Goal: Task Accomplishment & Management: Complete application form

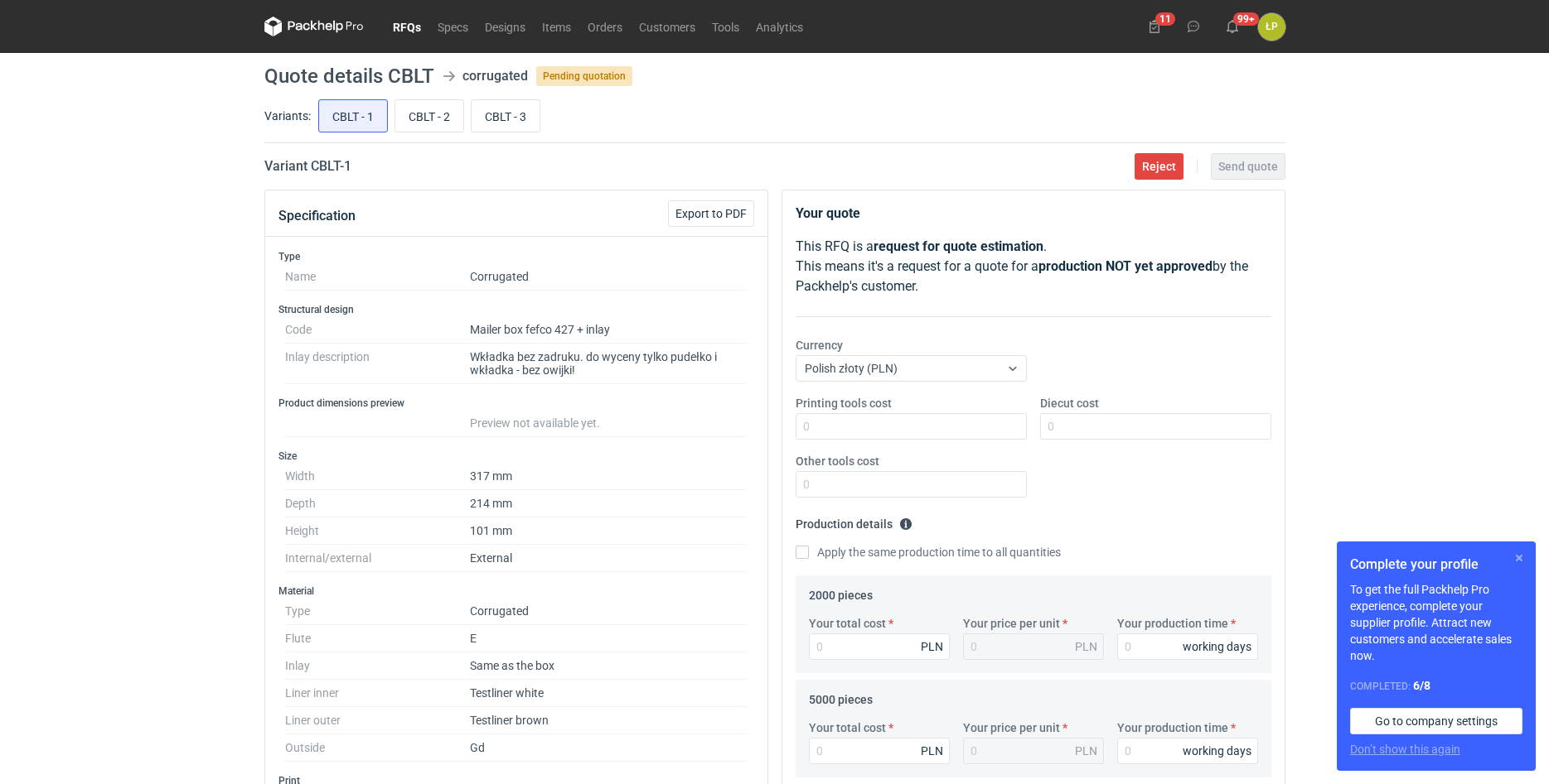
click at [1521, 554] on button "button" at bounding box center [1518, 558] width 19 height 19
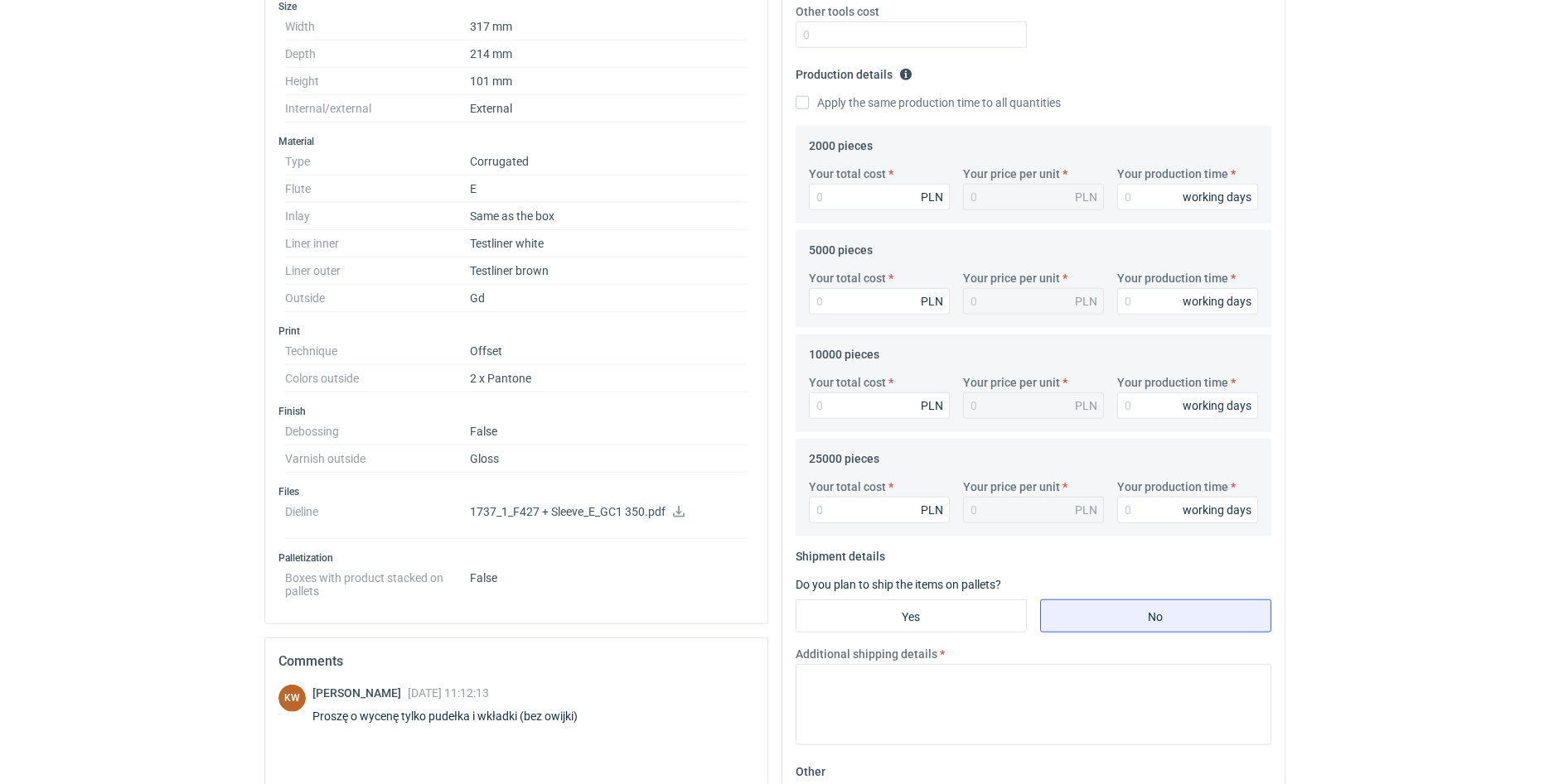
scroll to position [278, 0]
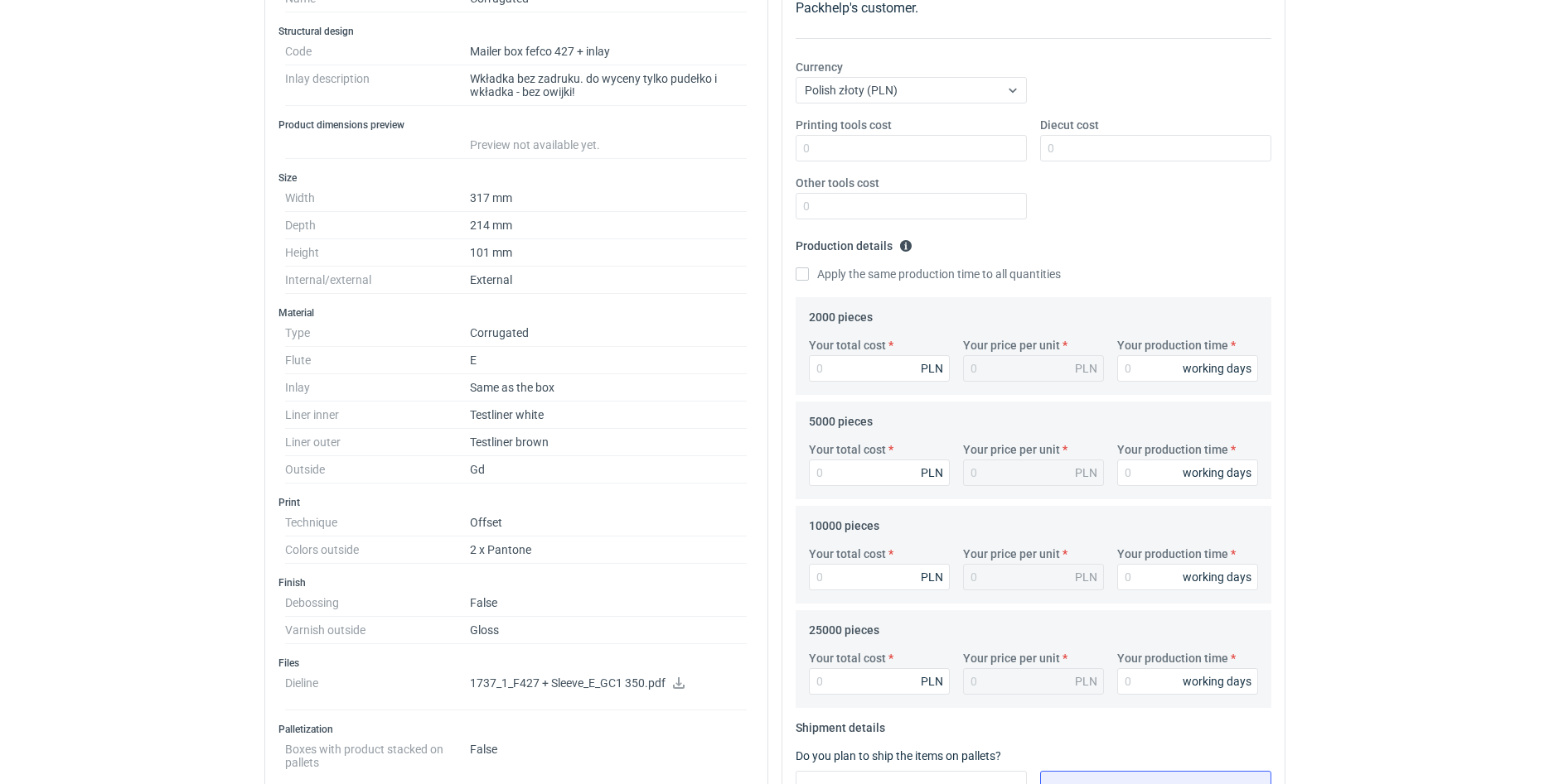
click at [679, 689] on link at bounding box center [679, 685] width 13 height 13
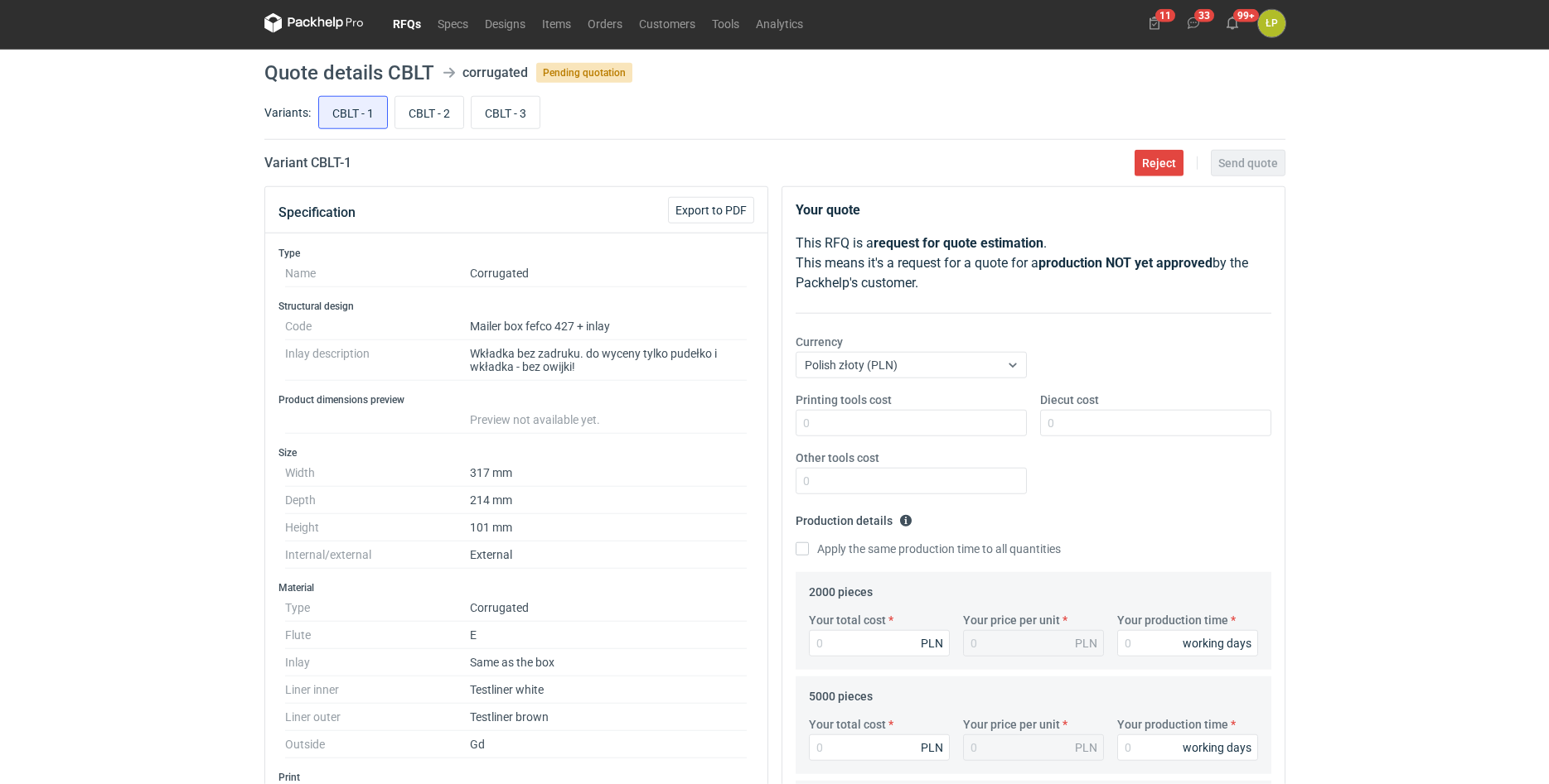
scroll to position [0, 0]
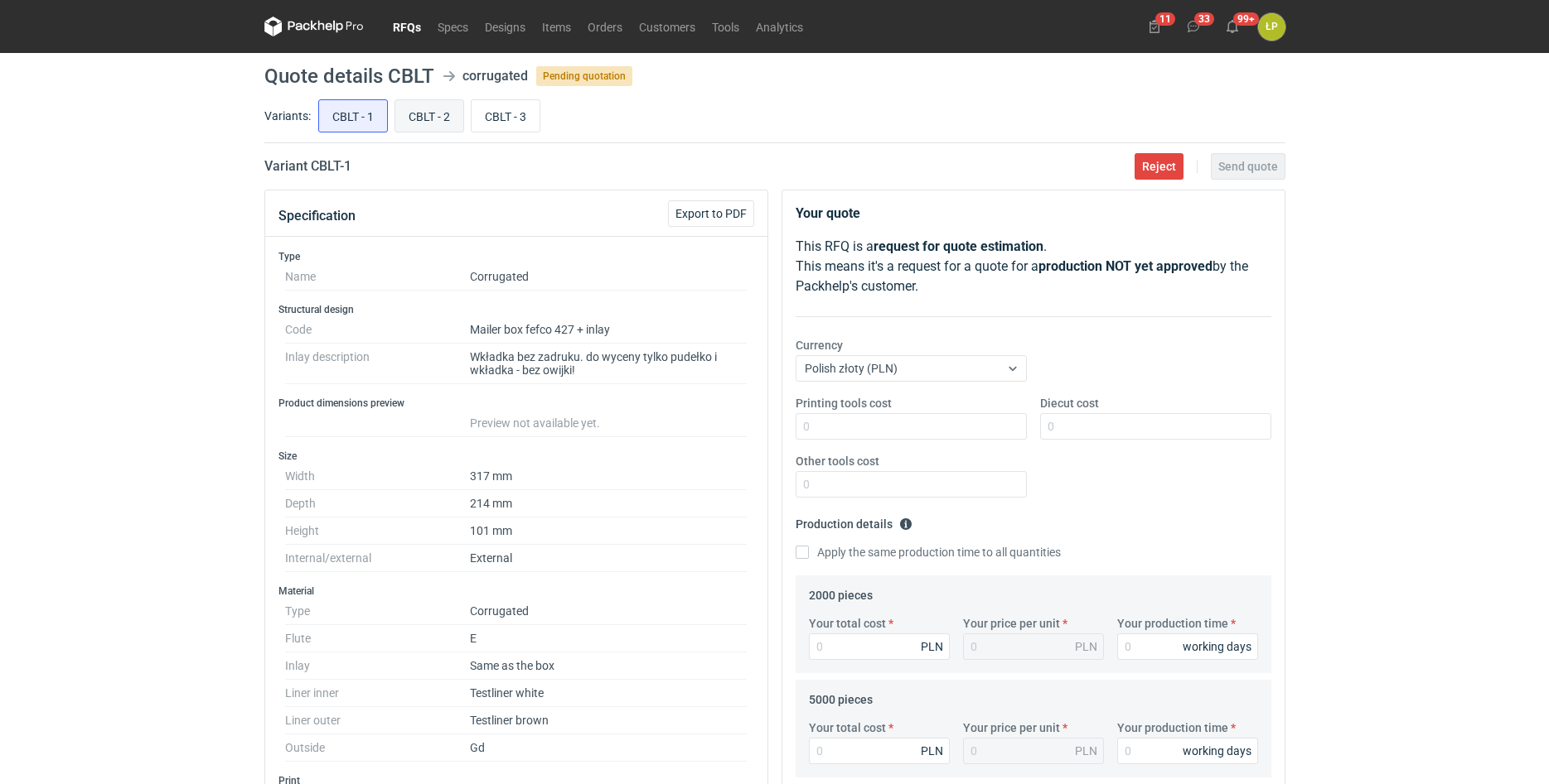
click at [417, 122] on input "CBLT - 2" at bounding box center [428, 116] width 68 height 32
radio input "true"
click at [508, 120] on input "CBLT - 3" at bounding box center [505, 116] width 68 height 32
radio input "true"
click at [356, 120] on input "CBLT - 1" at bounding box center [352, 116] width 68 height 32
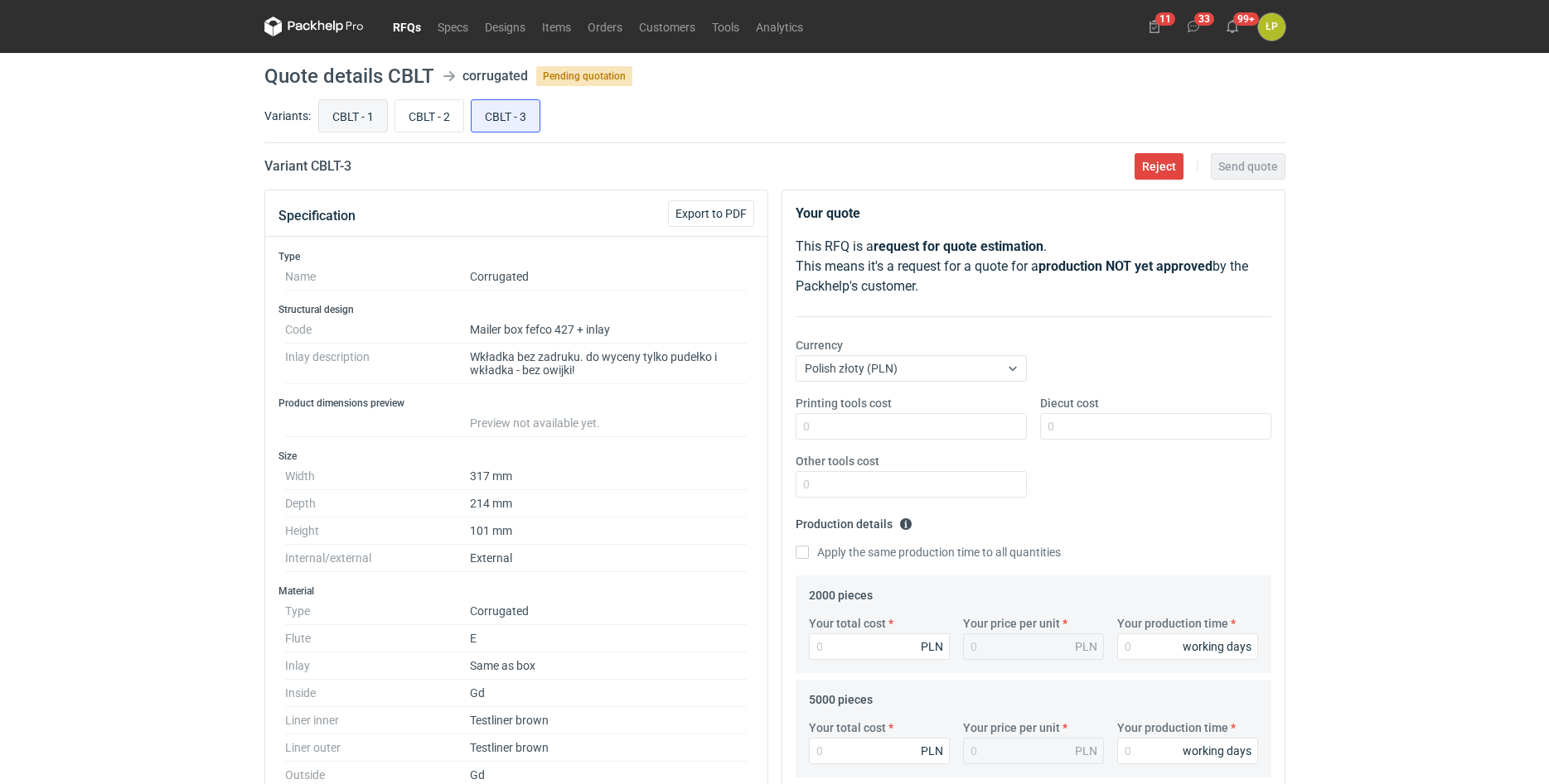
radio input "true"
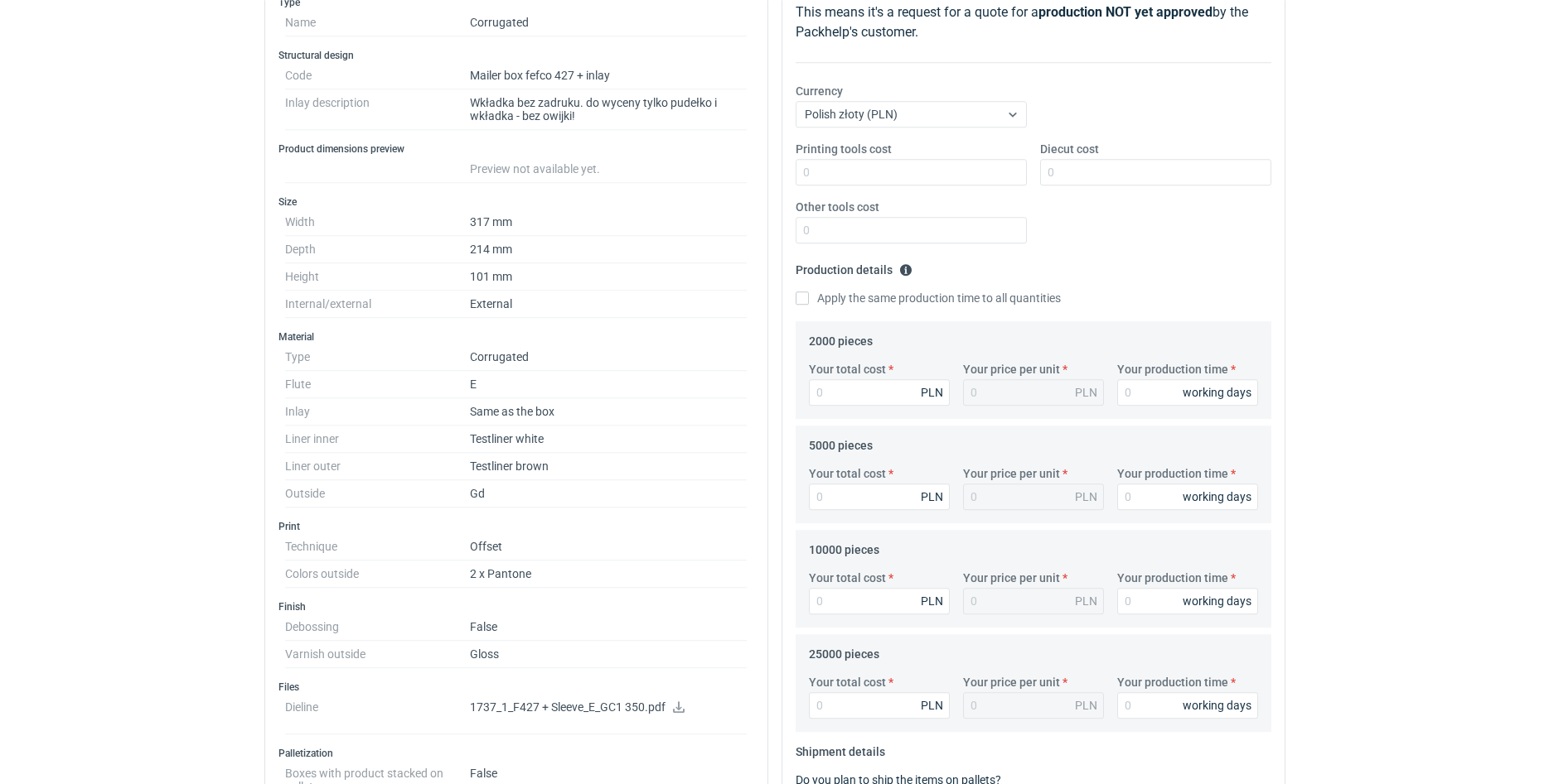
scroll to position [423, 0]
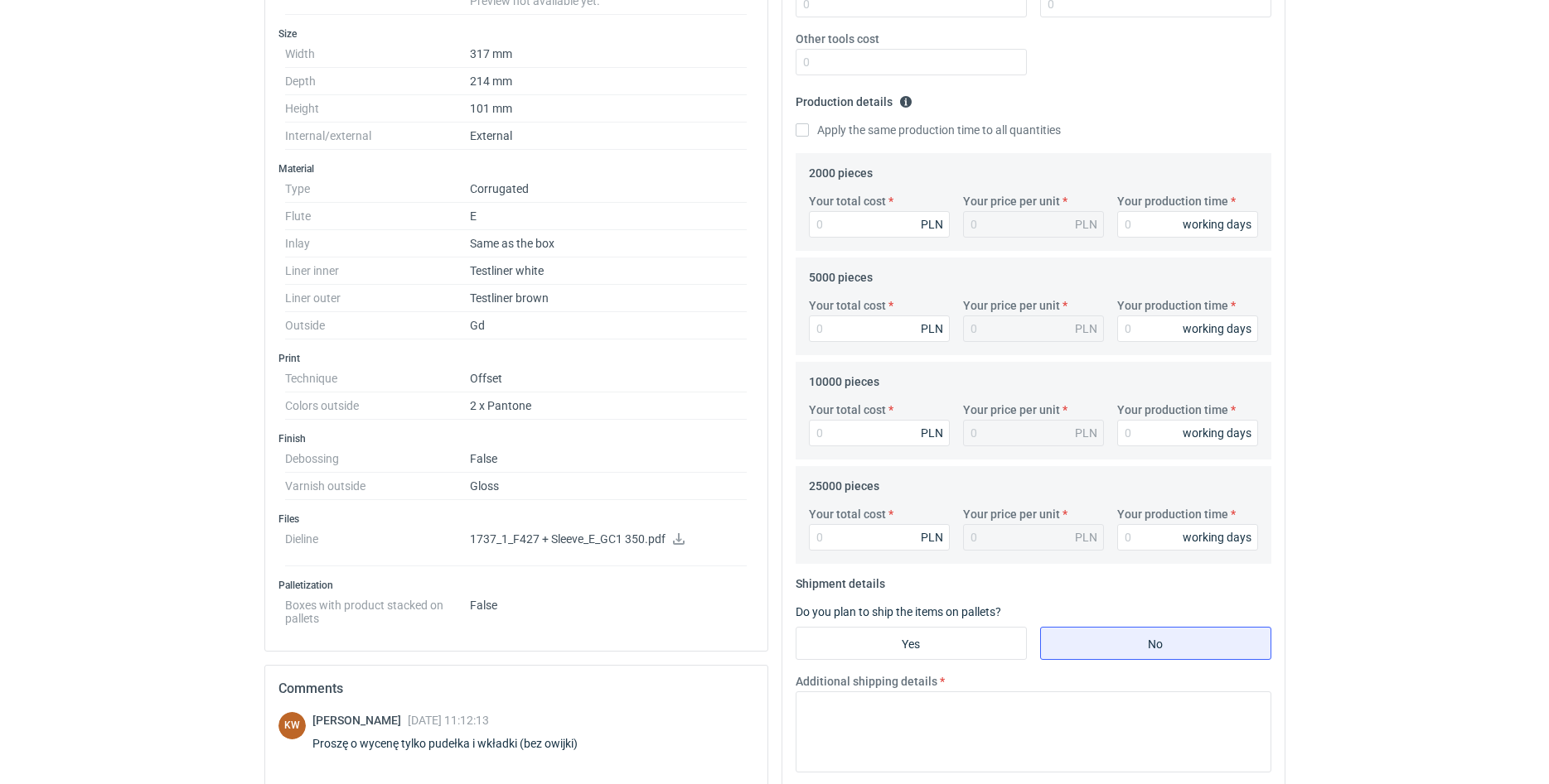
click at [677, 535] on icon at bounding box center [679, 539] width 13 height 12
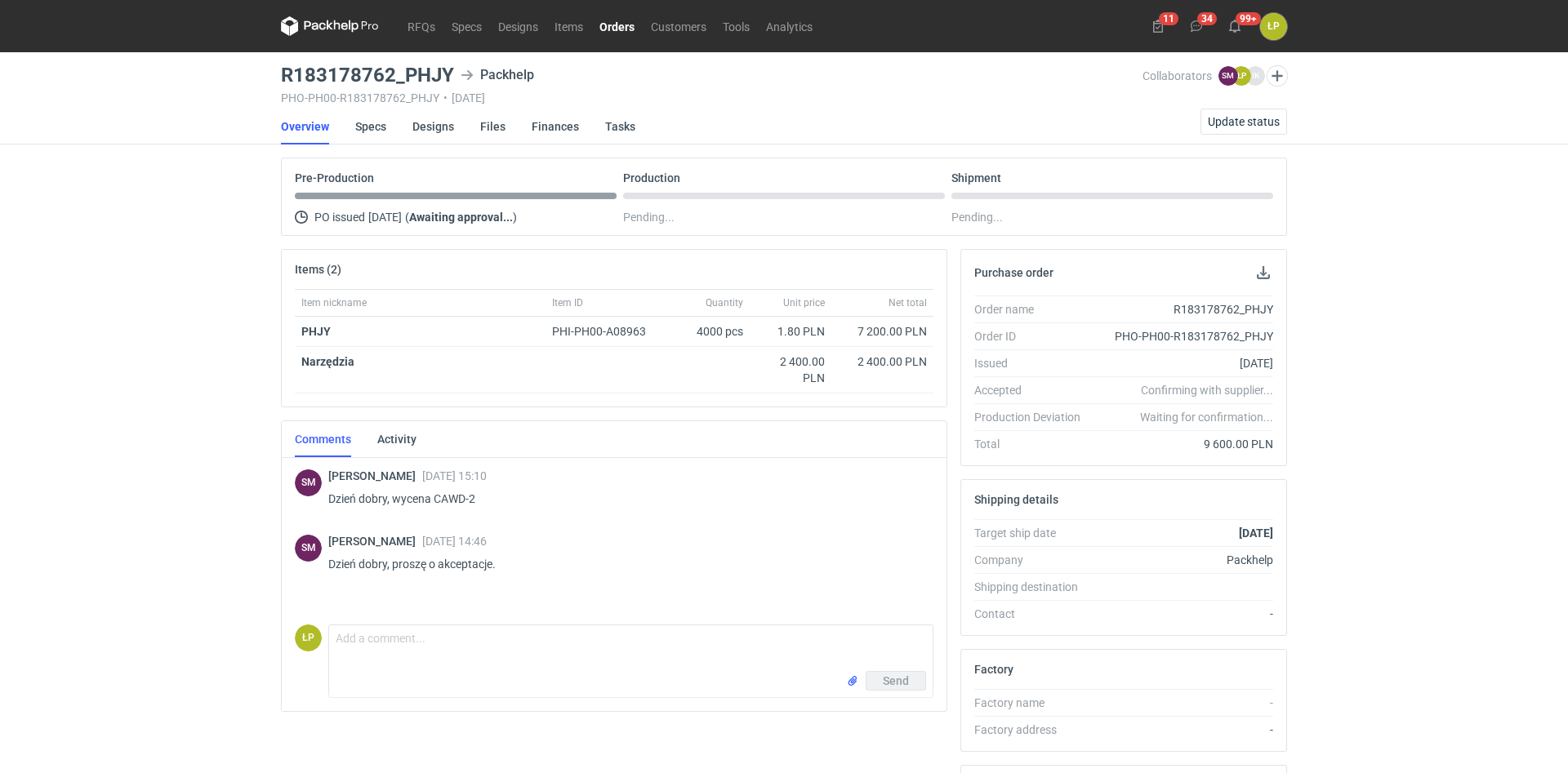
click at [629, 26] on link "Orders" at bounding box center [617, 26] width 51 height 19
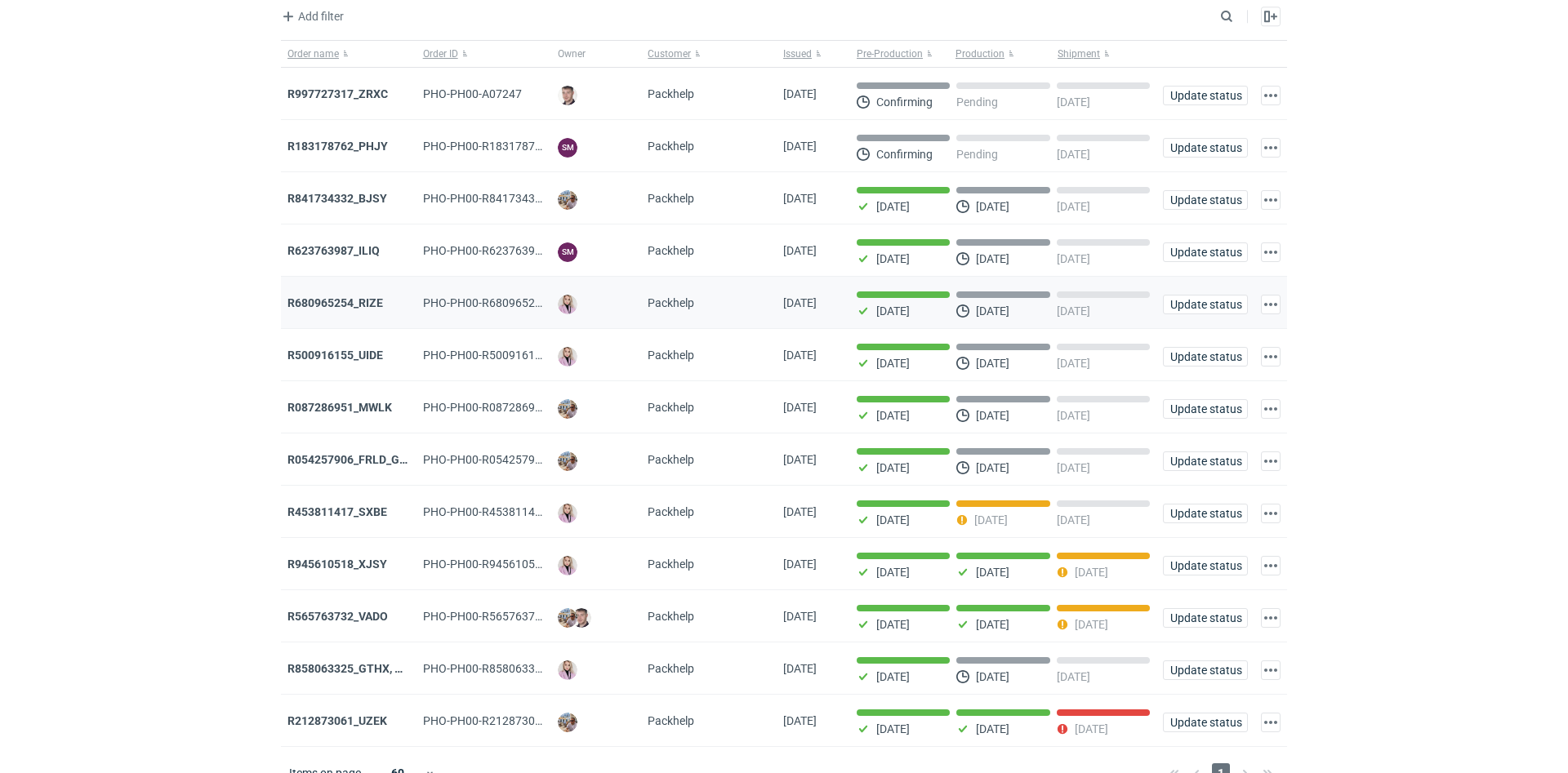
scroll to position [118, 0]
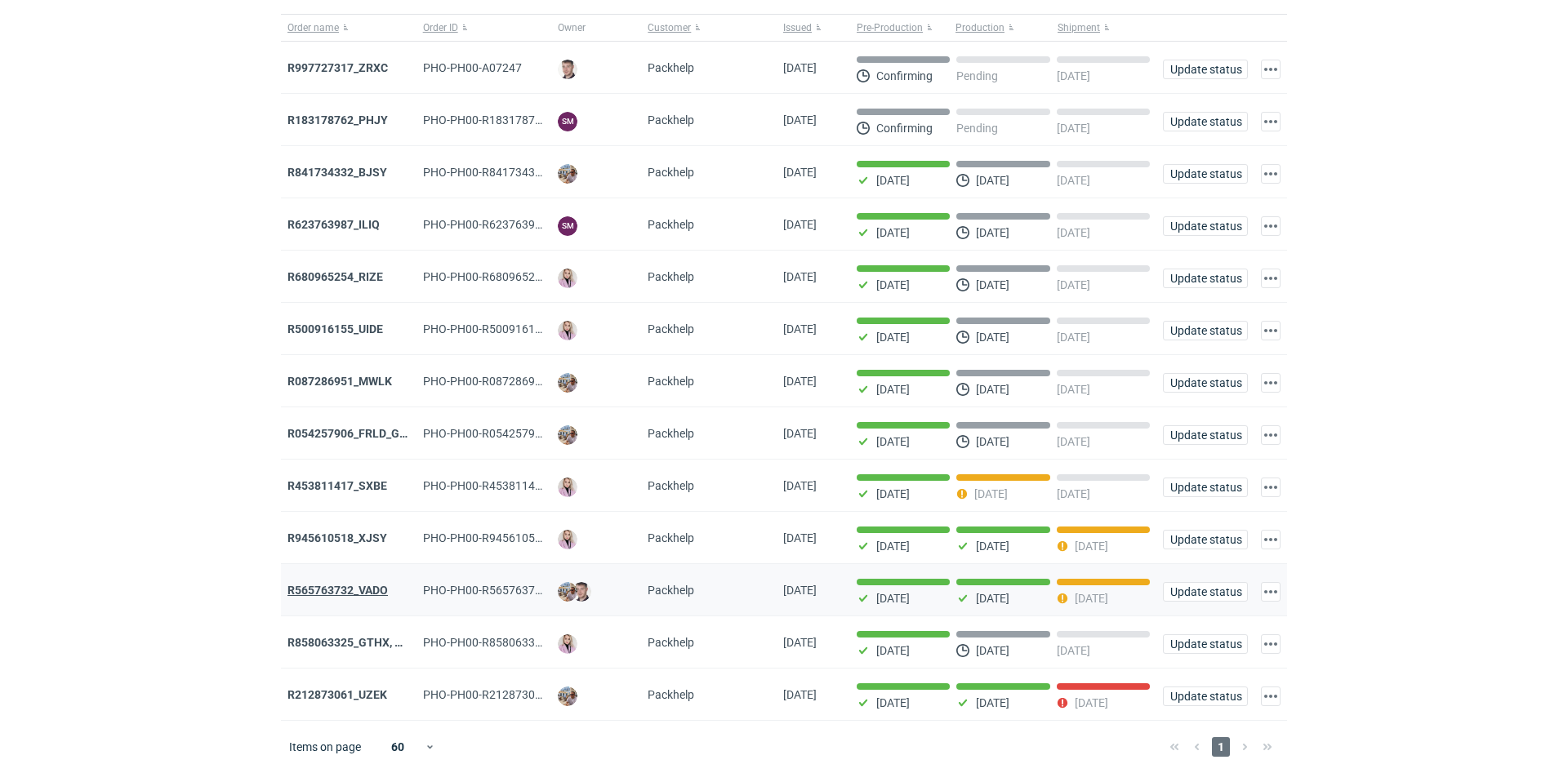
click at [347, 584] on strong "R565763732_VADO" at bounding box center [338, 590] width 101 height 13
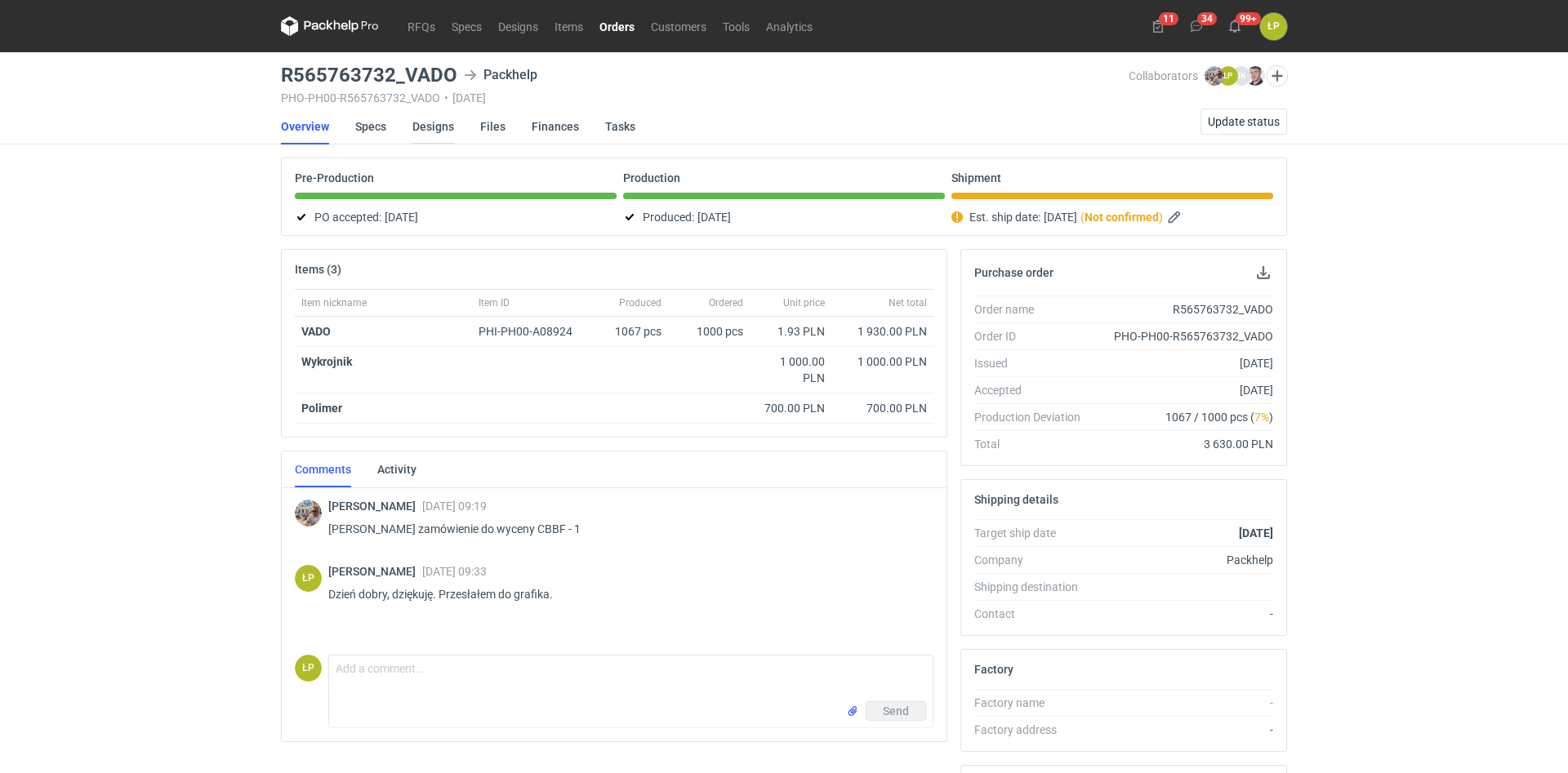
click at [429, 131] on link "Designs" at bounding box center [433, 126] width 42 height 36
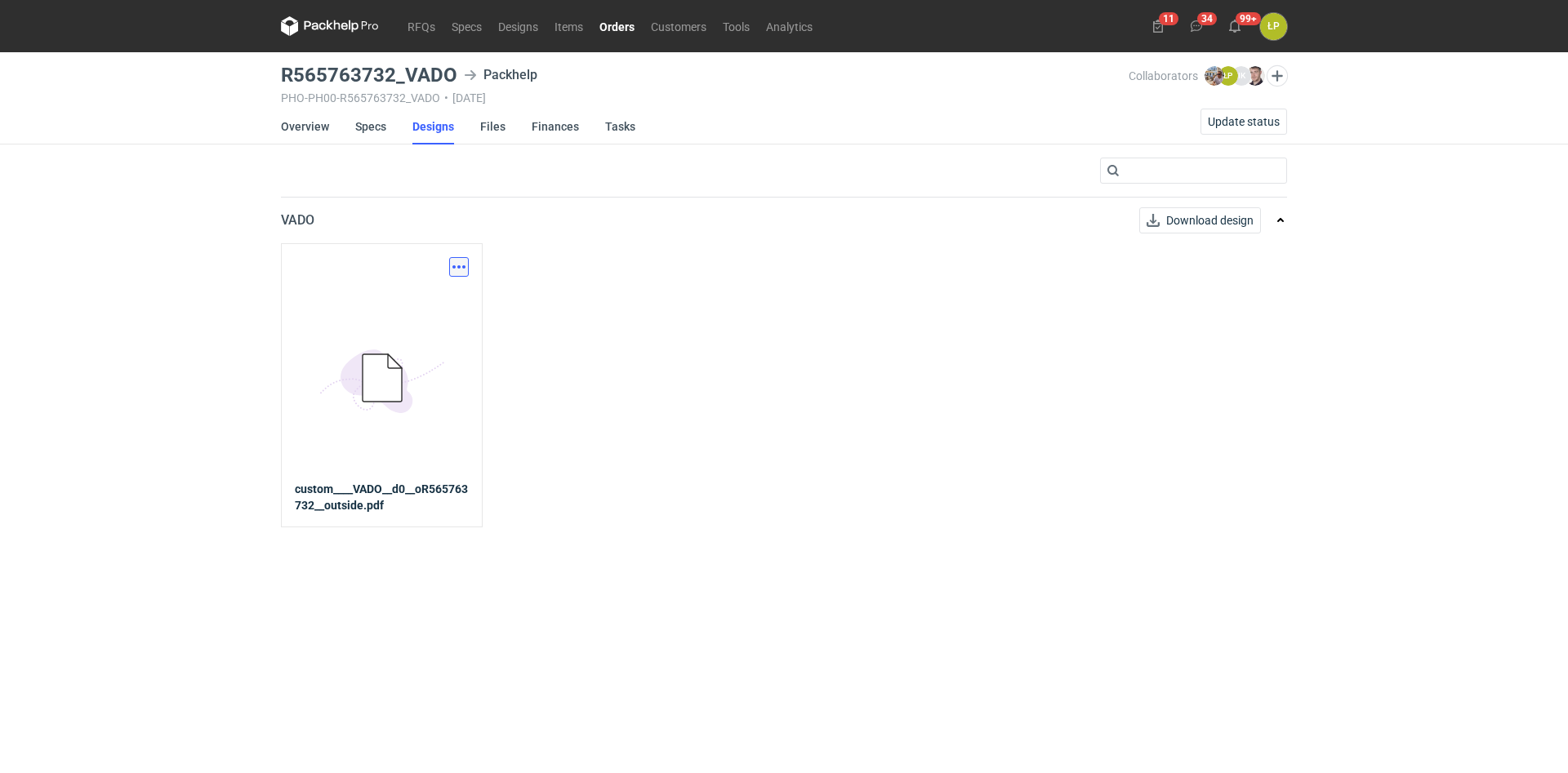
click at [462, 259] on button "button" at bounding box center [459, 267] width 19 height 19
click at [438, 294] on link "Download design part" at bounding box center [387, 302] width 150 height 26
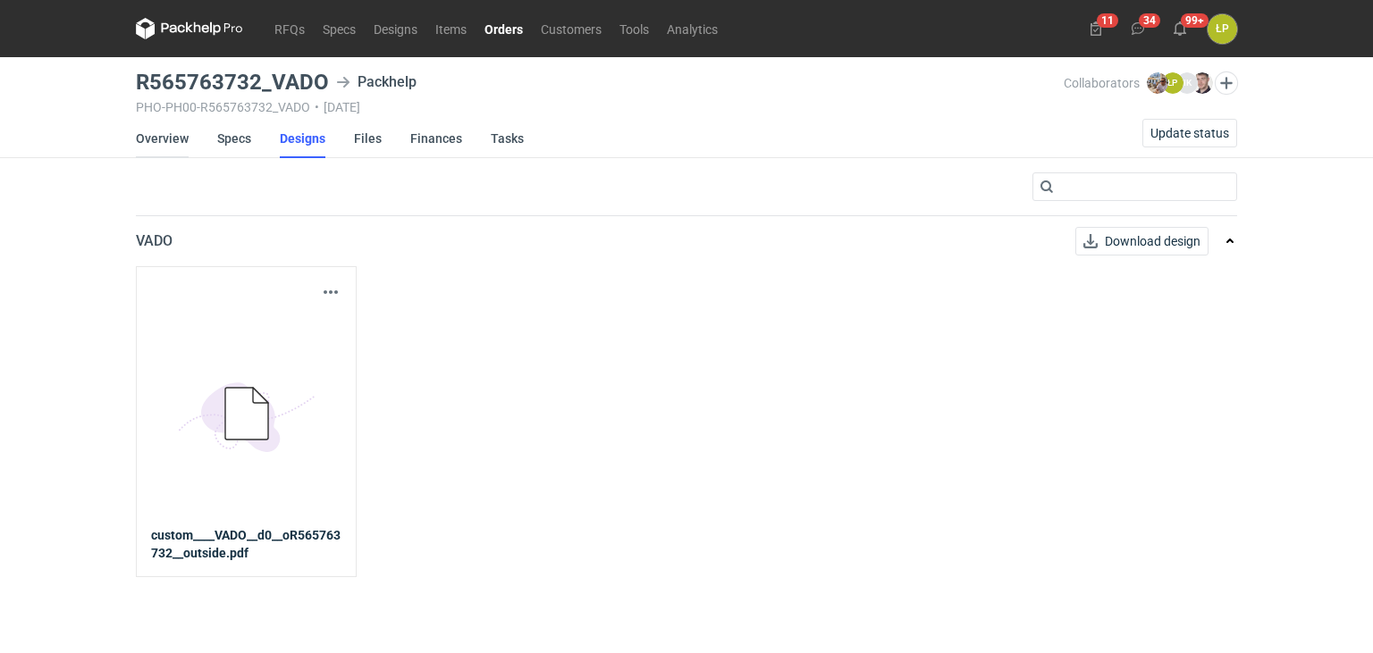
click at [149, 138] on link "Overview" at bounding box center [162, 138] width 53 height 39
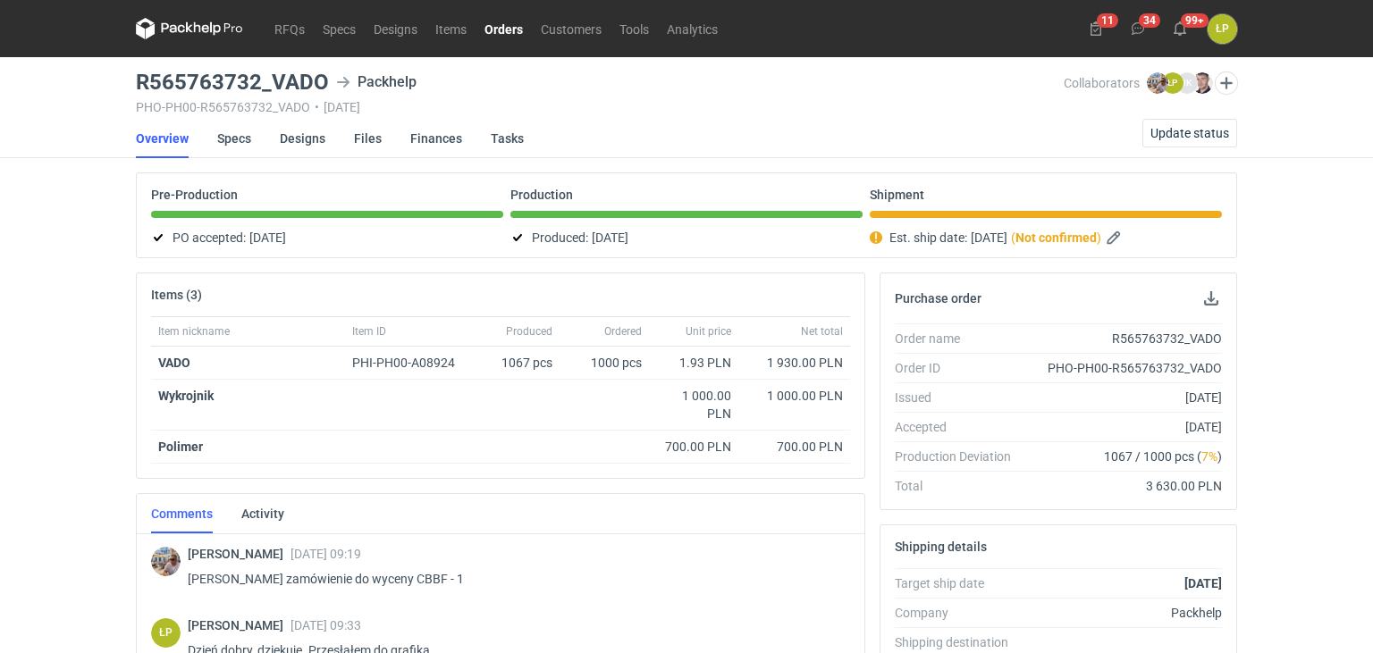
click at [501, 28] on link "Orders" at bounding box center [504, 28] width 56 height 21
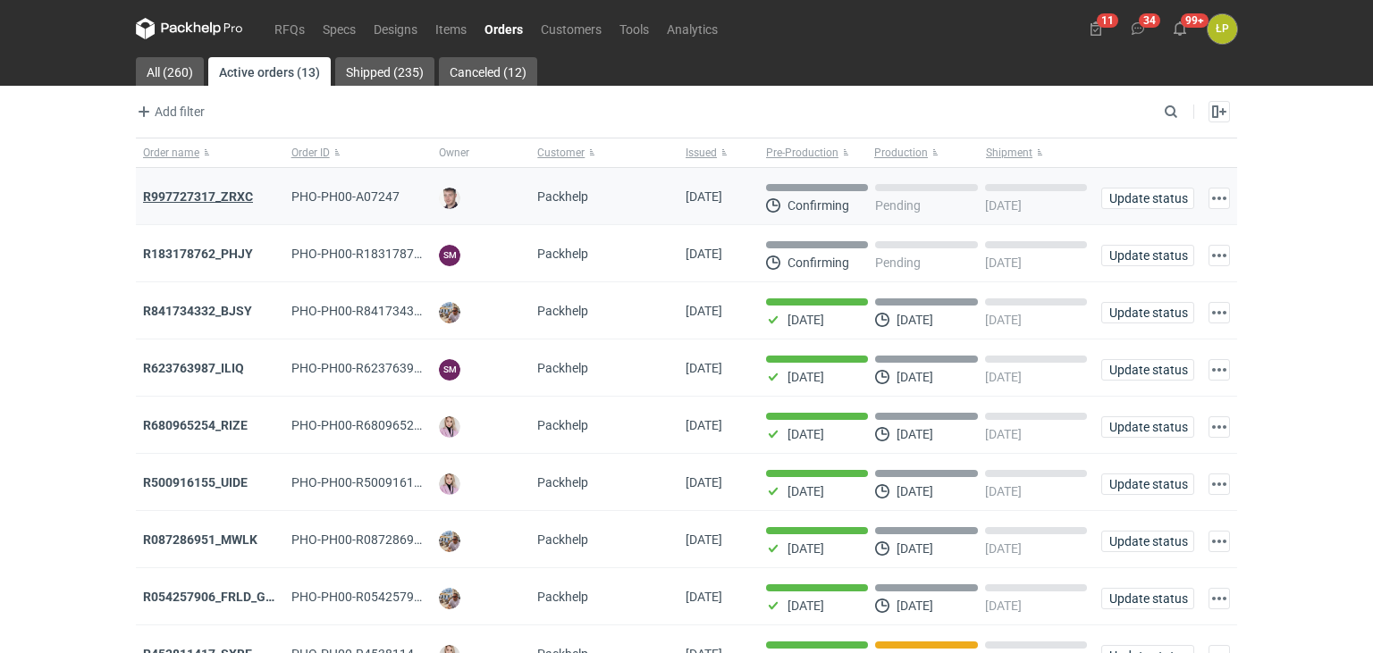
click at [234, 199] on strong "R997727317_ZRXC" at bounding box center [198, 196] width 110 height 14
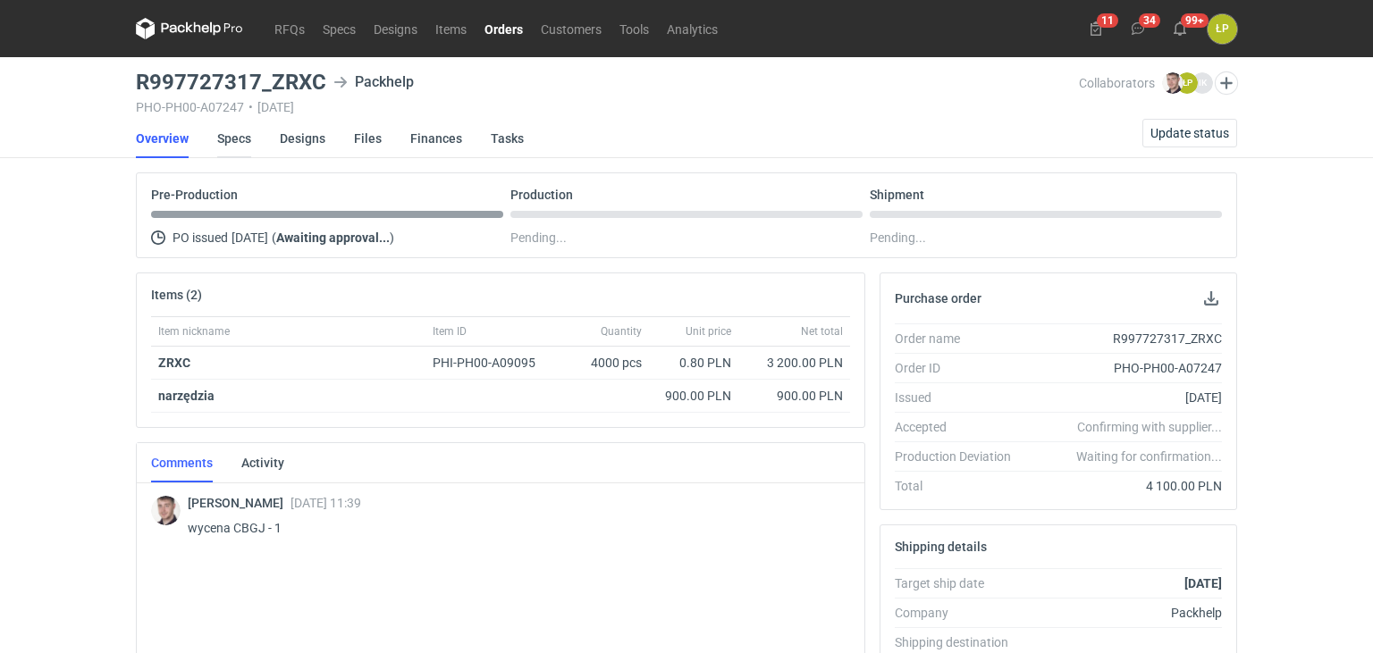
click at [240, 142] on link "Specs" at bounding box center [234, 138] width 34 height 39
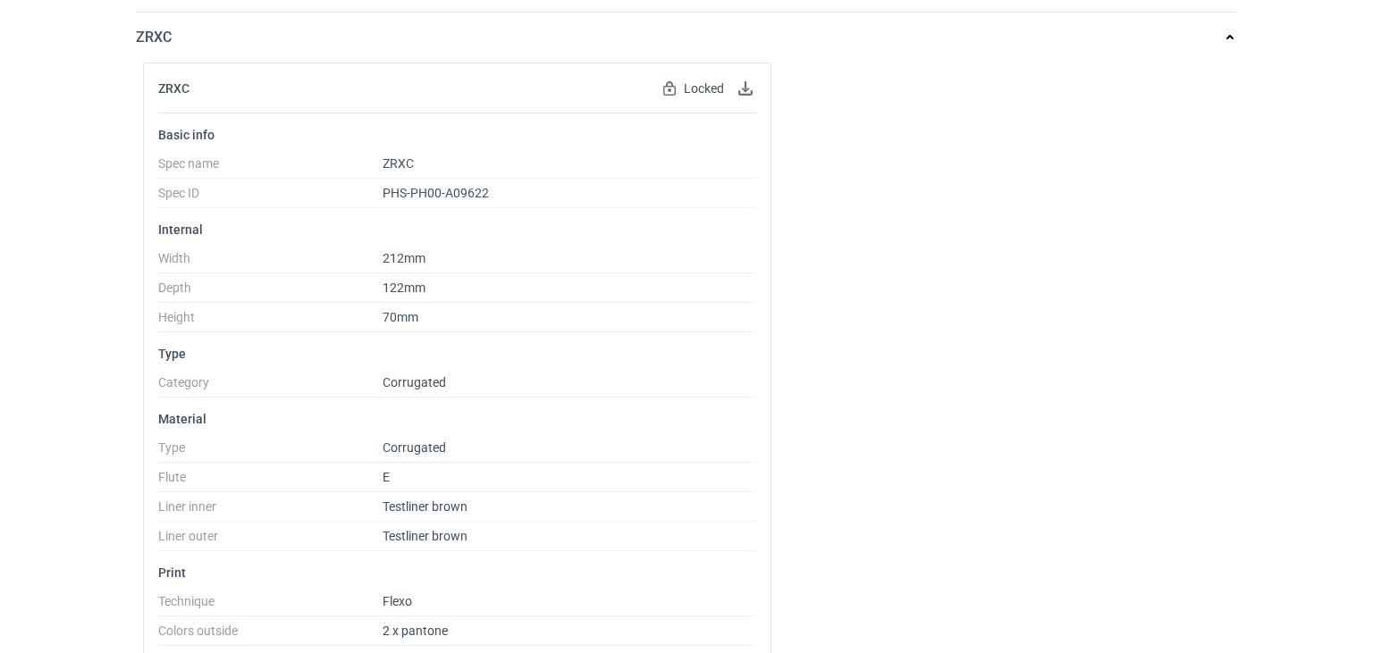
scroll to position [46, 0]
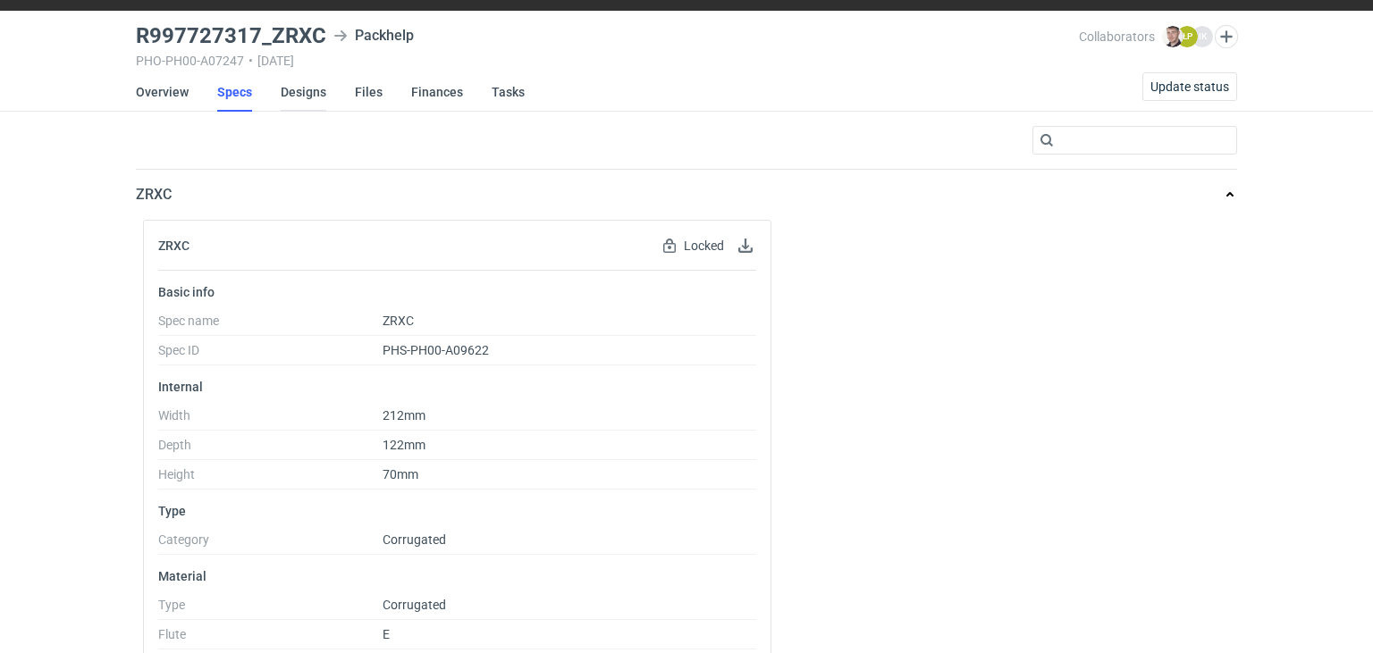
click at [323, 91] on link "Designs" at bounding box center [304, 91] width 46 height 39
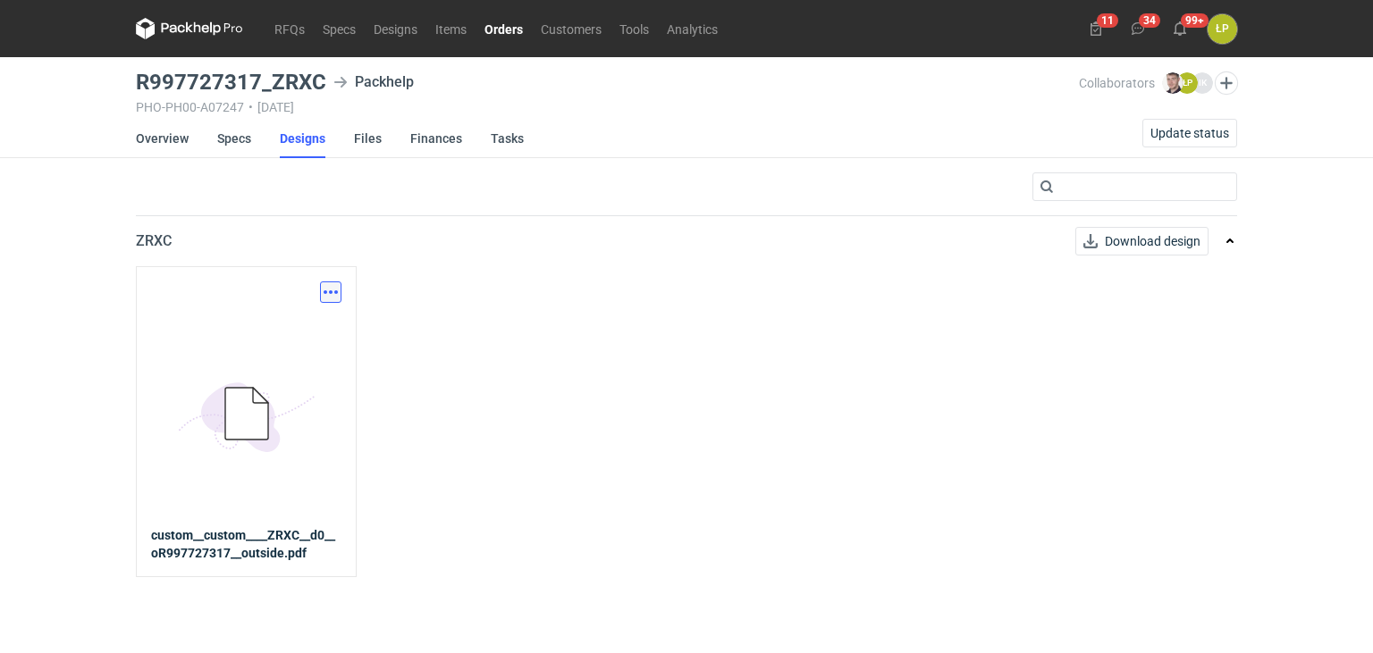
click at [334, 295] on button "button" at bounding box center [330, 292] width 21 height 21
click at [317, 317] on link "Download design part" at bounding box center [252, 330] width 164 height 29
click at [227, 137] on link "Specs" at bounding box center [234, 138] width 34 height 39
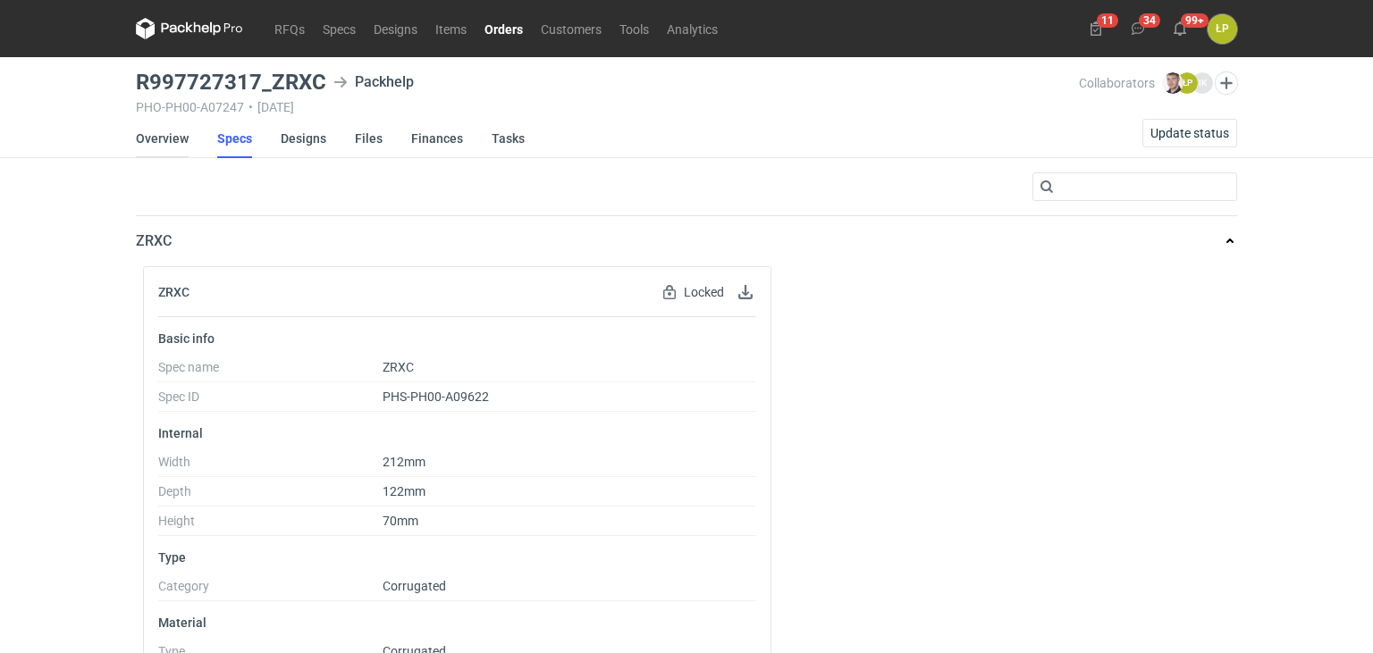
click at [158, 145] on link "Overview" at bounding box center [162, 138] width 53 height 39
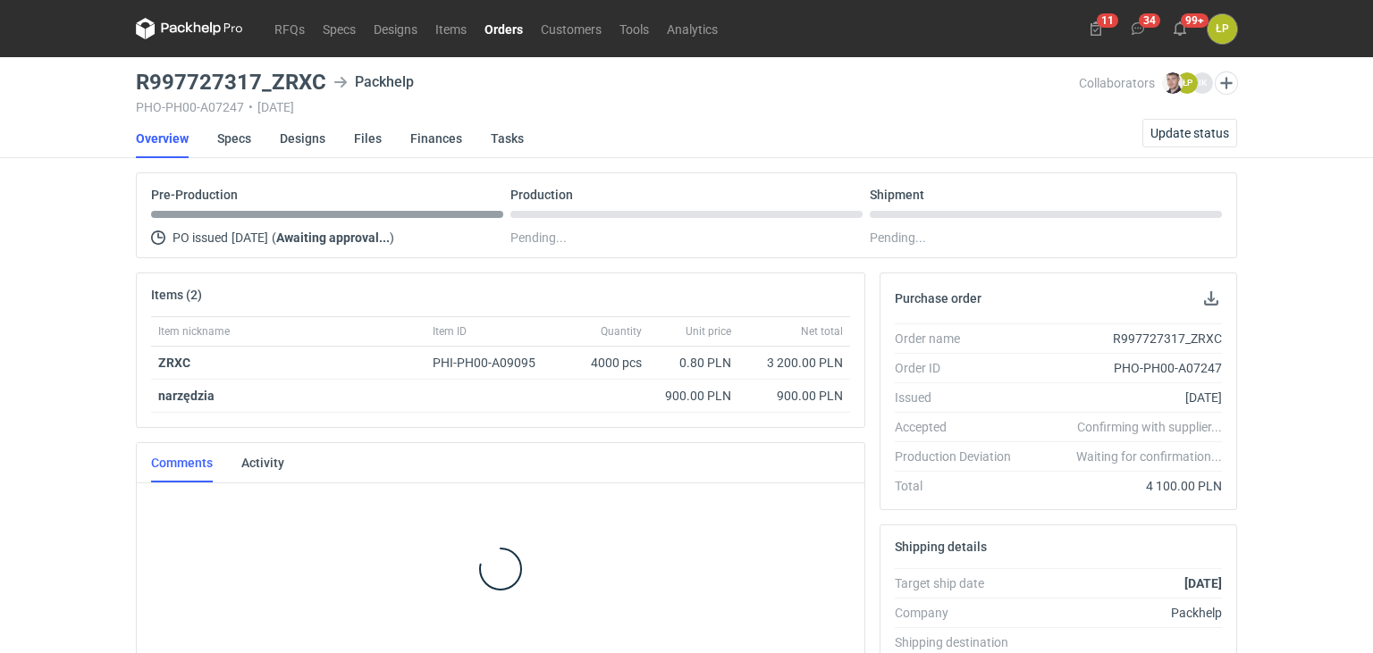
scroll to position [472, 0]
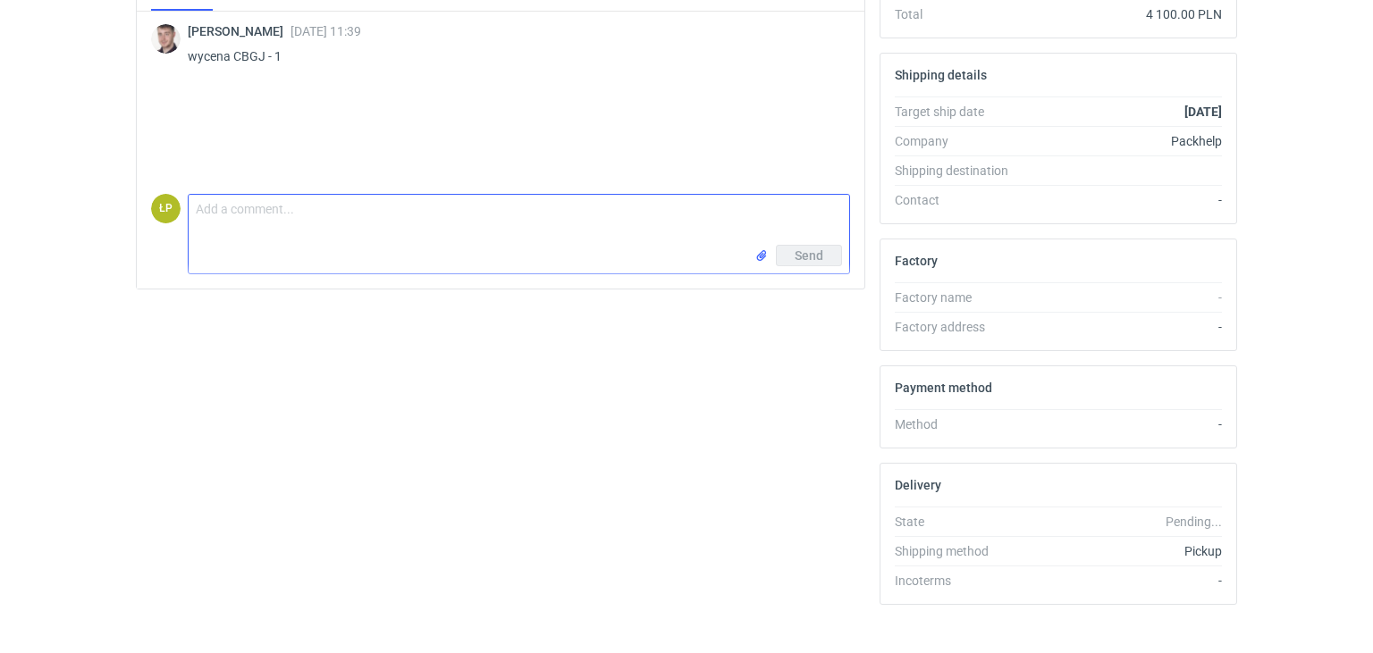
click at [307, 221] on textarea "Comment message" at bounding box center [519, 220] width 661 height 50
paste textarea "Czy ten kolor ma być różowy jak w załączonym pliku czy biały jak w poprzednim p…"
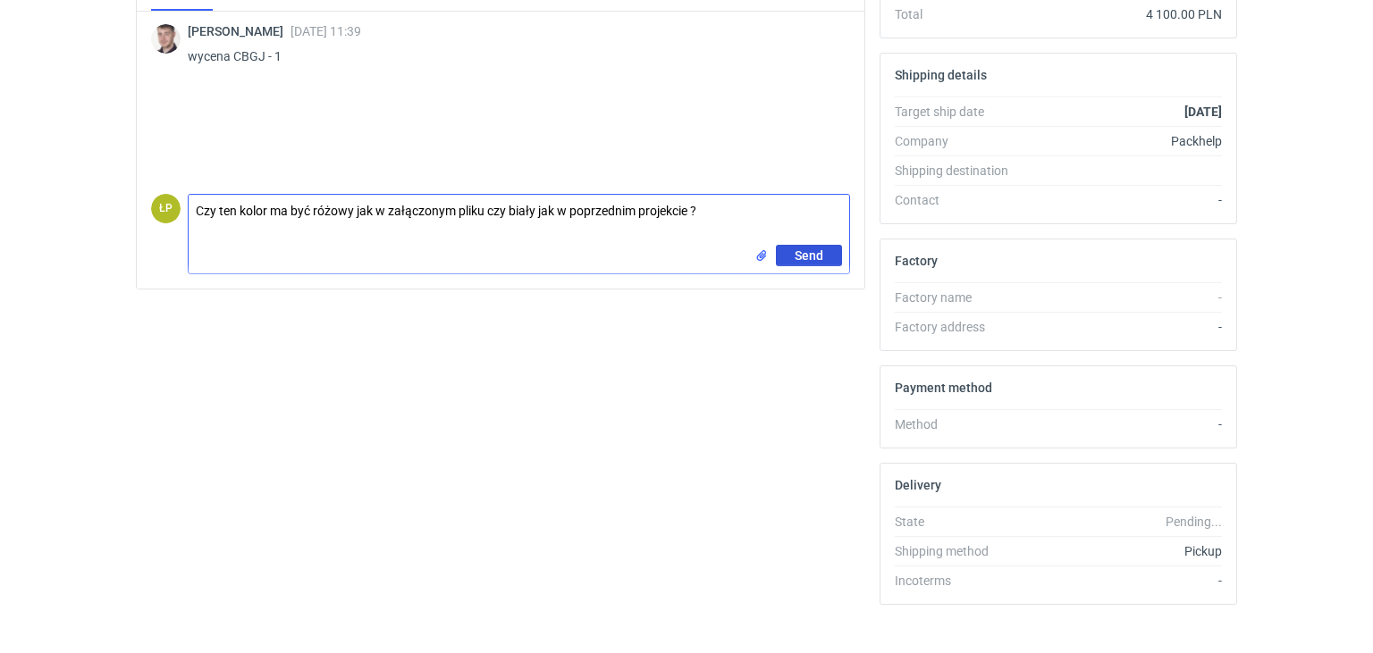
type textarea "Czy ten kolor ma być różowy jak w załączonym pliku czy biały jak w poprzednim p…"
click at [829, 253] on button "Send" at bounding box center [809, 255] width 66 height 21
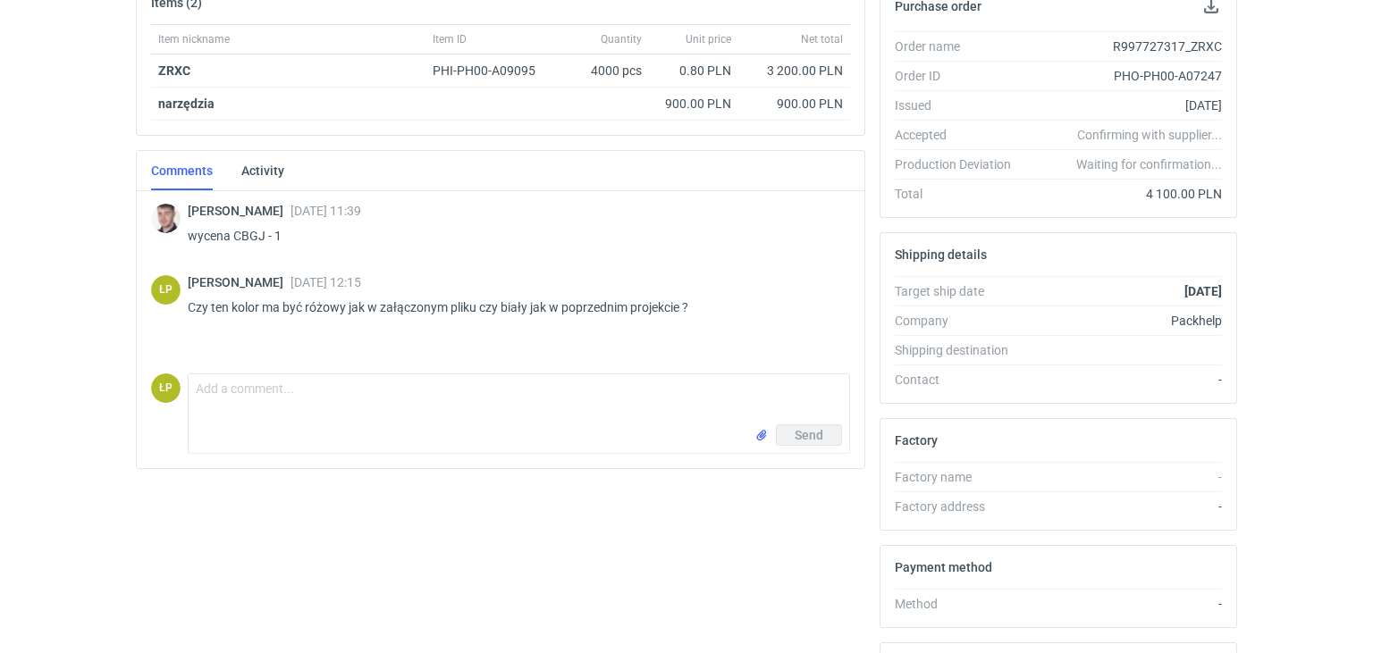
scroll to position [315, 0]
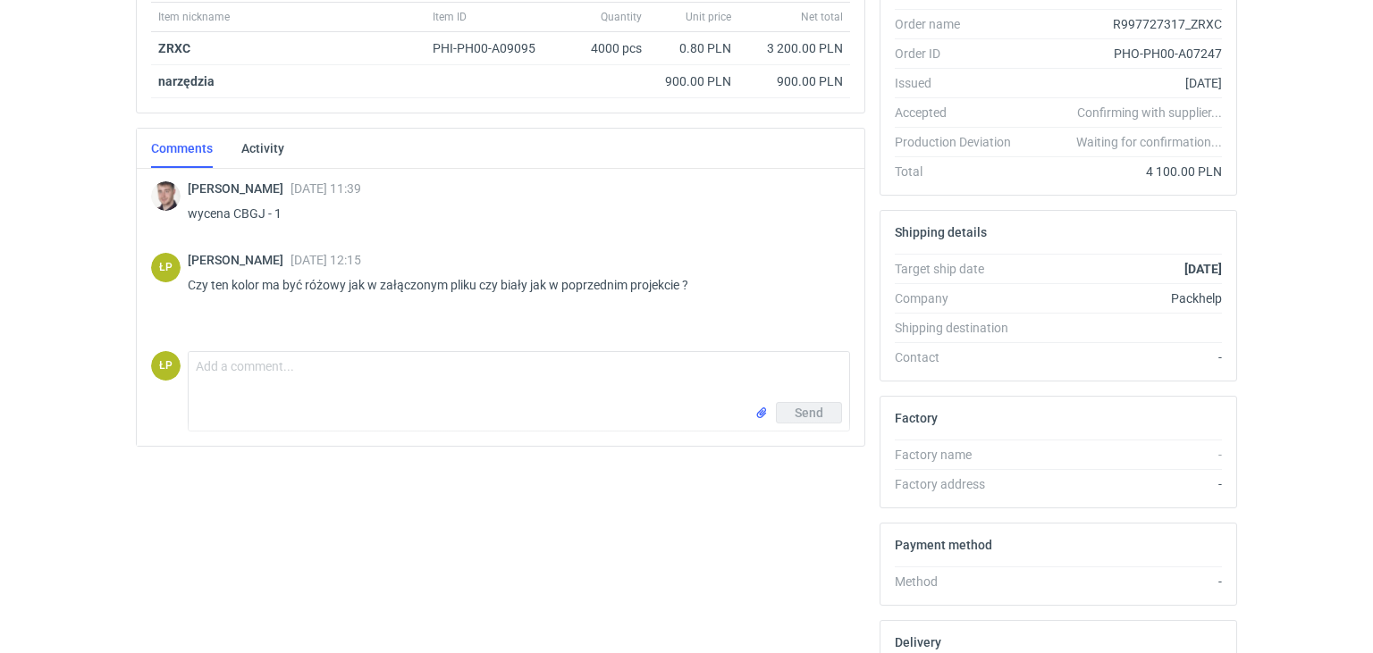
click at [338, 408] on div "Send" at bounding box center [519, 416] width 661 height 29
click at [342, 384] on textarea "Comment message" at bounding box center [519, 377] width 661 height 50
type textarea "nie ma oznaczenia na projekcie jaki to pantone"
click at [783, 411] on button "Send" at bounding box center [809, 412] width 66 height 21
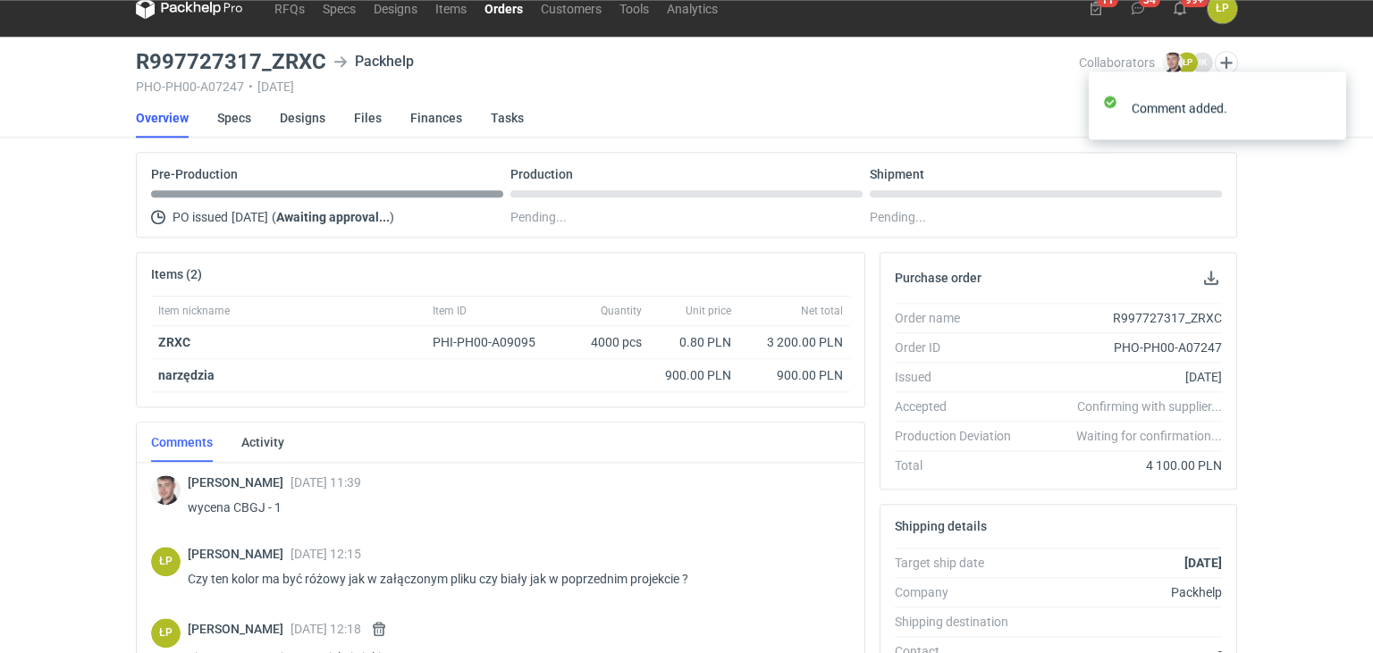
scroll to position [0, 0]
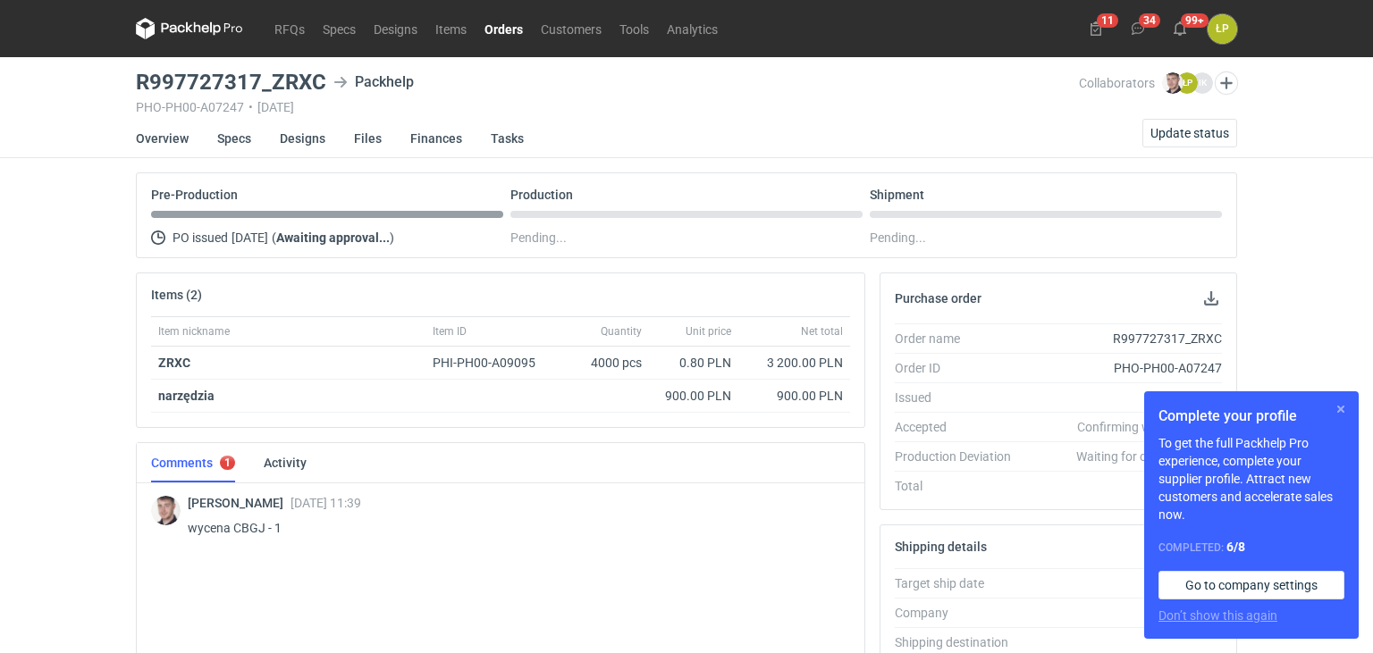
click at [1334, 409] on button "button" at bounding box center [1340, 409] width 21 height 21
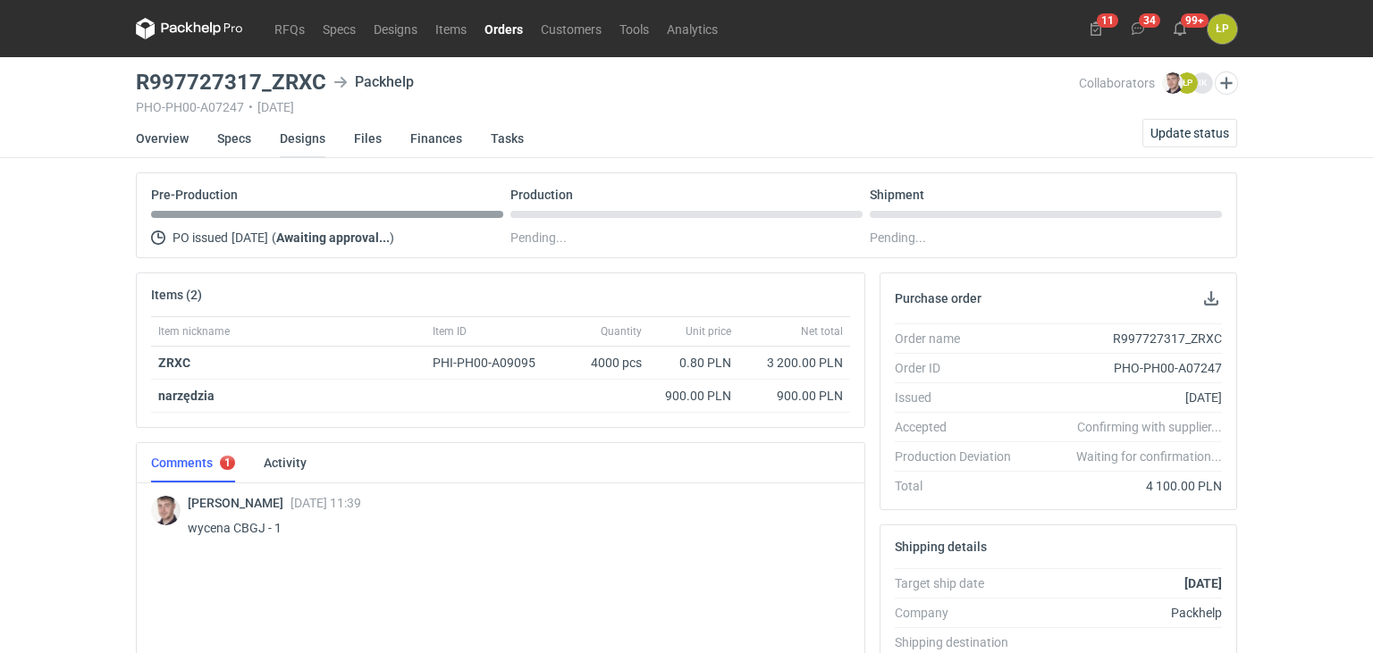
click at [285, 135] on link "Designs" at bounding box center [303, 138] width 46 height 39
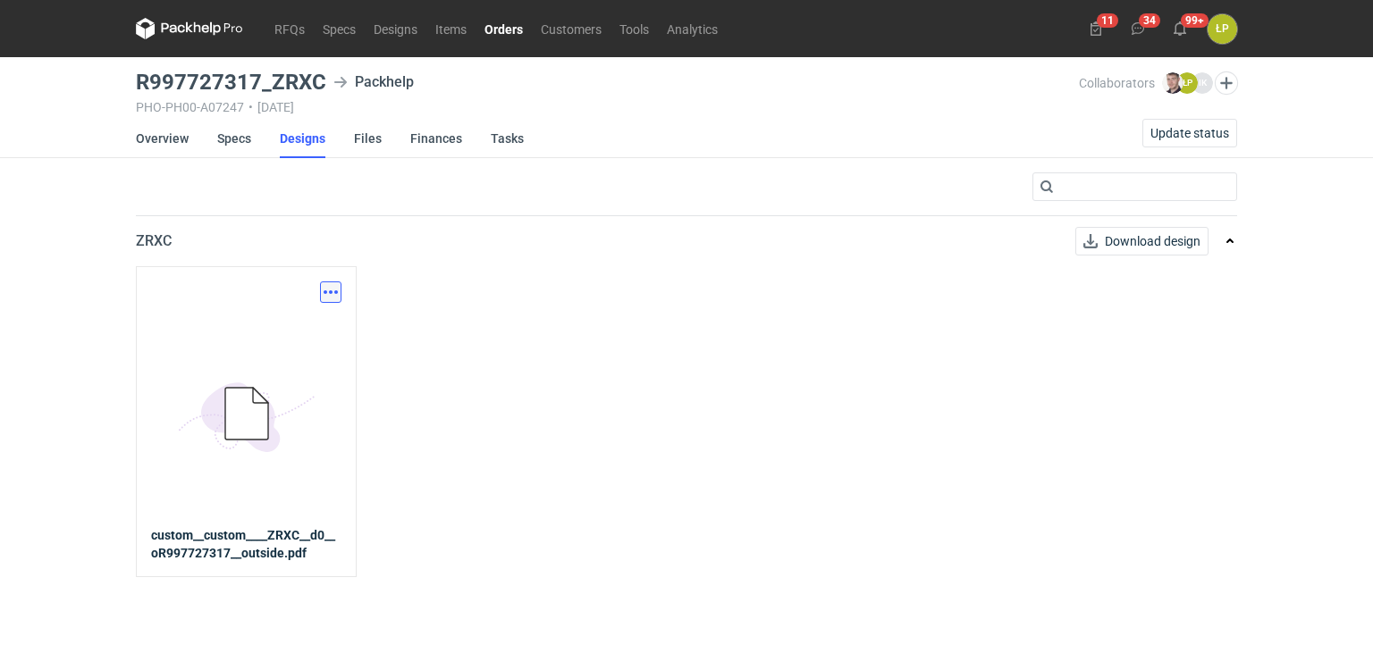
click at [331, 291] on button "button" at bounding box center [330, 292] width 21 height 21
click at [290, 348] on div "Download design part" at bounding box center [252, 330] width 179 height 43
click at [290, 338] on link "Download design part" at bounding box center [252, 330] width 164 height 29
click at [188, 139] on li "Overview" at bounding box center [176, 138] width 81 height 39
click at [184, 140] on link "Overview" at bounding box center [162, 138] width 53 height 39
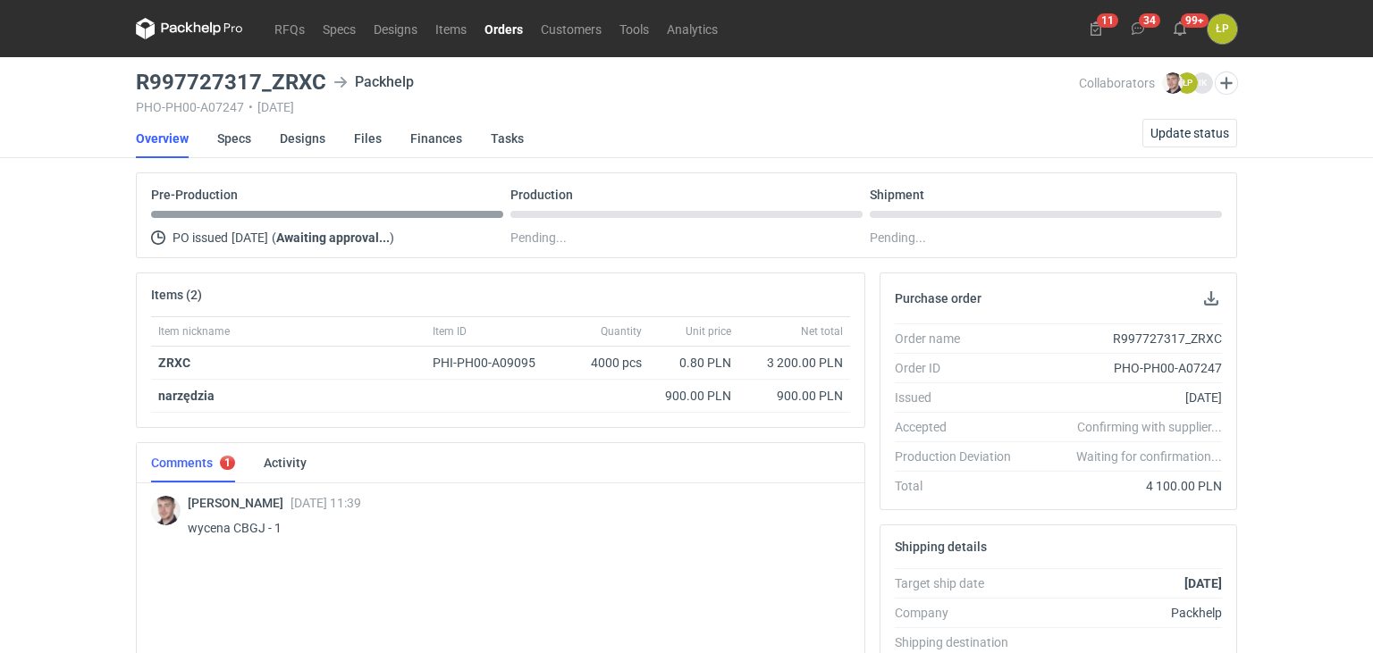
scroll to position [157, 0]
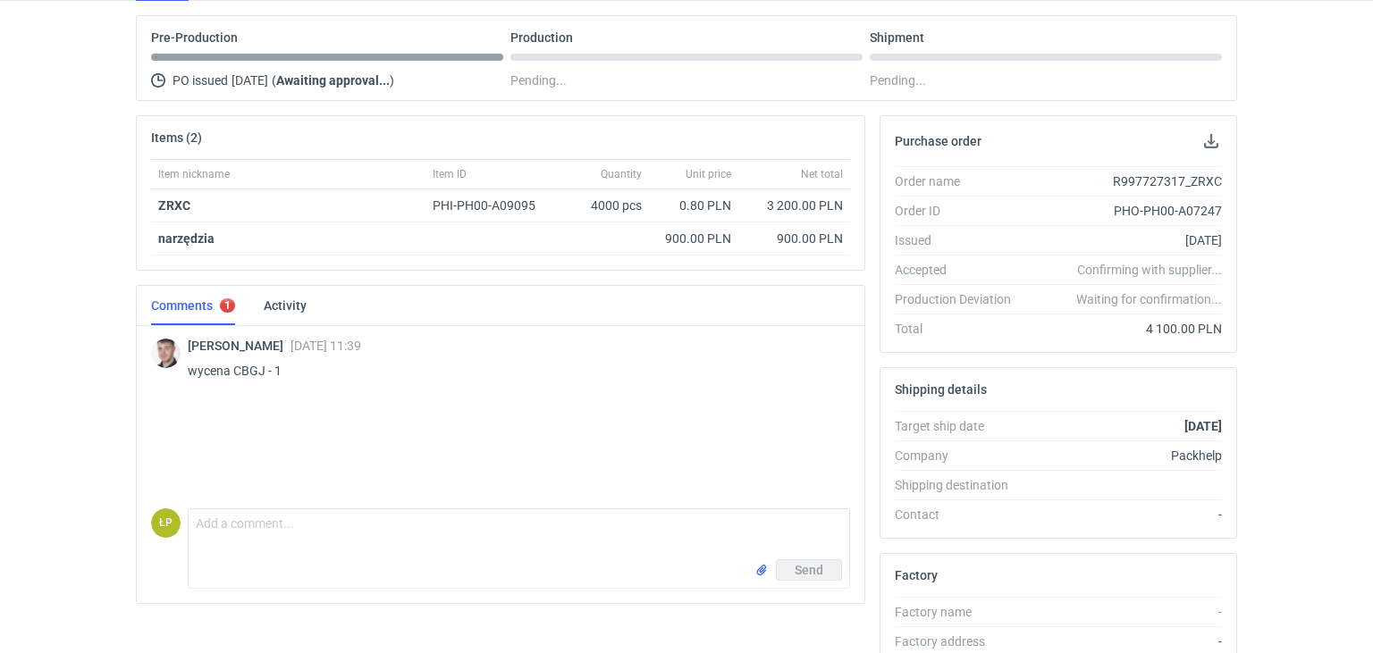
click at [256, 368] on p "wycena CBGJ - 1" at bounding box center [512, 370] width 648 height 21
copy p "CBGJ"
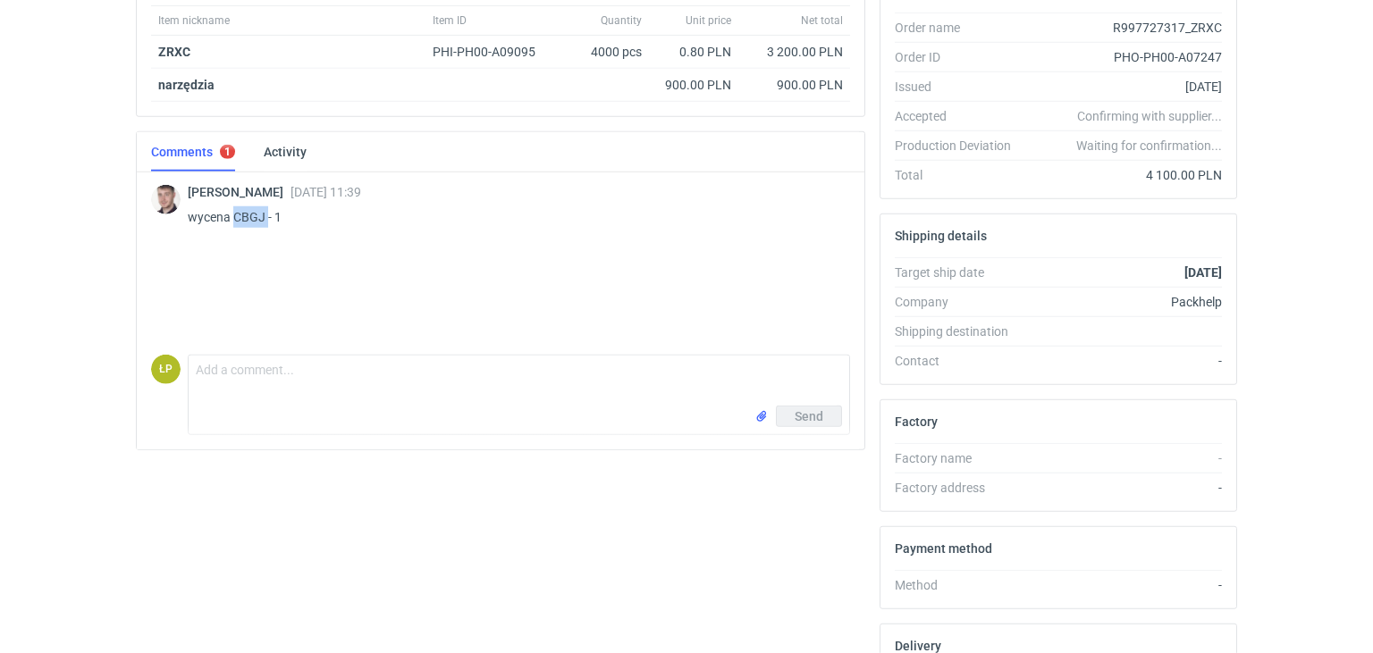
scroll to position [315, 0]
click at [396, 402] on div "Send" at bounding box center [519, 416] width 661 height 29
click at [406, 378] on textarea "Comment message" at bounding box center [519, 377] width 661 height 50
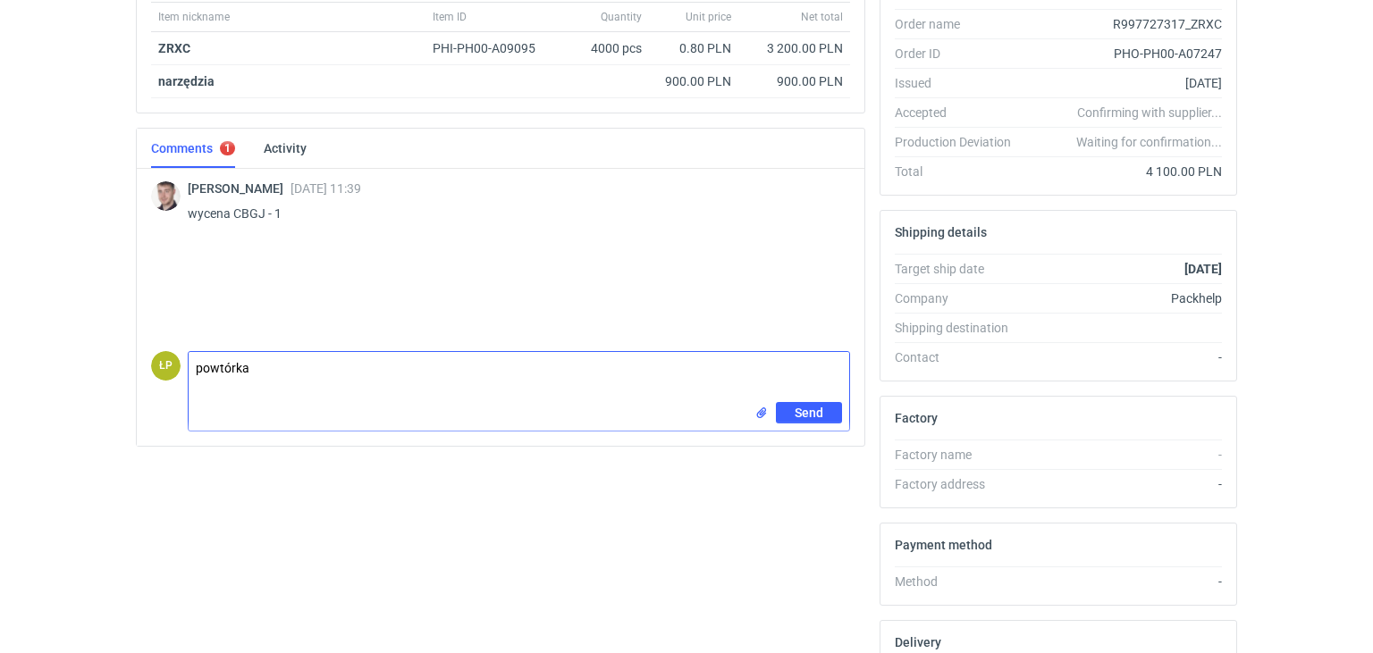
paste textarea "RULX"
type textarea "powtórka RULX?"
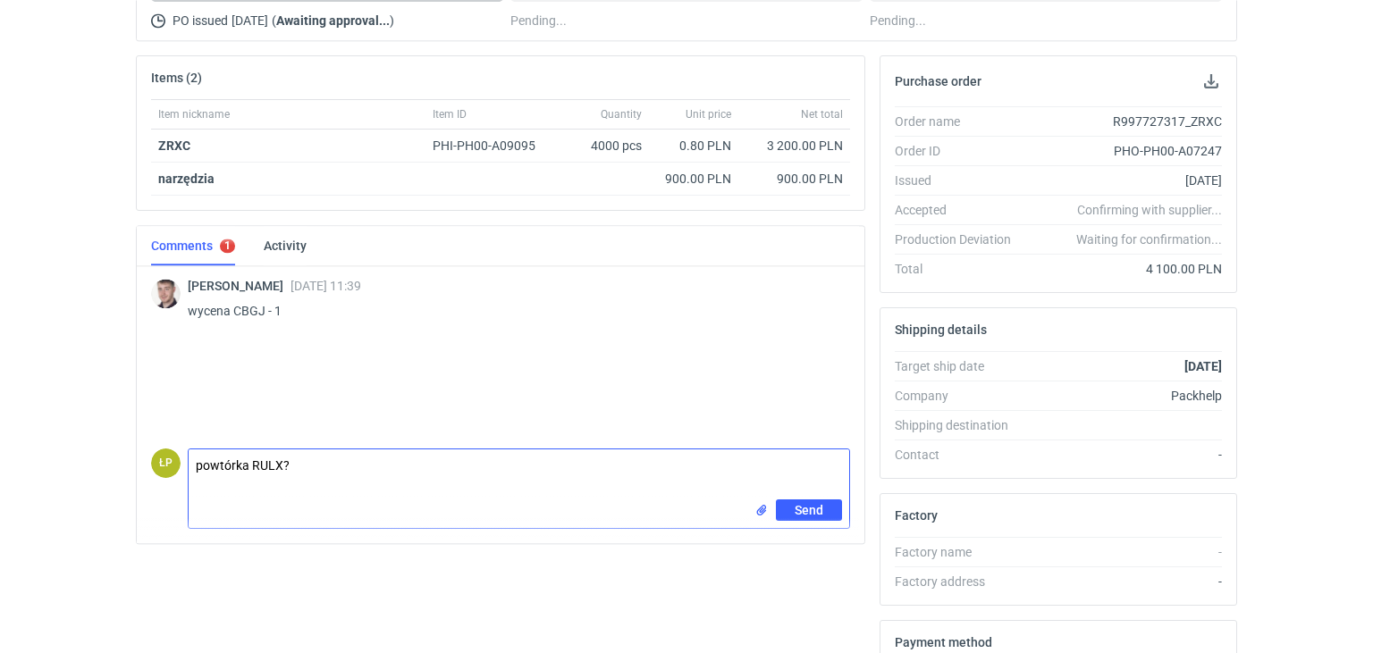
scroll to position [157, 0]
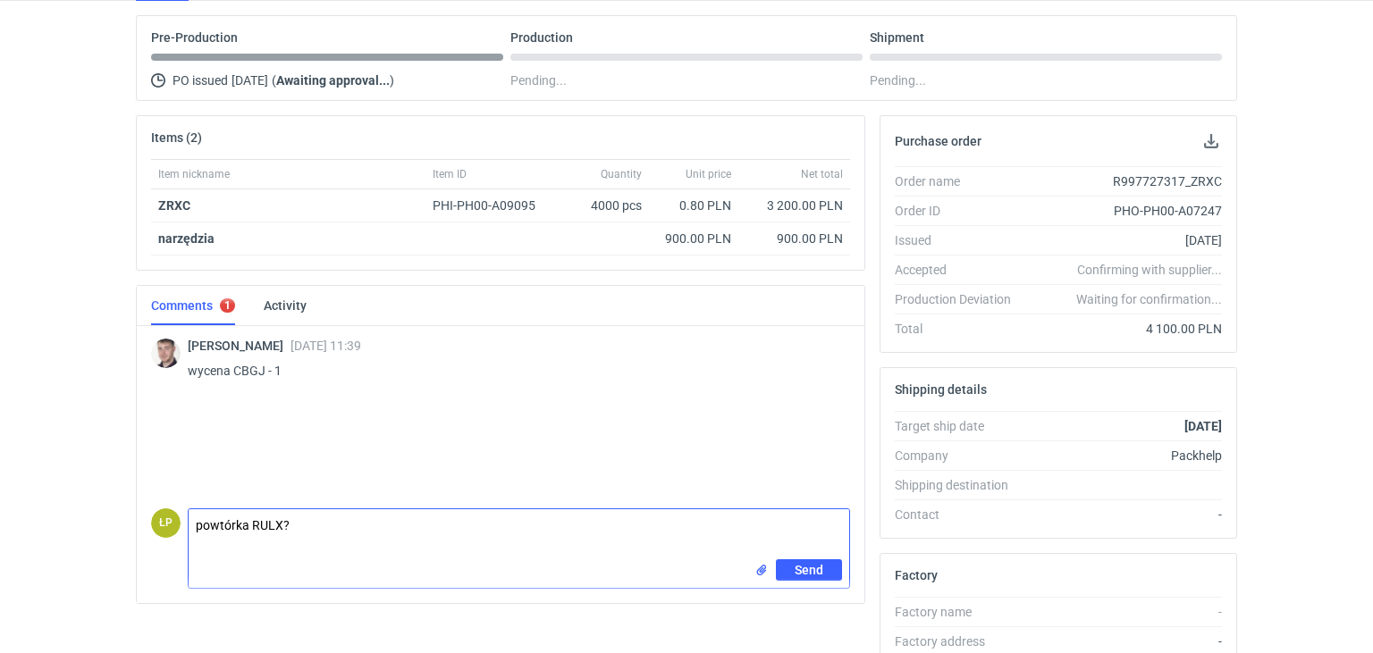
drag, startPoint x: 193, startPoint y: 518, endPoint x: 106, endPoint y: 516, distance: 86.7
click at [189, 518] on textarea "powtórka RULX?" at bounding box center [519, 534] width 661 height 50
click at [134, 424] on div "Items (2) Item nickname Item ID Quantity Unit price Net total ZRXC PHI-PH00-A09…" at bounding box center [501, 524] width 744 height 819
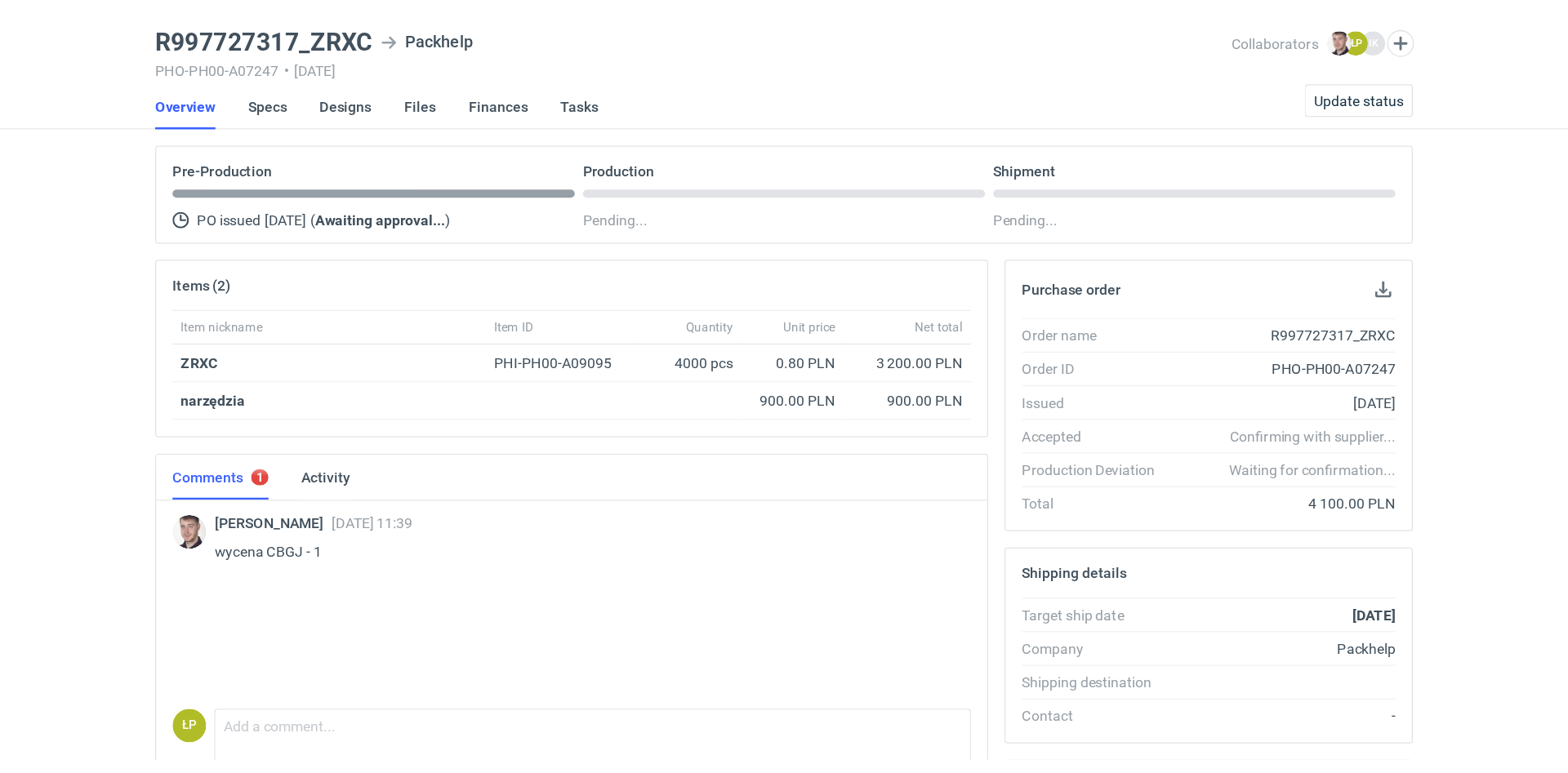
scroll to position [0, 0]
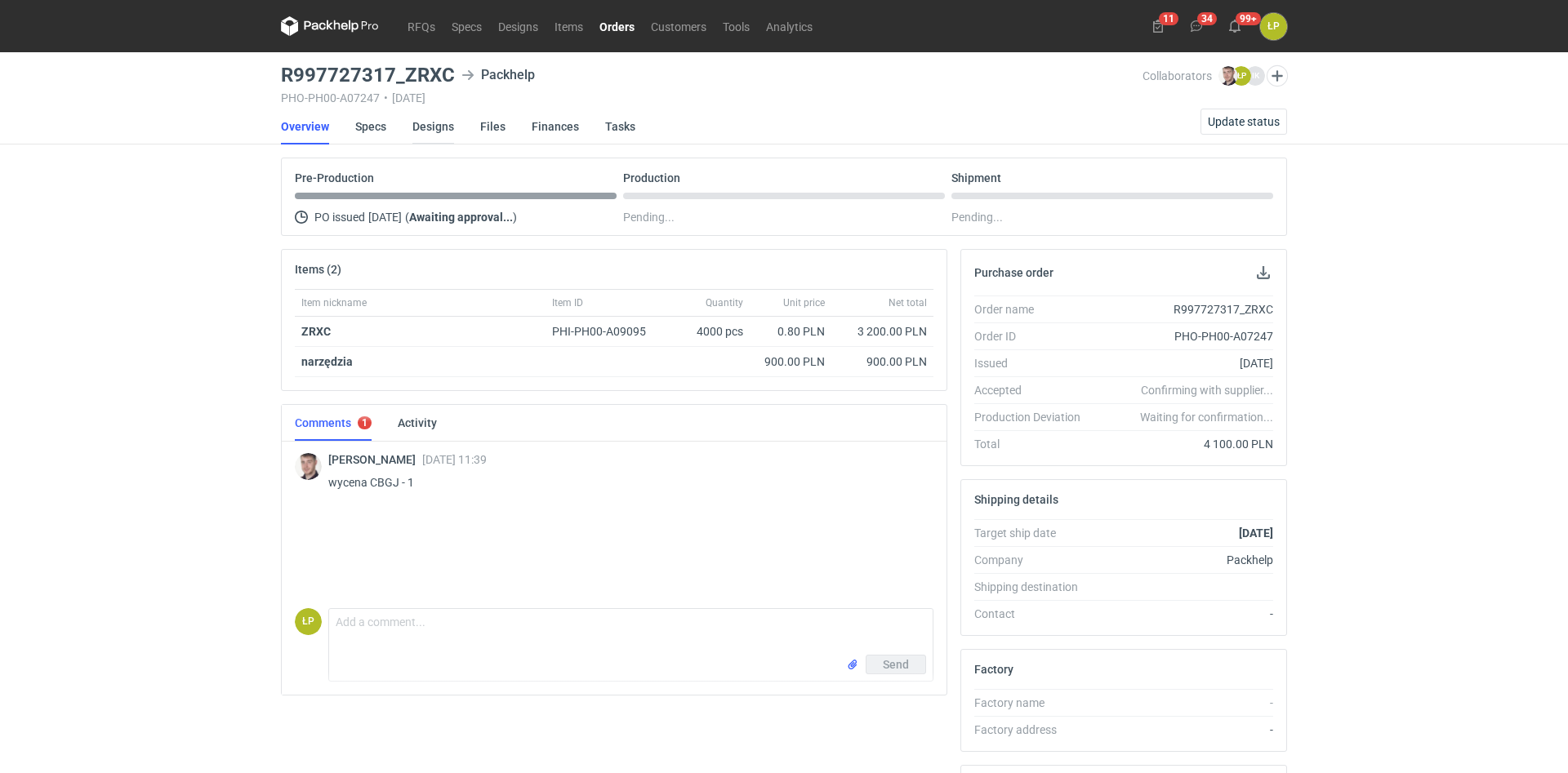
click at [444, 131] on link "Designs" at bounding box center [433, 126] width 42 height 36
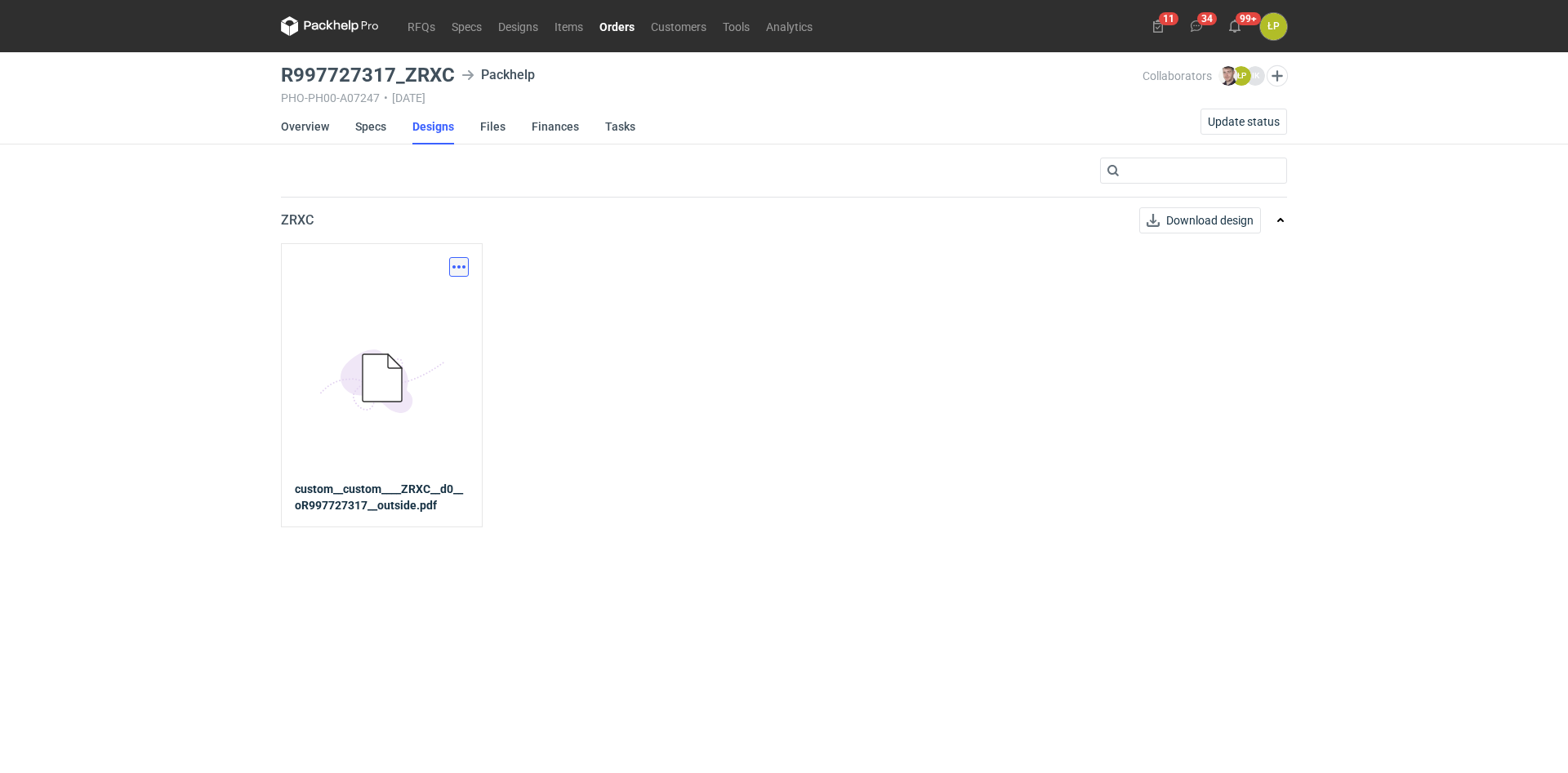
click at [462, 262] on button "button" at bounding box center [459, 267] width 19 height 19
click at [436, 302] on link "Download design part" at bounding box center [387, 302] width 150 height 26
click at [309, 133] on link "Overview" at bounding box center [304, 126] width 48 height 36
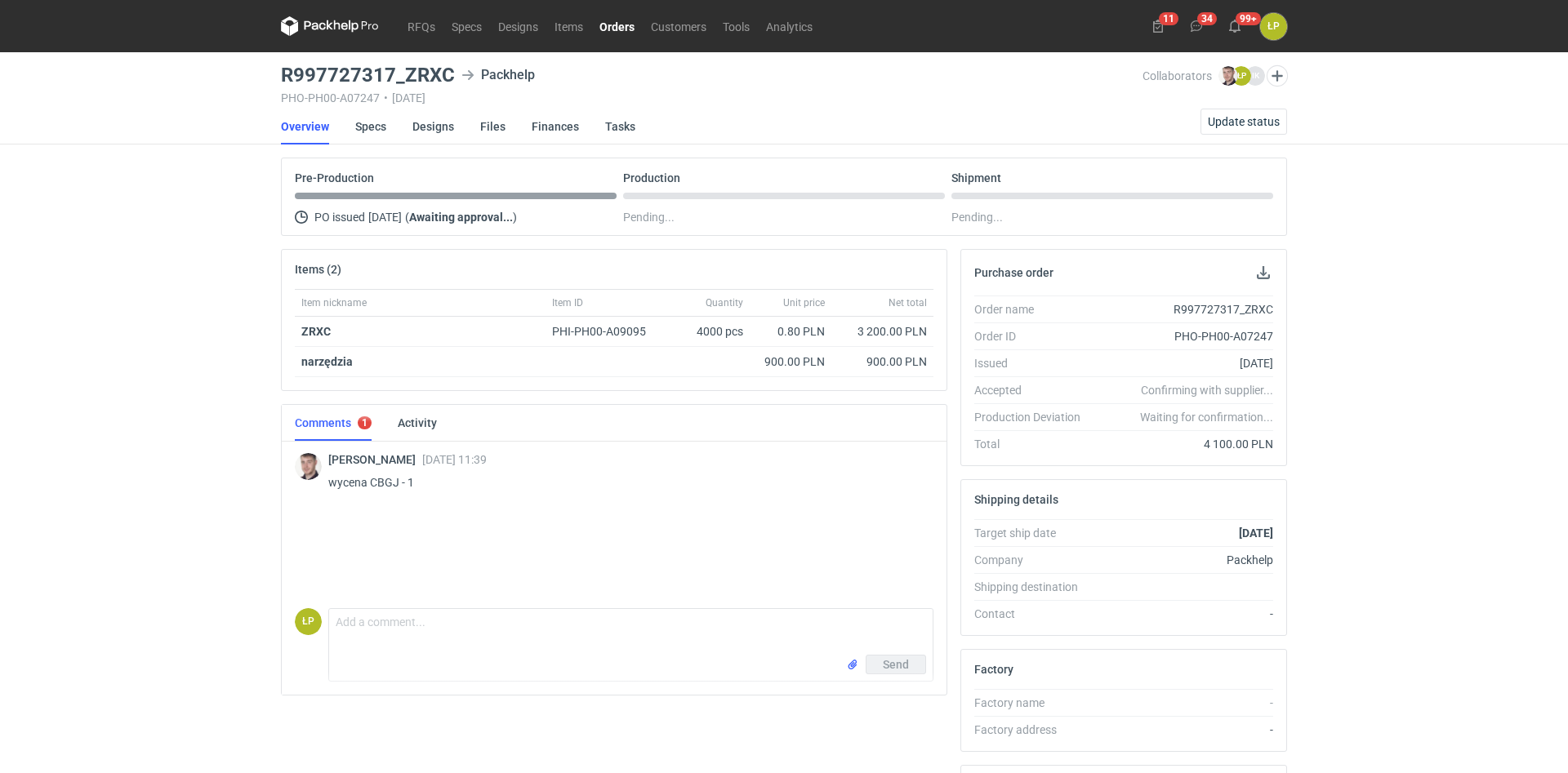
click at [379, 482] on p "wycena CBGJ - 1" at bounding box center [624, 482] width 592 height 19
copy p "CBGJ"
drag, startPoint x: 458, startPoint y: 80, endPoint x: 285, endPoint y: 83, distance: 173.0
click at [285, 83] on div "R997727317_ZRXC Packhelp" at bounding box center [711, 75] width 862 height 19
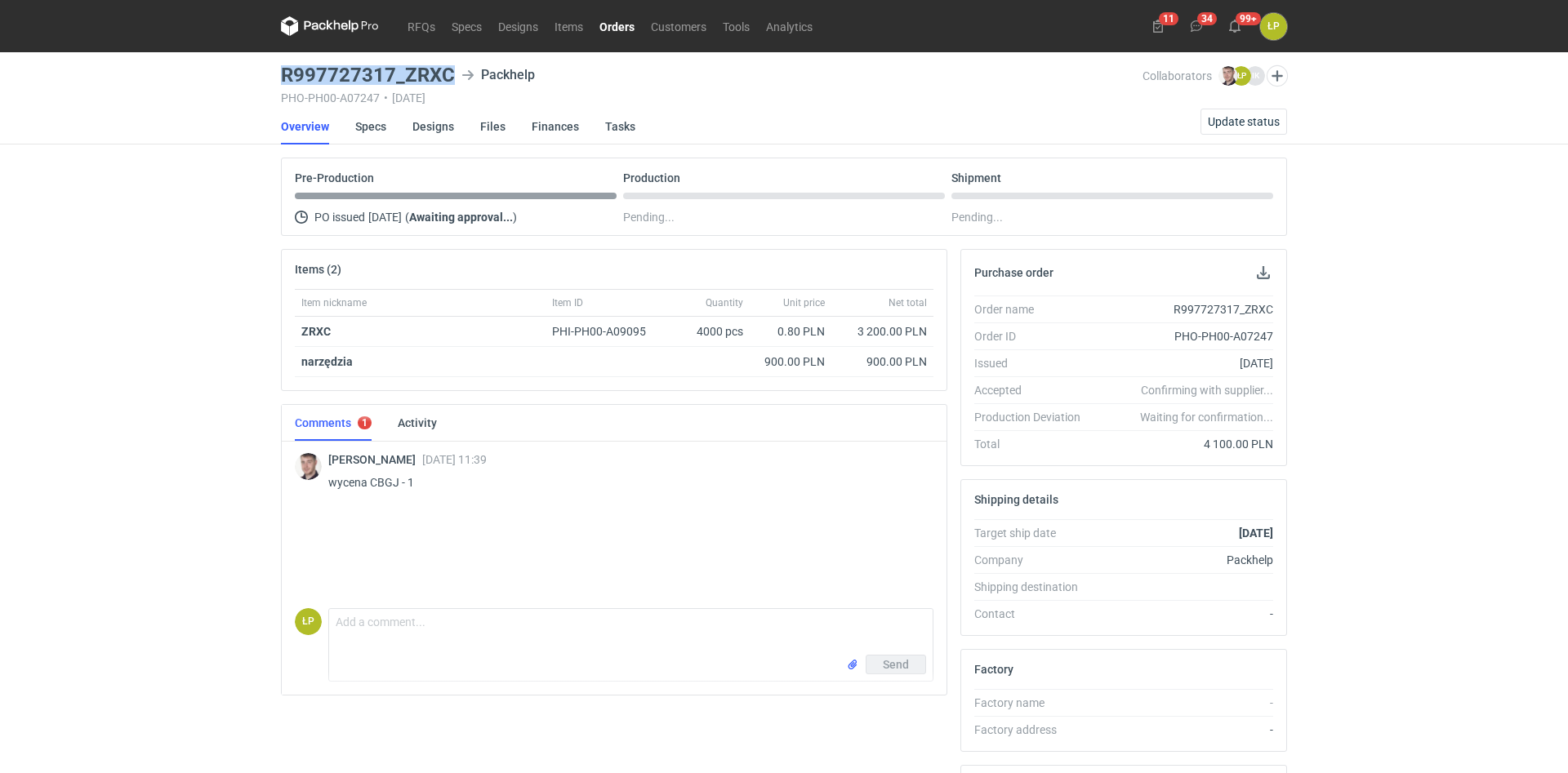
copy h3 "R997727317_ZRXC"
click at [449, 131] on link "Designs" at bounding box center [433, 126] width 42 height 36
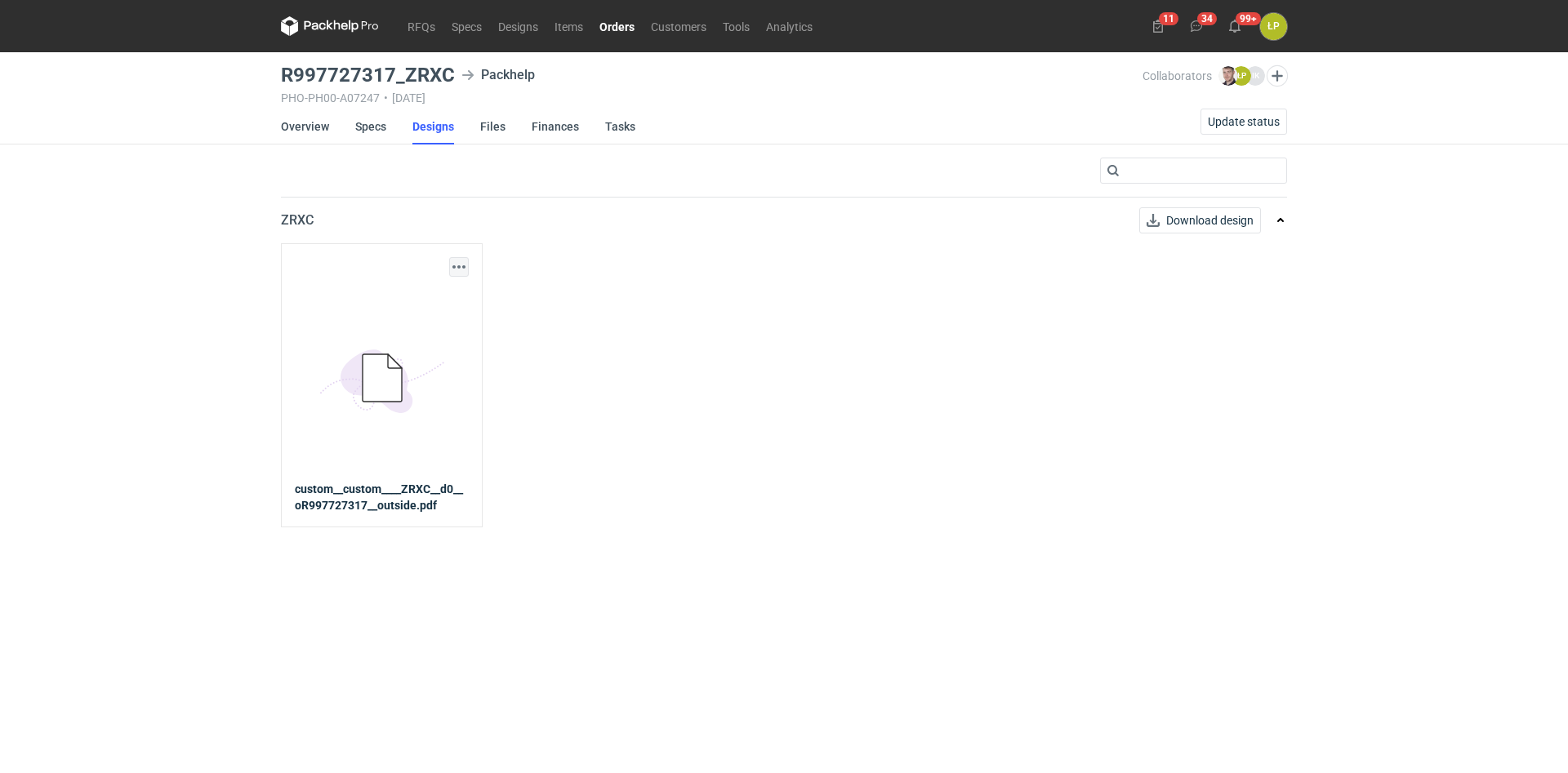
drag, startPoint x: 482, startPoint y: 271, endPoint x: 459, endPoint y: 267, distance: 23.3
click at [474, 269] on div "Download design part 5BD5AC33-3523-40E7-9262-1BFF0AD53D48@1x custom__custom____…" at bounding box center [381, 385] width 202 height 284
click at [458, 267] on button "button" at bounding box center [459, 267] width 19 height 19
click at [442, 297] on link "Download design part" at bounding box center [387, 302] width 150 height 26
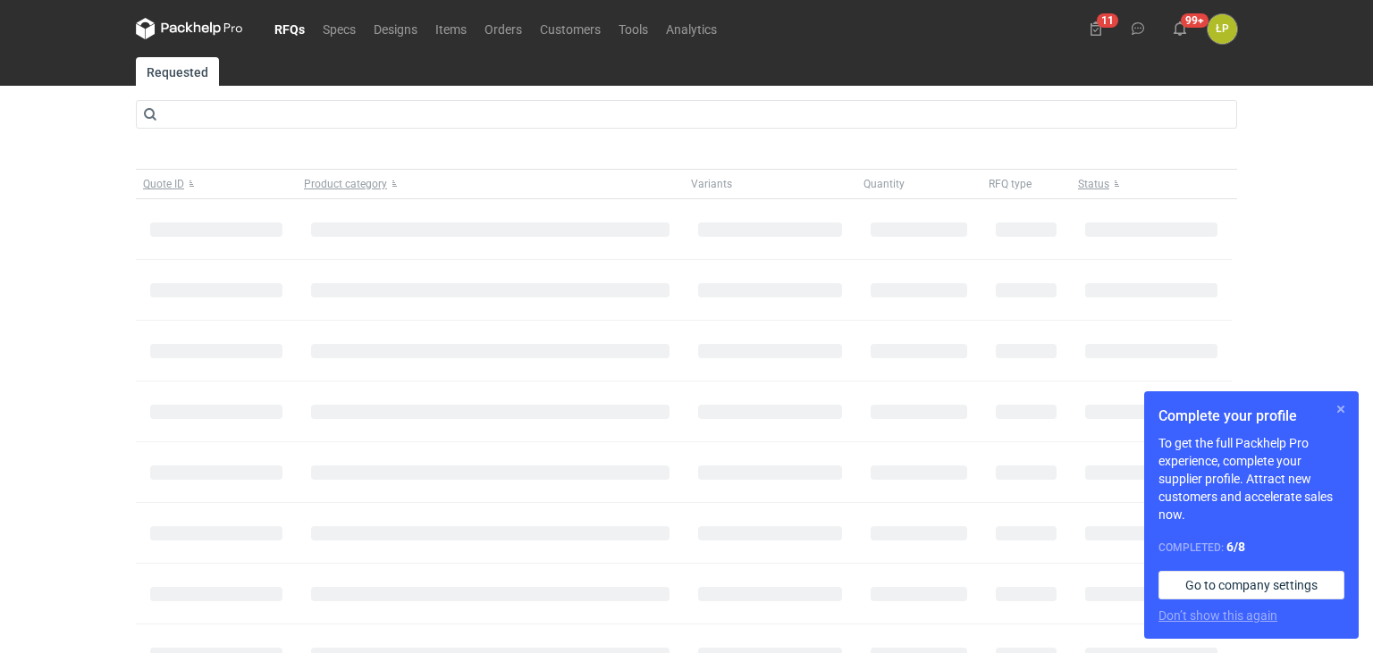
click at [1334, 409] on button "button" at bounding box center [1340, 409] width 21 height 21
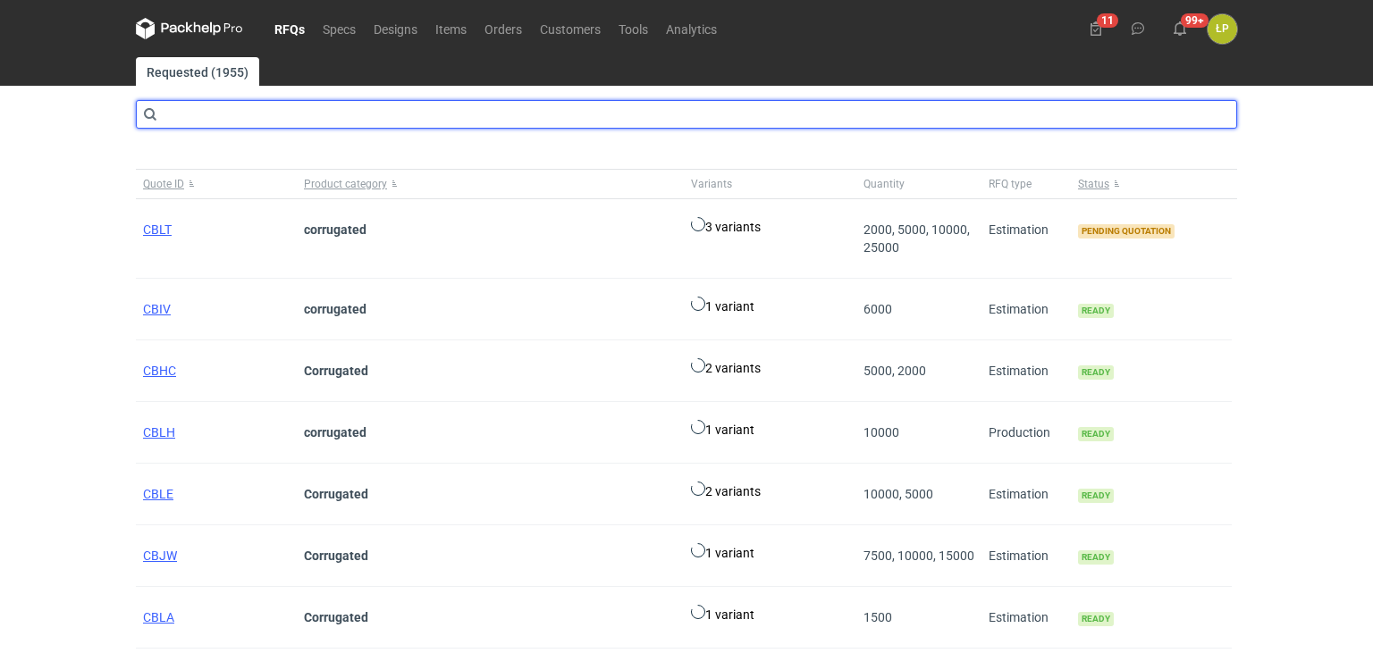
click at [297, 110] on input "text" at bounding box center [686, 114] width 1101 height 29
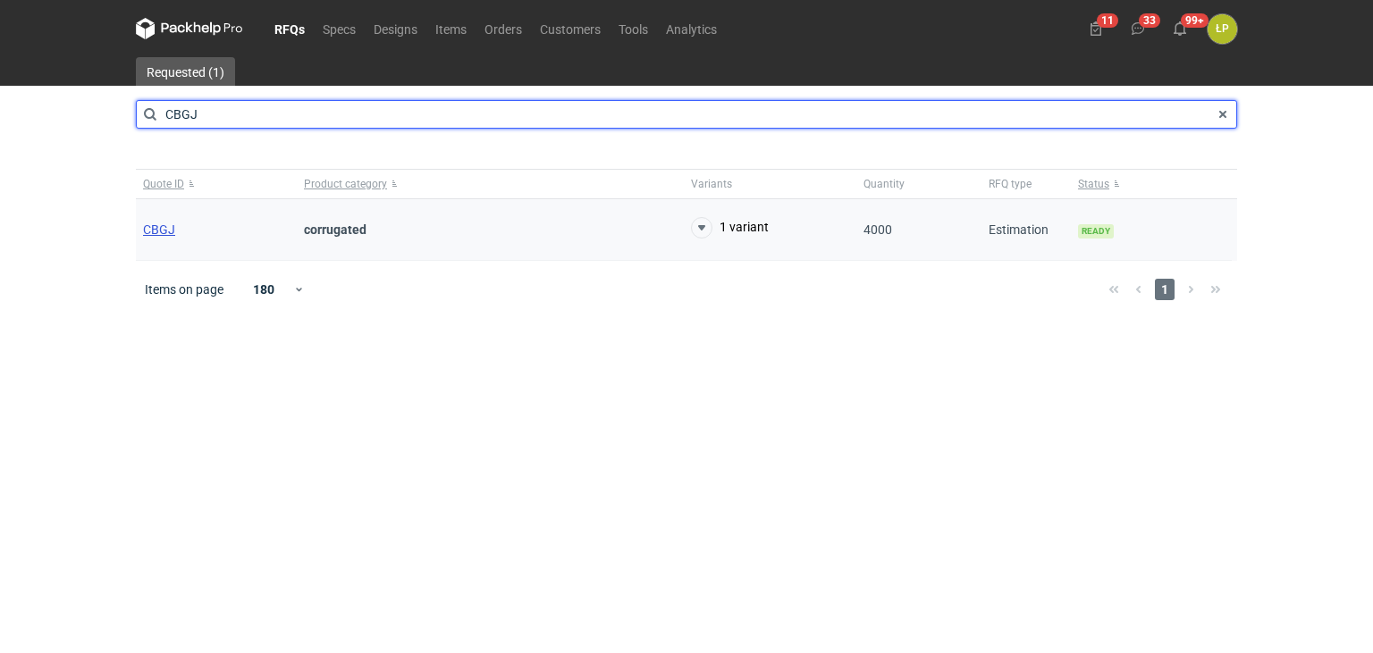
type input "CBGJ"
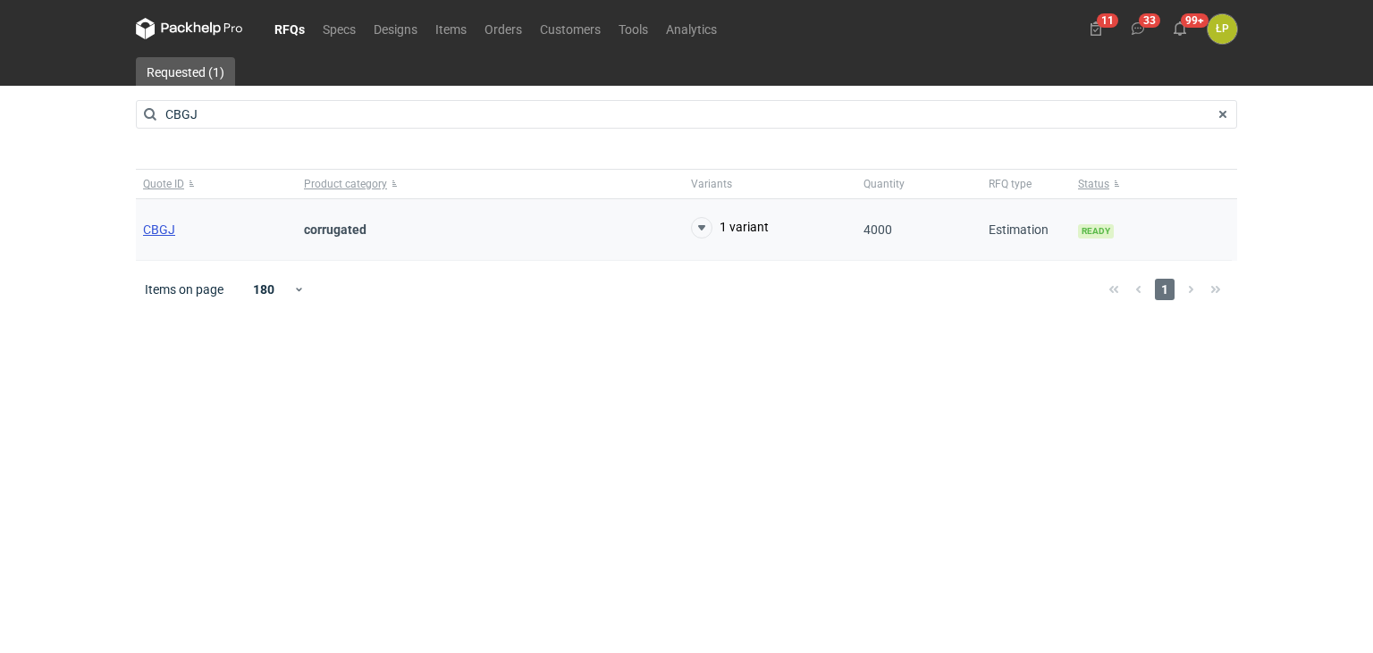
click at [173, 227] on div "CBGJ" at bounding box center [216, 230] width 161 height 62
click at [170, 227] on span "CBGJ" at bounding box center [159, 230] width 32 height 14
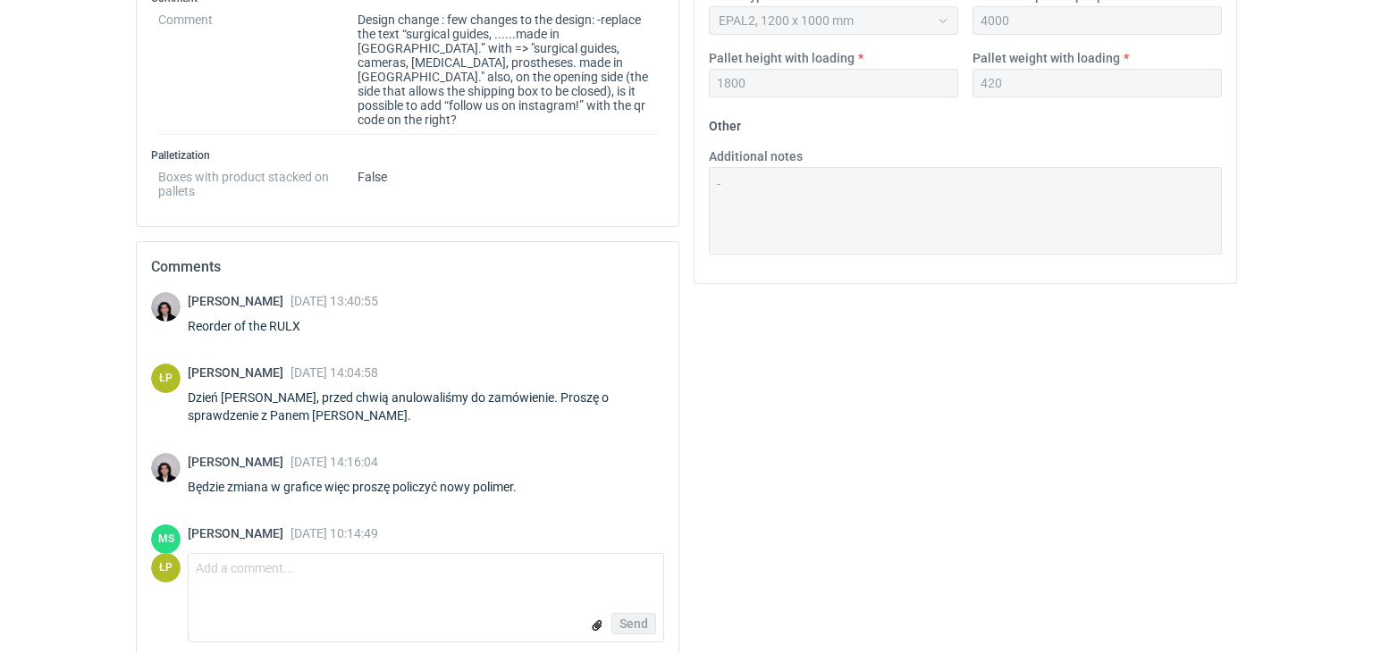
click at [295, 317] on div "Reorder of the RULX" at bounding box center [283, 326] width 190 height 18
copy div "RULX"
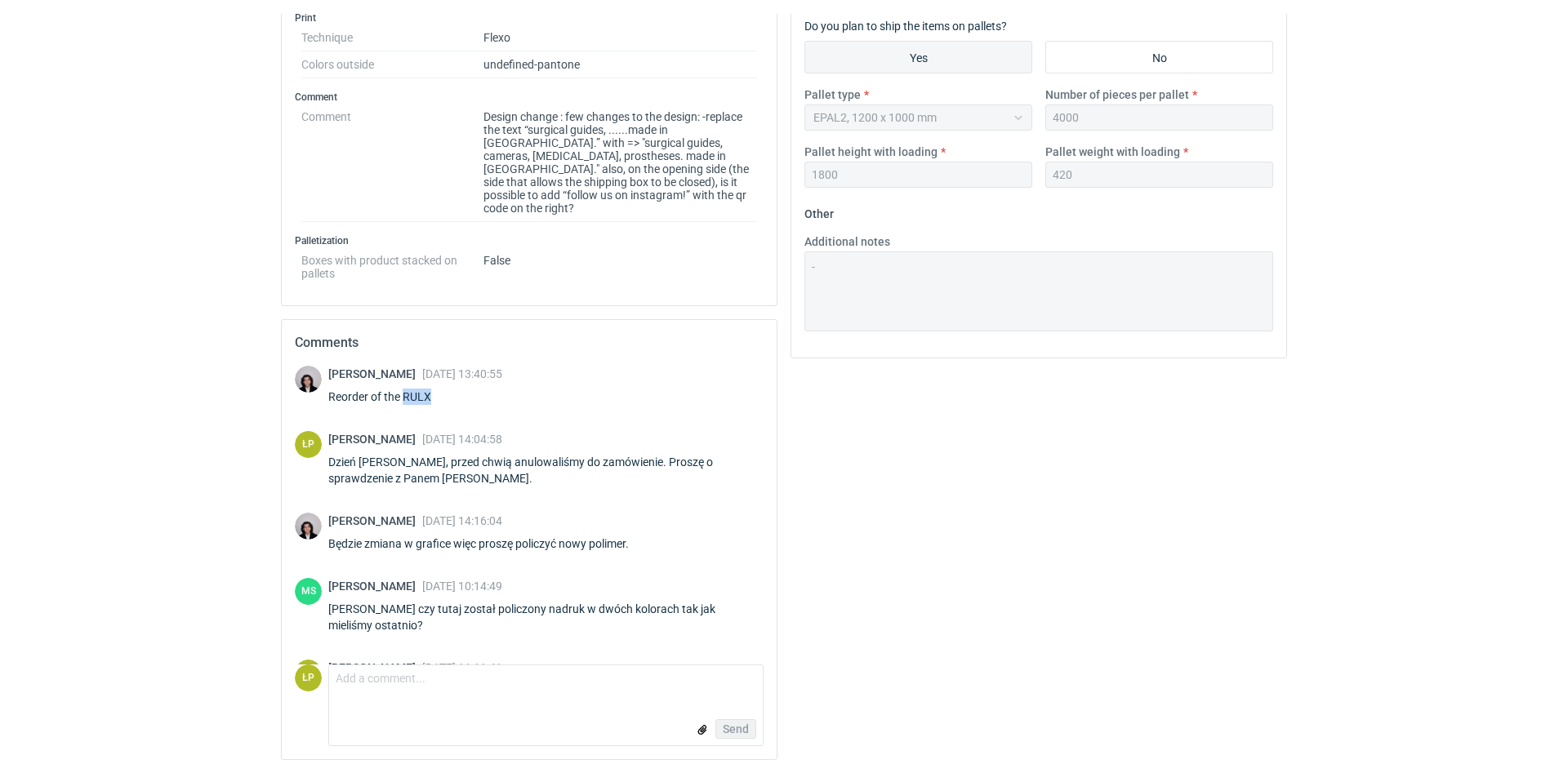
scroll to position [683, 0]
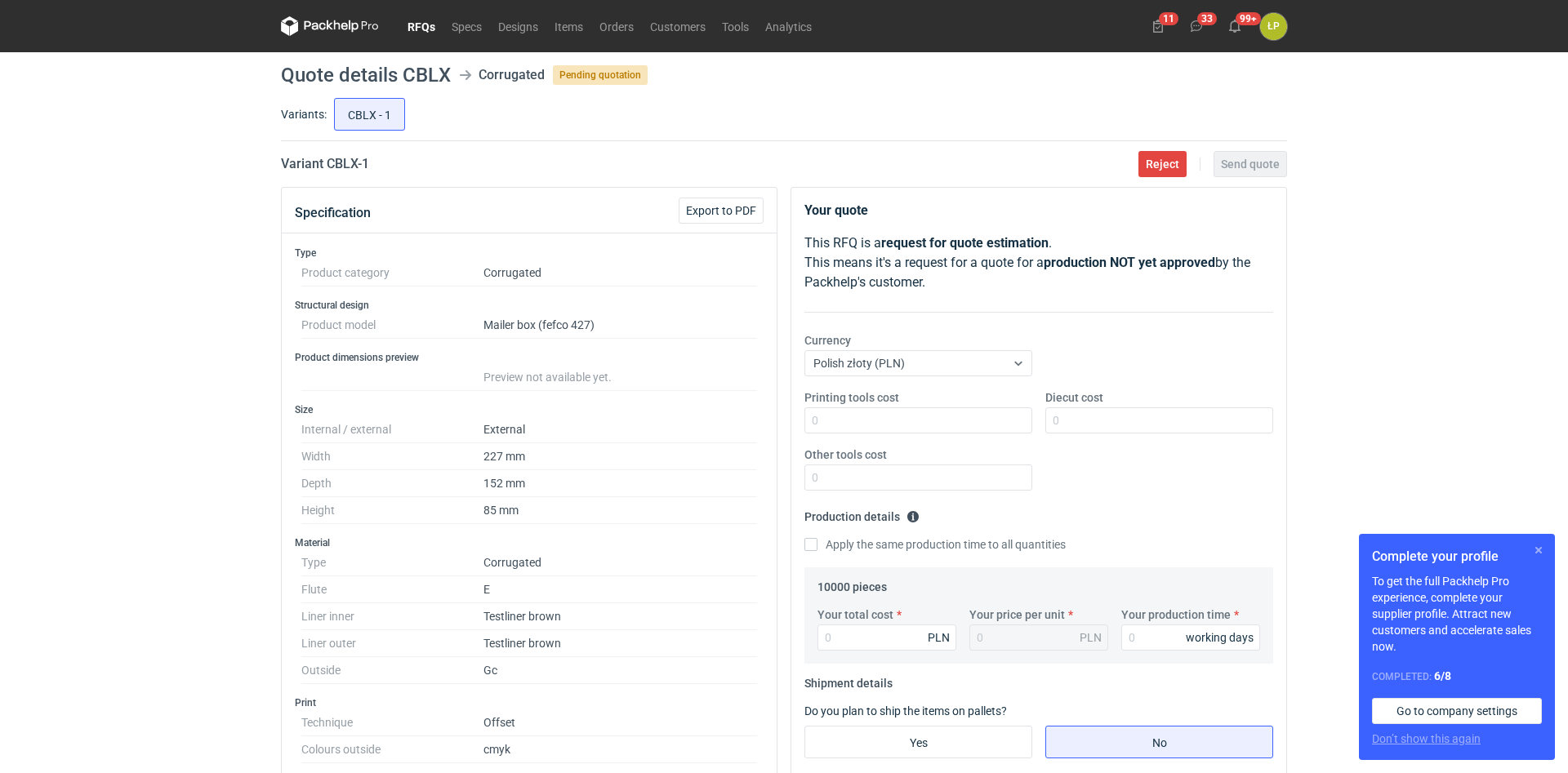
click at [1539, 548] on button "button" at bounding box center [1538, 550] width 19 height 19
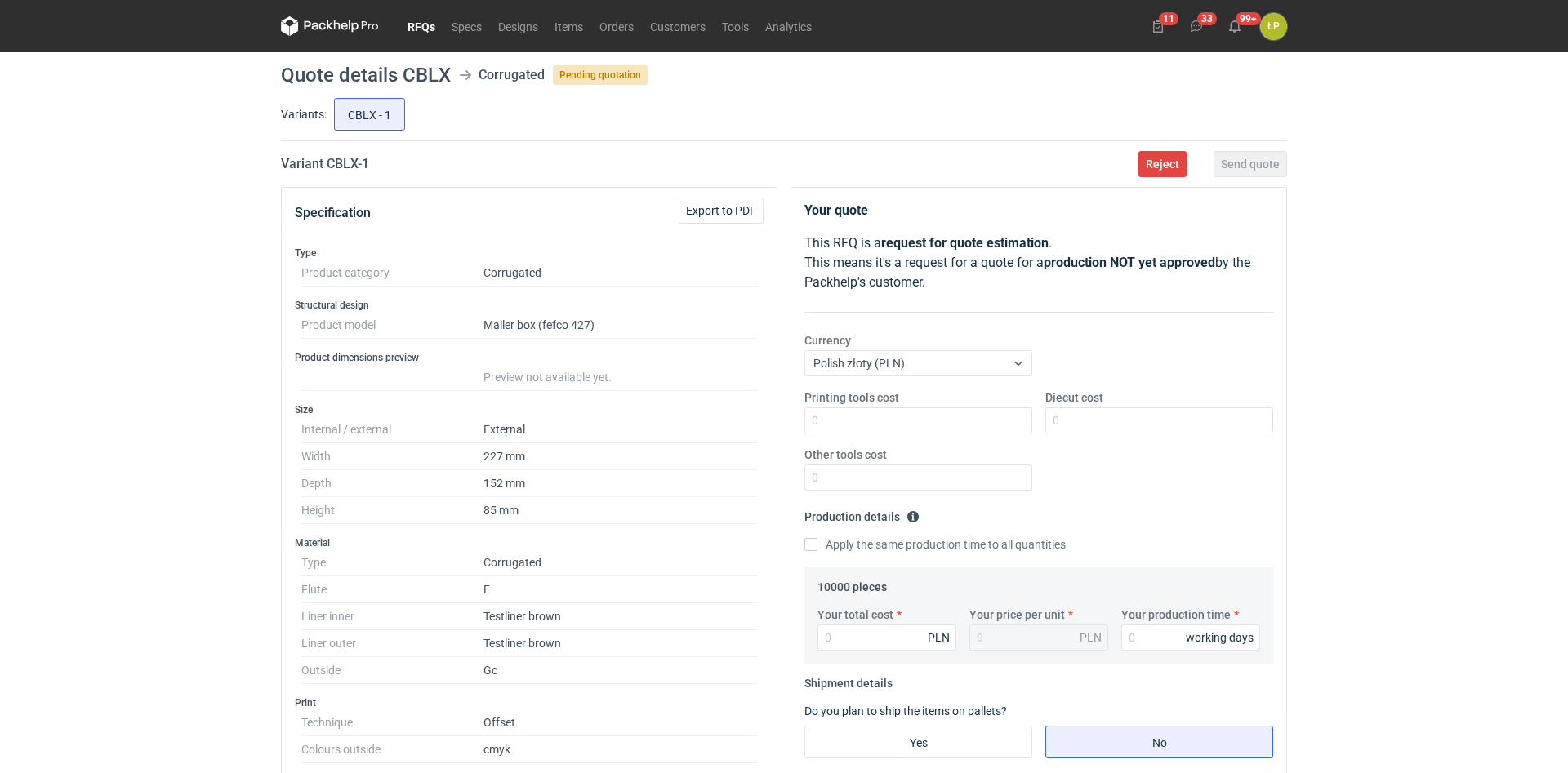
click at [1423, 398] on div "RFQs Specs Designs Items Orders Customers Tools Analytics 11 33 99+ ŁP [PERSON_…" at bounding box center [784, 386] width 1568 height 773
click at [1374, 439] on div "RFQs Specs Designs Items Orders Customers Tools Analytics 11 33 99+ ŁP [PERSON_…" at bounding box center [784, 386] width 1568 height 773
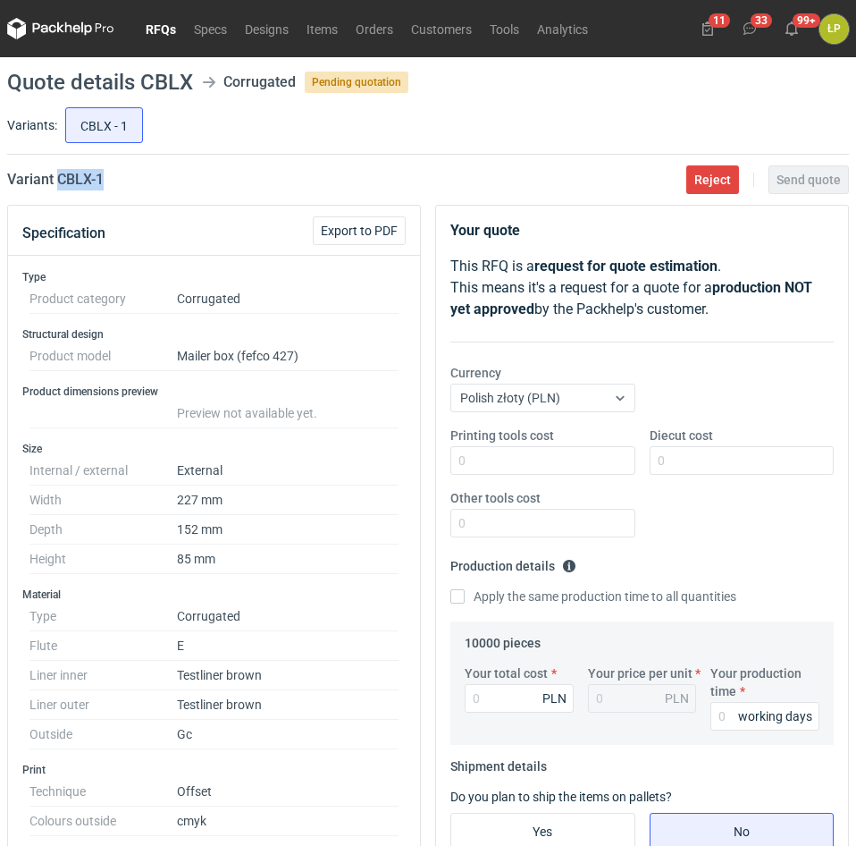
drag, startPoint x: 180, startPoint y: 190, endPoint x: 58, endPoint y: 187, distance: 121.6
click at [58, 187] on main "Quote details CBLX Corrugated Pending quotation Variants: CBLX - 1 Variant CBLX…" at bounding box center [428, 829] width 856 height 1544
copy h2 "CBLX - 1"
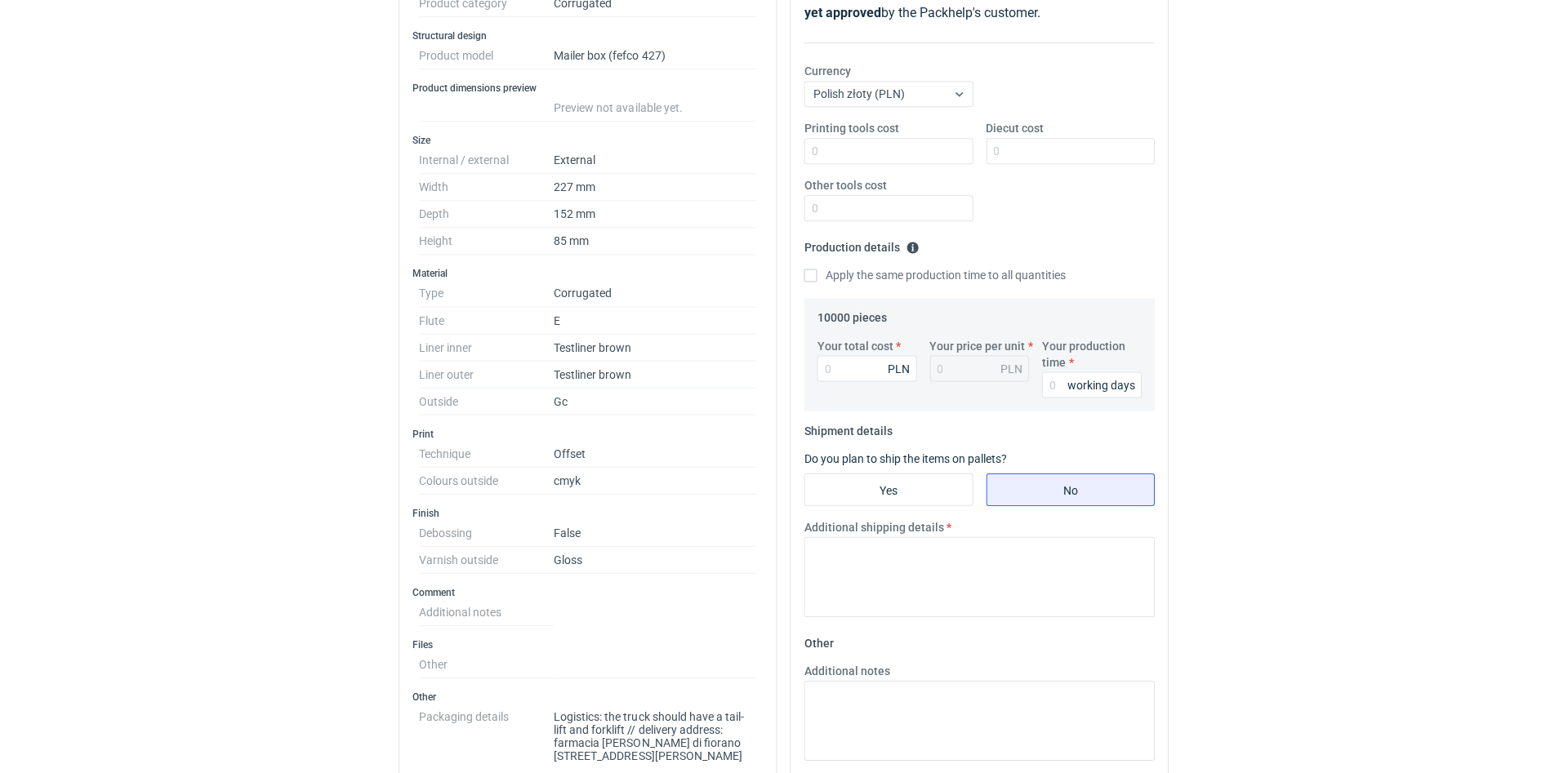
scroll to position [556, 0]
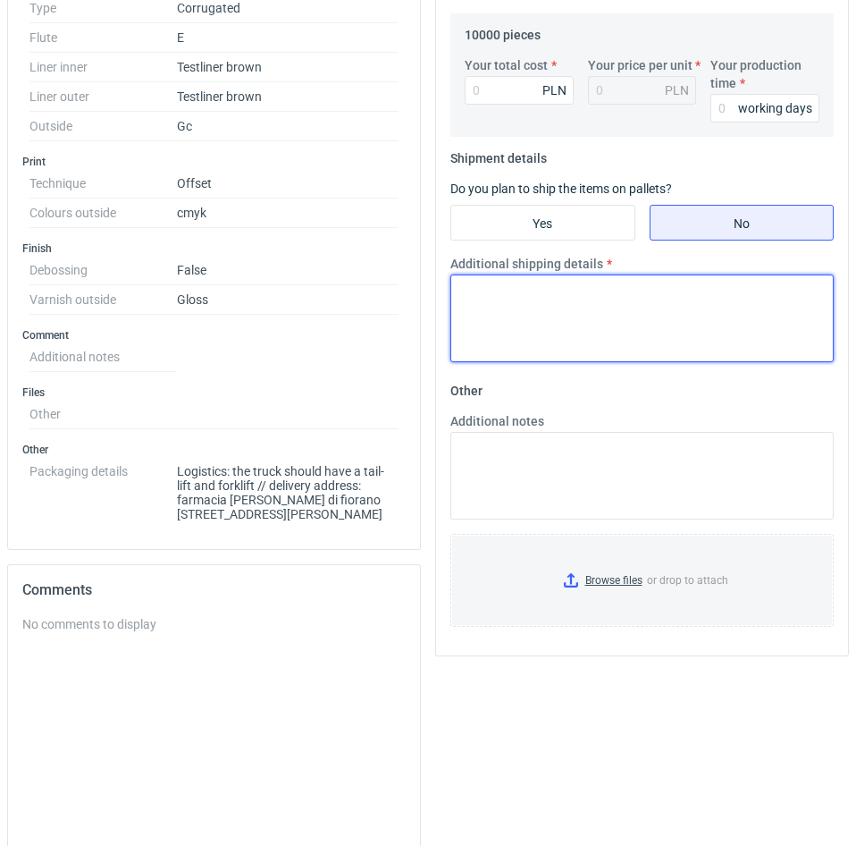
drag, startPoint x: 695, startPoint y: 320, endPoint x: 699, endPoint y: 307, distance: 13.0
click at [696, 317] on textarea "Additional shipping details" at bounding box center [641, 318] width 383 height 88
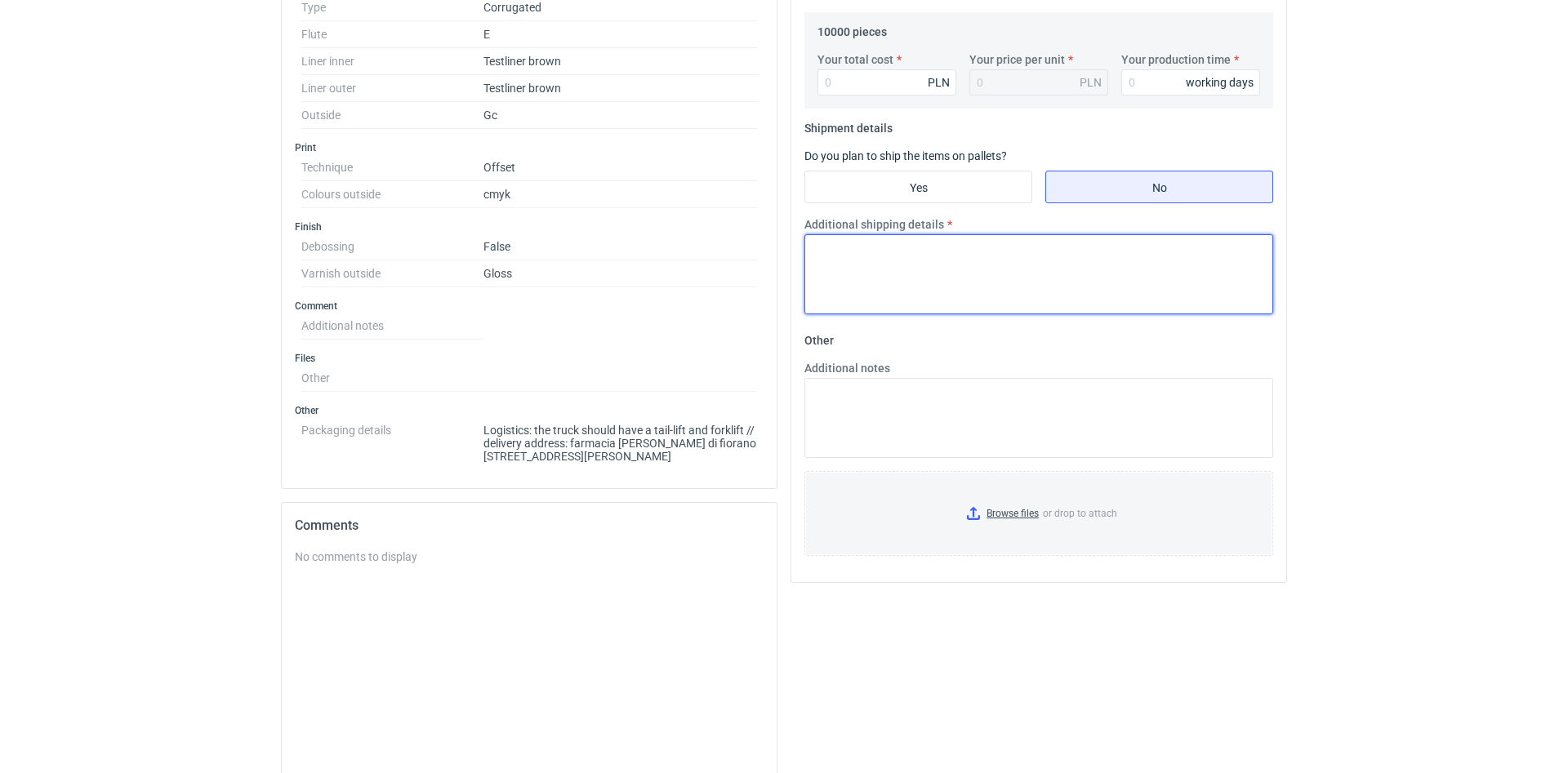
scroll to position [0, 0]
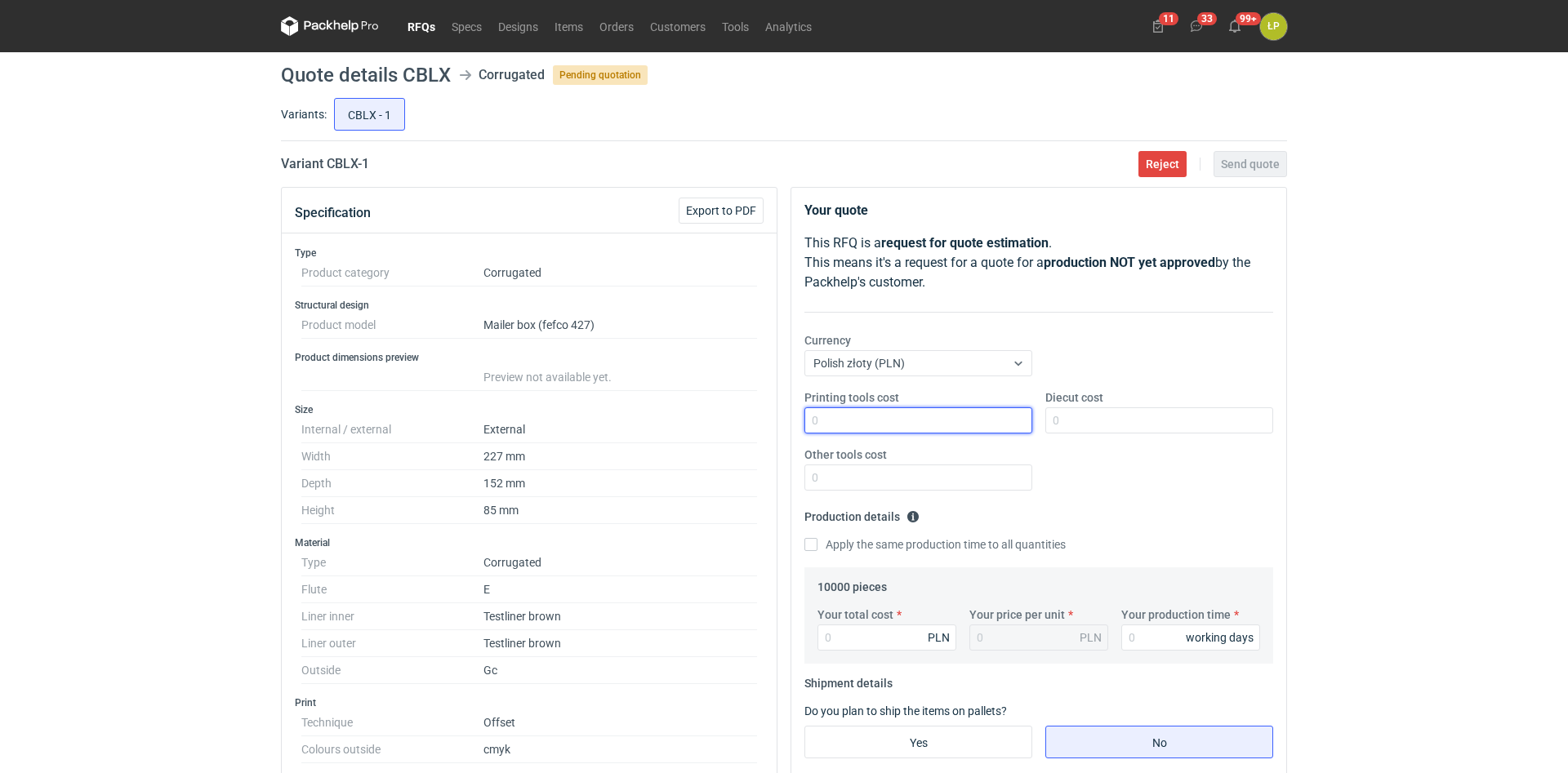
click at [883, 409] on input "Printing tools cost" at bounding box center [917, 420] width 228 height 26
type input "0"
click at [1105, 418] on input "Diecut cost" at bounding box center [1159, 420] width 228 height 26
type input "2000"
click at [1011, 481] on input "Other tools cost" at bounding box center [917, 478] width 228 height 26
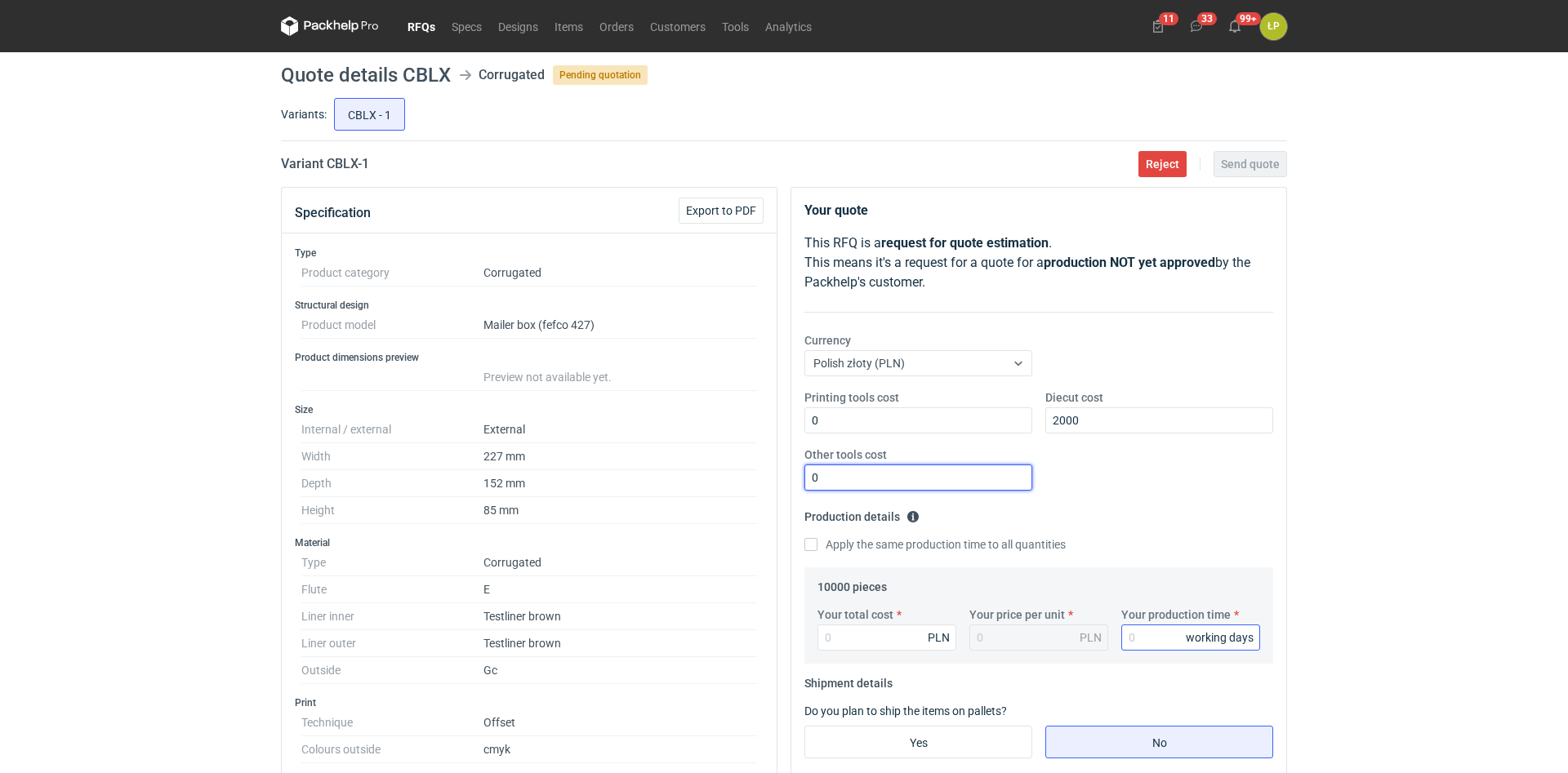
type input "0"
click at [1136, 628] on input "Your production time" at bounding box center [1191, 638] width 139 height 26
type input "15"
click at [908, 641] on input "Your total cost" at bounding box center [887, 638] width 139 height 26
type input "16800"
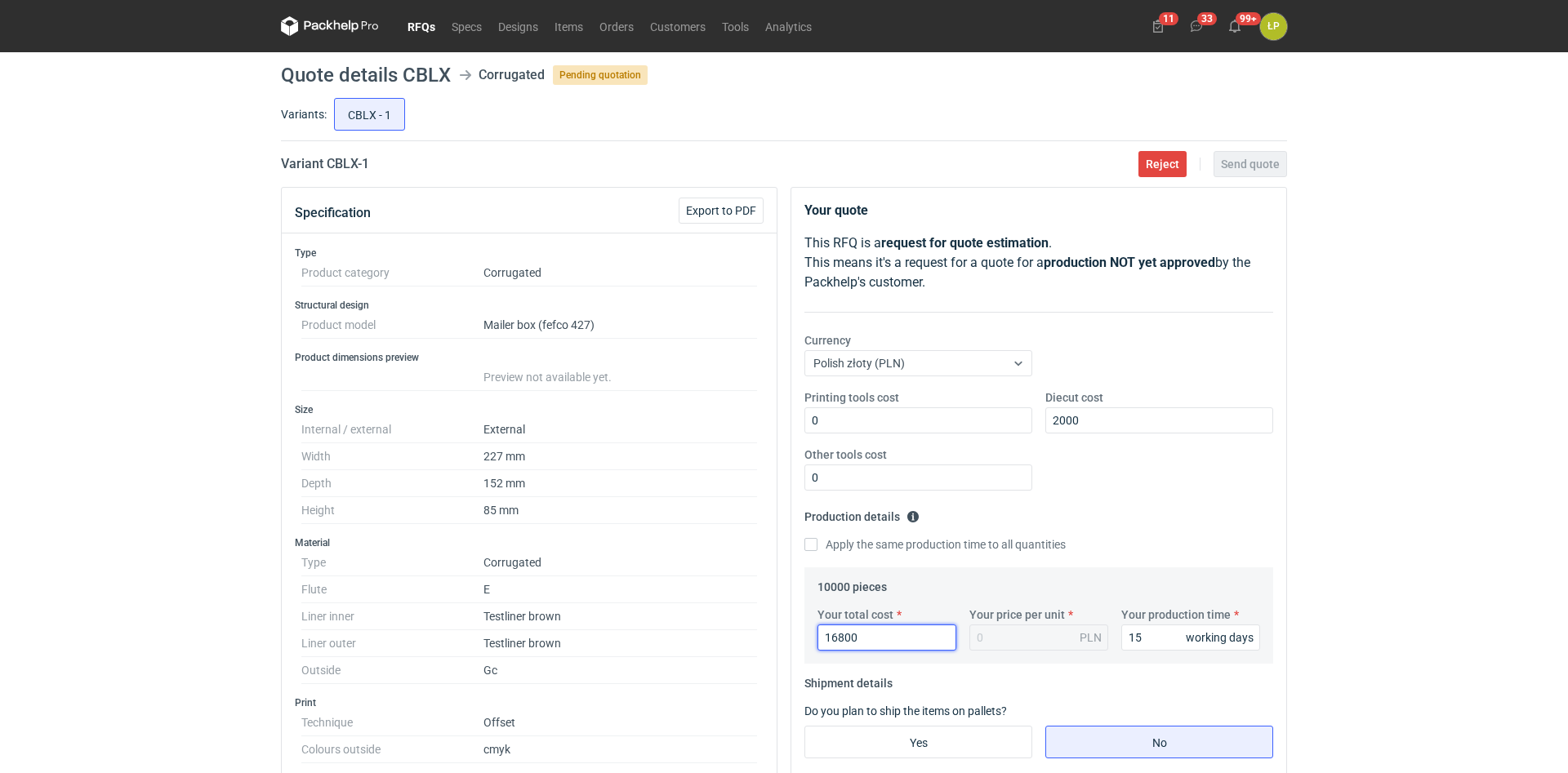
type input "1.68"
type input "16800"
click at [1433, 353] on div "RFQs Specs Designs Items Orders Customers Tools Analytics 11 33 99+ ŁP [PERSON_…" at bounding box center [784, 386] width 1568 height 773
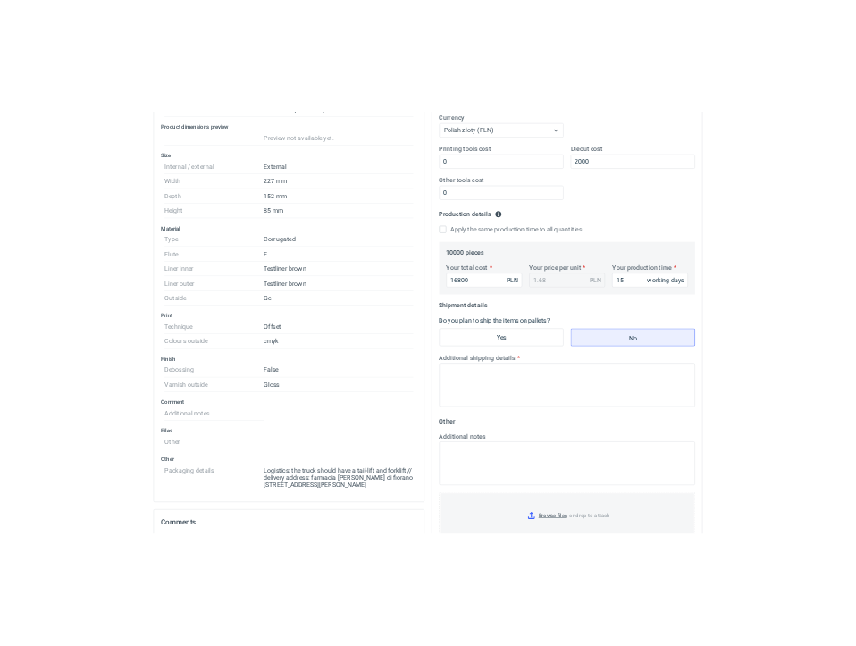
scroll to position [304, 0]
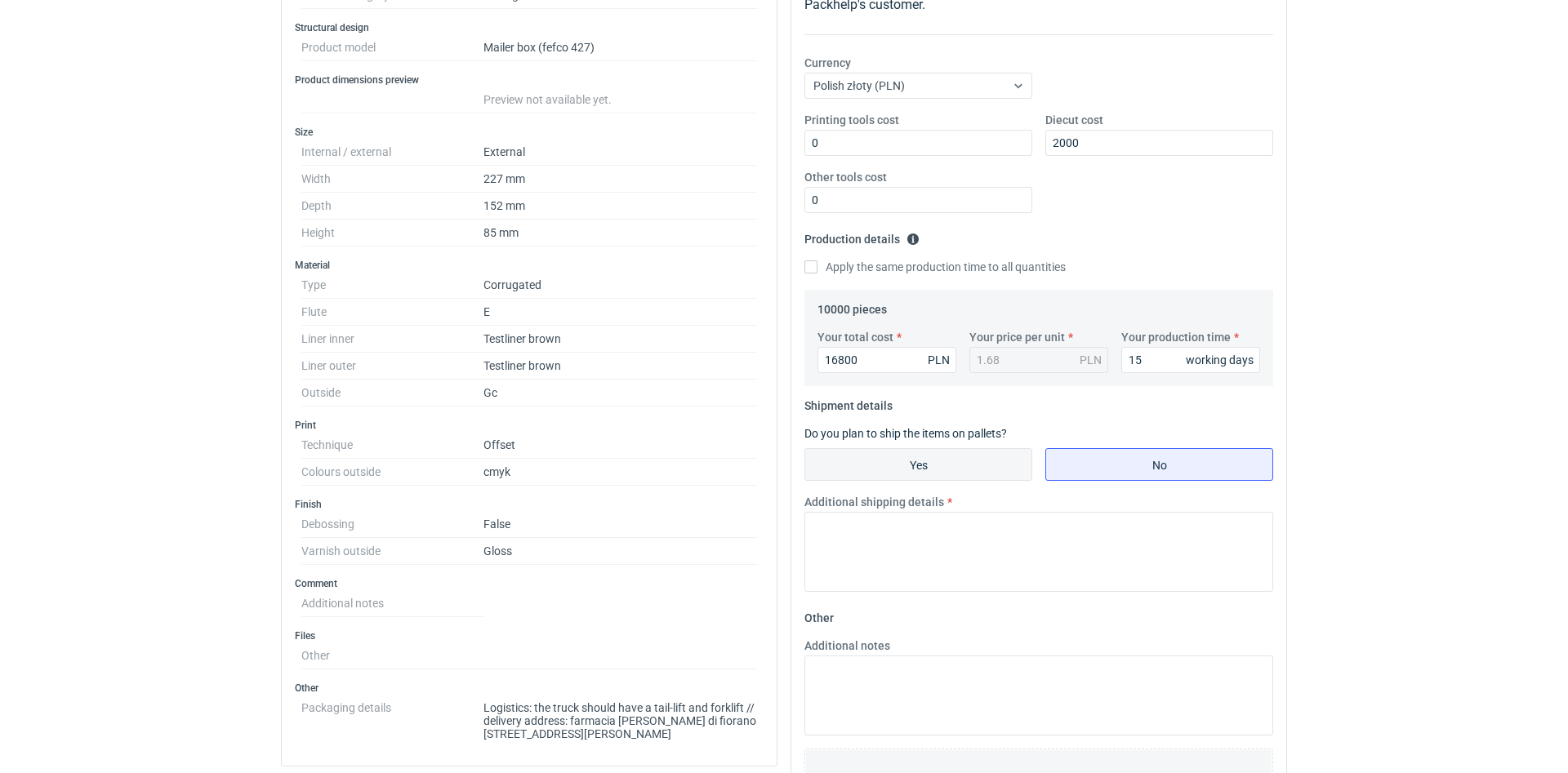
click at [950, 459] on input "Yes" at bounding box center [918, 465] width 227 height 31
radio input "true"
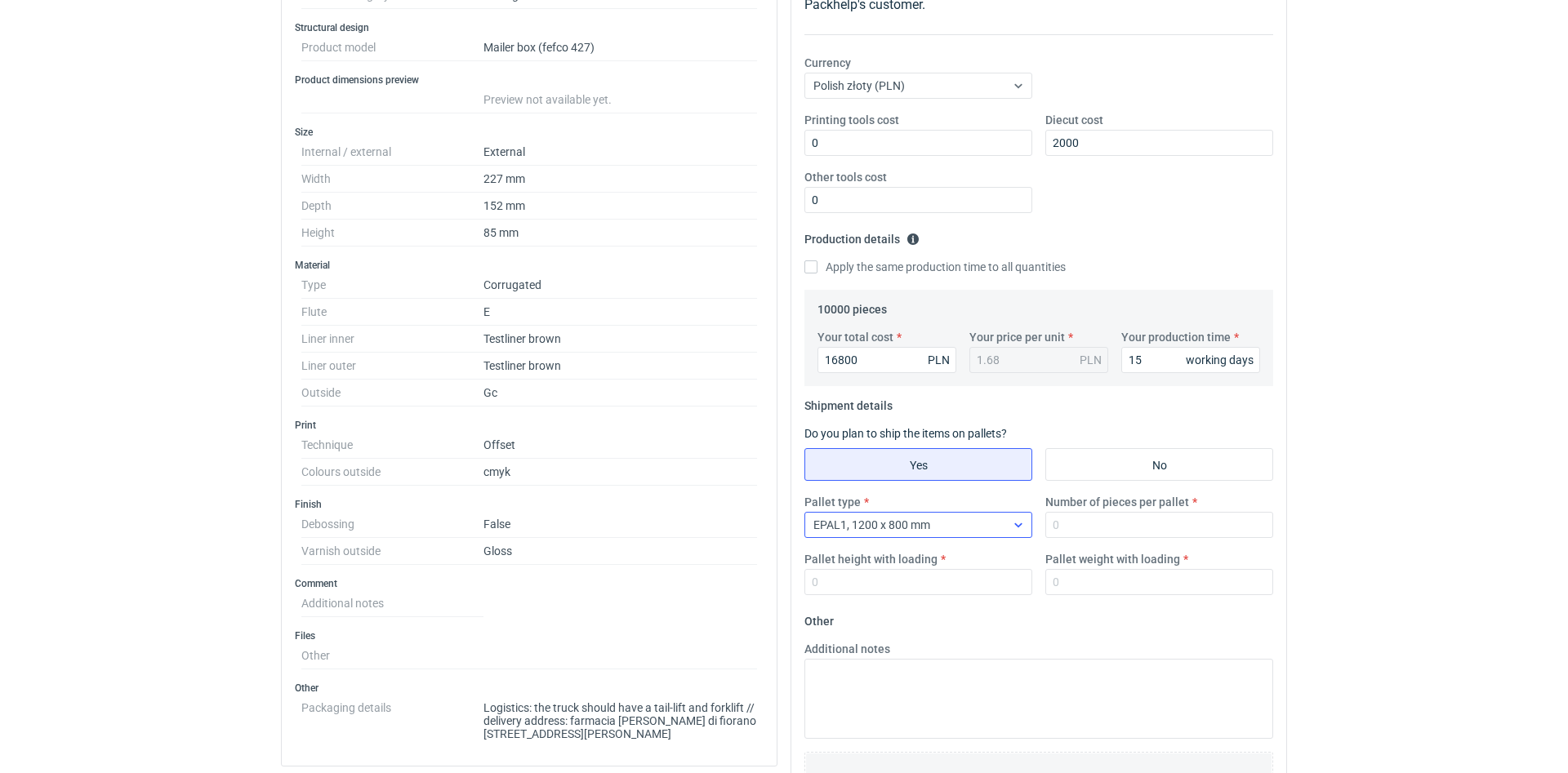
click at [1021, 522] on icon at bounding box center [1018, 525] width 13 height 13
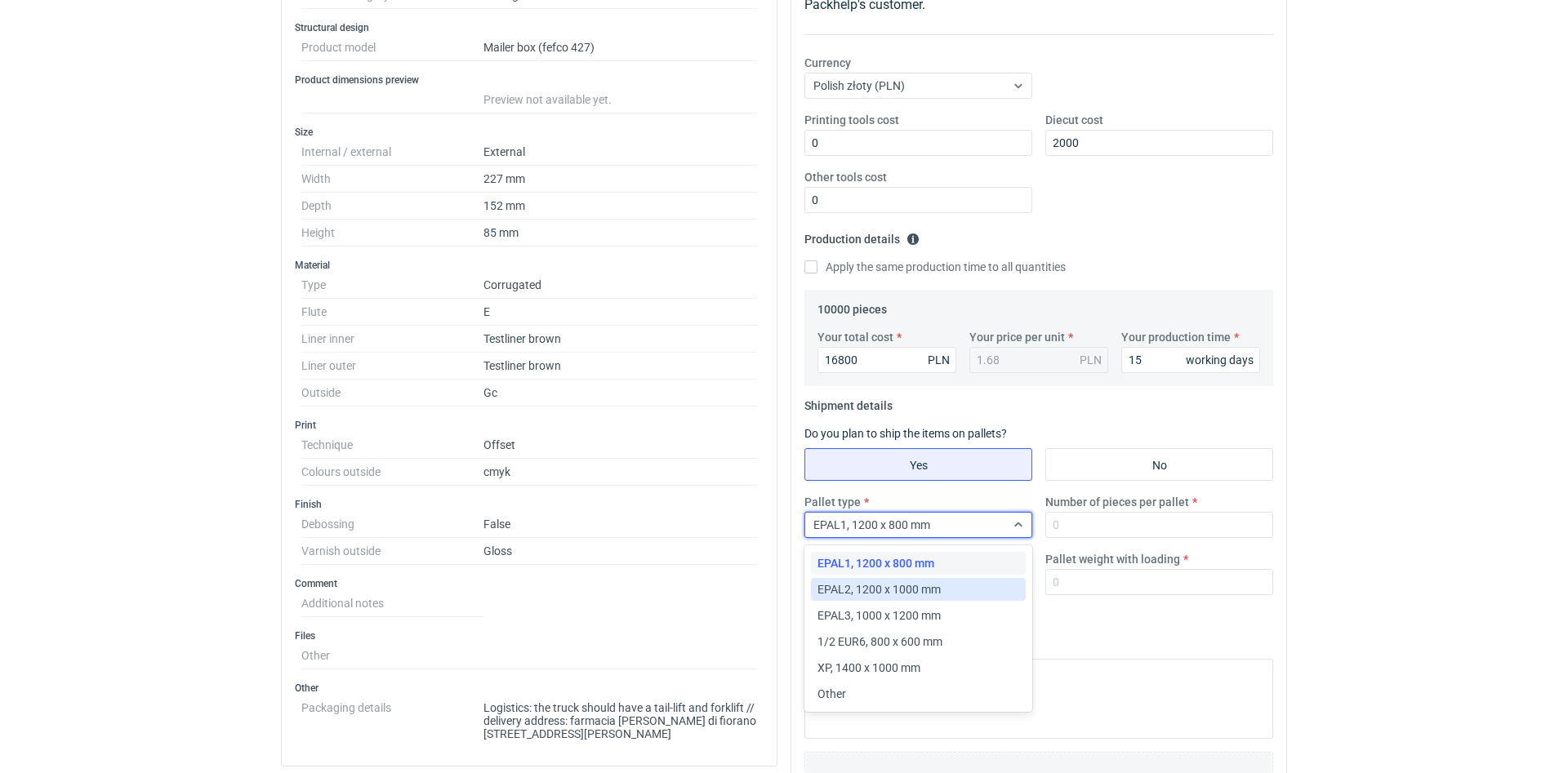
drag, startPoint x: 943, startPoint y: 588, endPoint x: 951, endPoint y: 586, distance: 8.2
click at [944, 588] on div "EPAL2, 1200 x 1000 mm" at bounding box center [918, 589] width 202 height 16
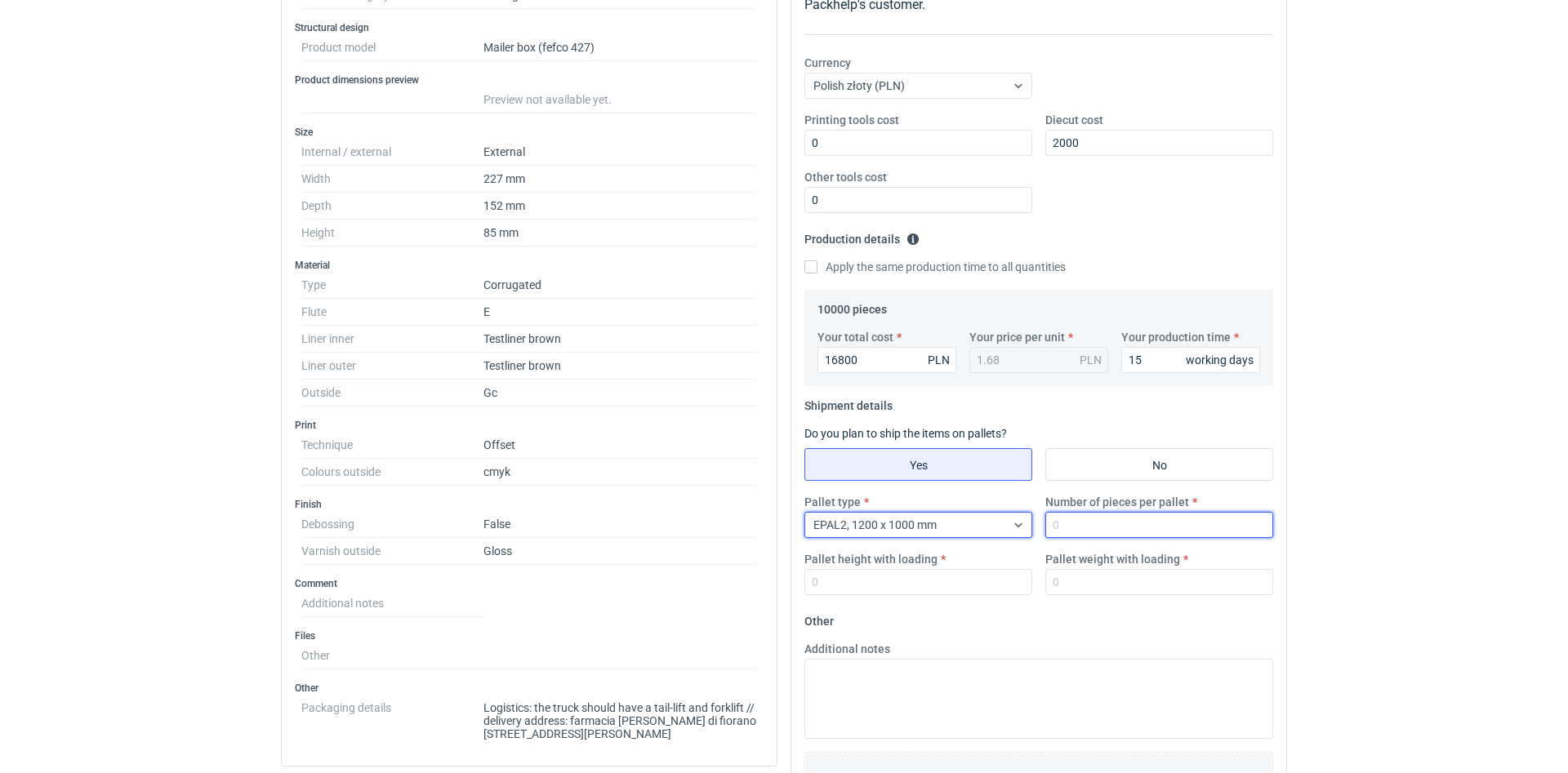
click at [1086, 527] on input "Number of pieces per pallet" at bounding box center [1159, 524] width 228 height 26
type input "3200"
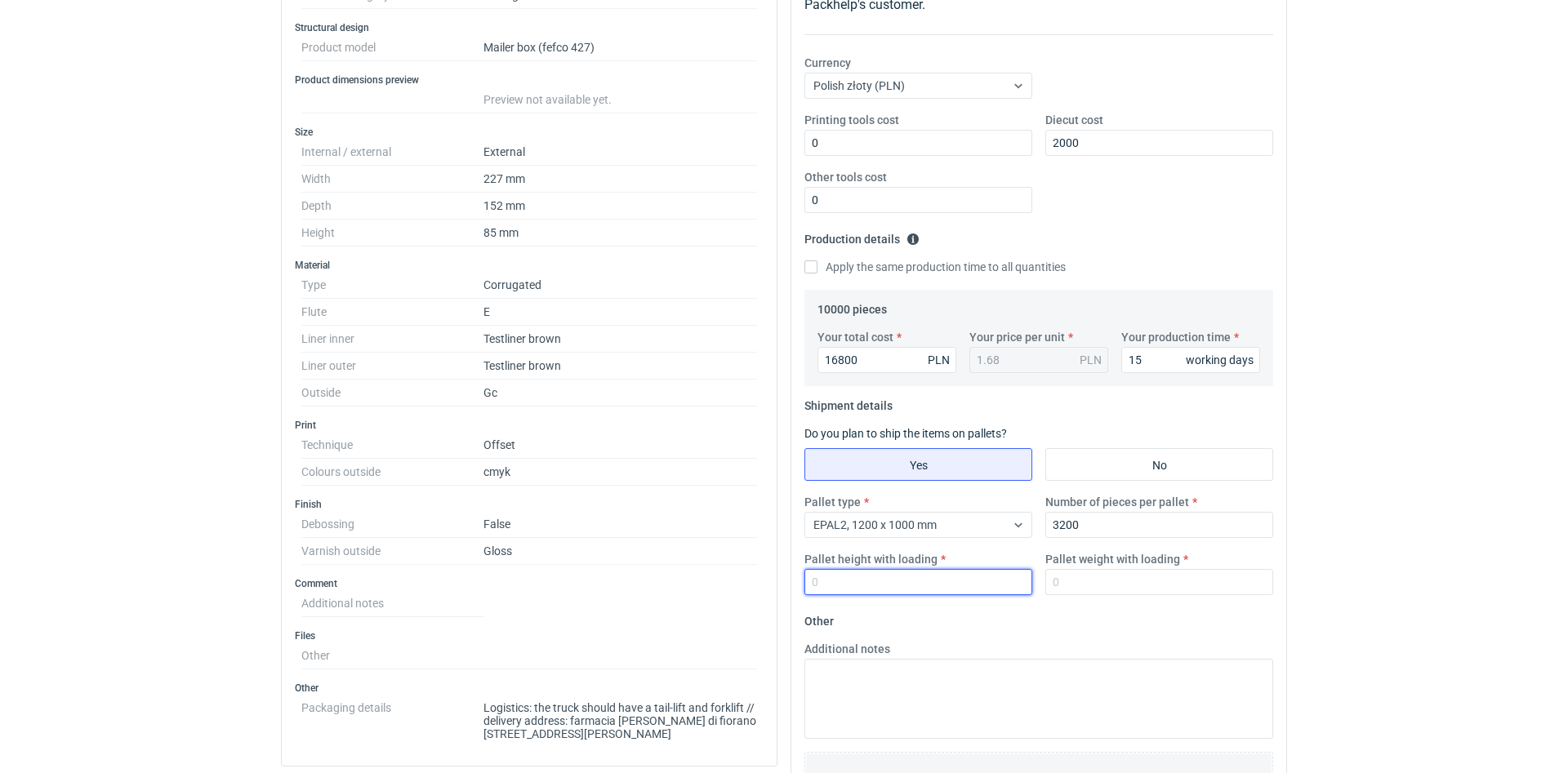
click at [976, 581] on input "Pallet height with loading" at bounding box center [917, 582] width 228 height 26
type input "1800"
click at [1142, 588] on input "Pallet weight with loading" at bounding box center [1159, 582] width 228 height 26
click at [568, 702] on dd "Logistics: the truck should have a tail-lift and forklift // delivery address: …" at bounding box center [620, 718] width 273 height 46
drag, startPoint x: 573, startPoint y: 719, endPoint x: 710, endPoint y: 722, distance: 137.0
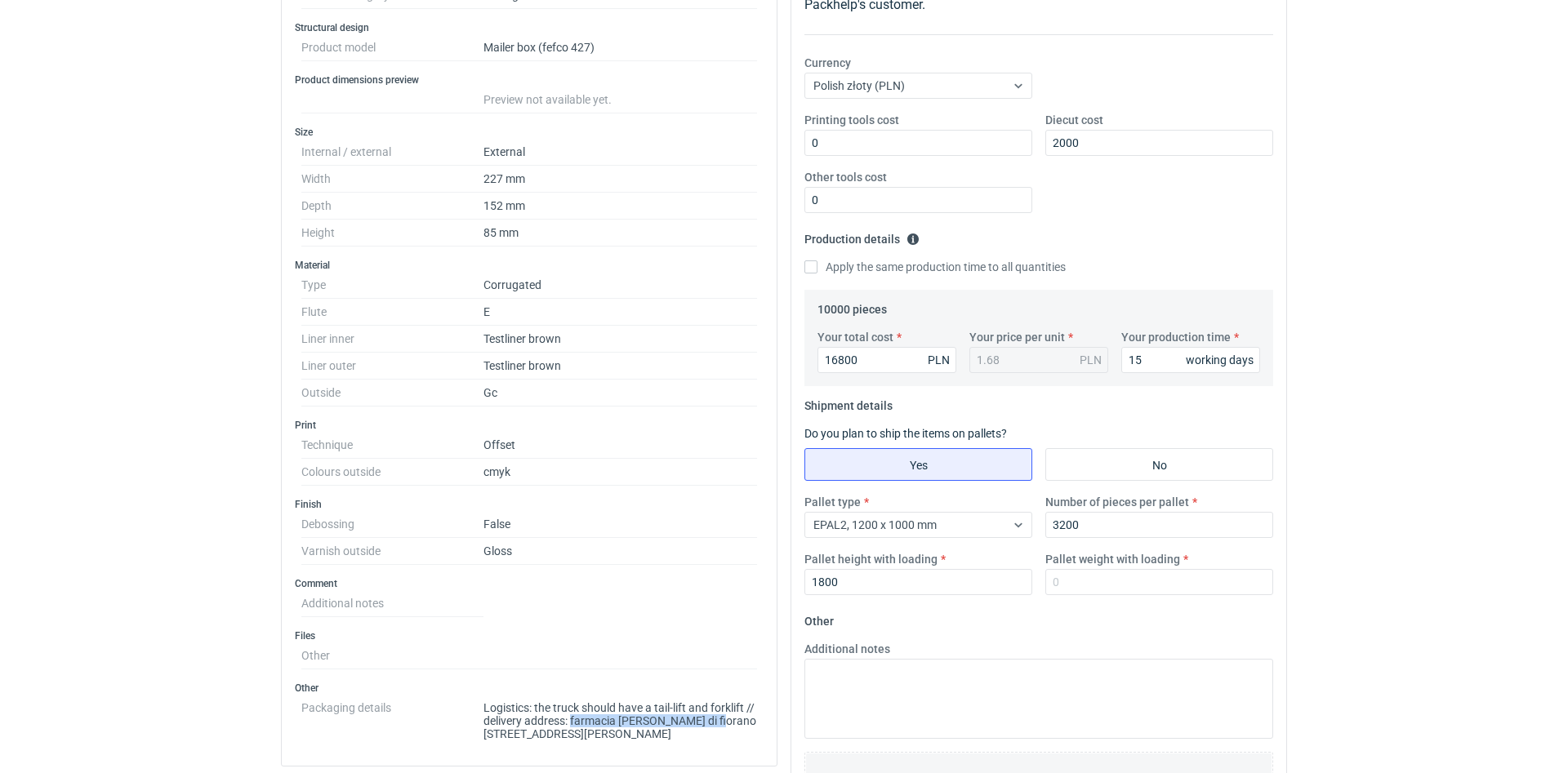
click at [710, 722] on dd "Logistics: the truck should have a tail-lift and forklift // delivery address: …" at bounding box center [620, 718] width 273 height 46
copy dd "farmacia [PERSON_NAME] di fiorano"
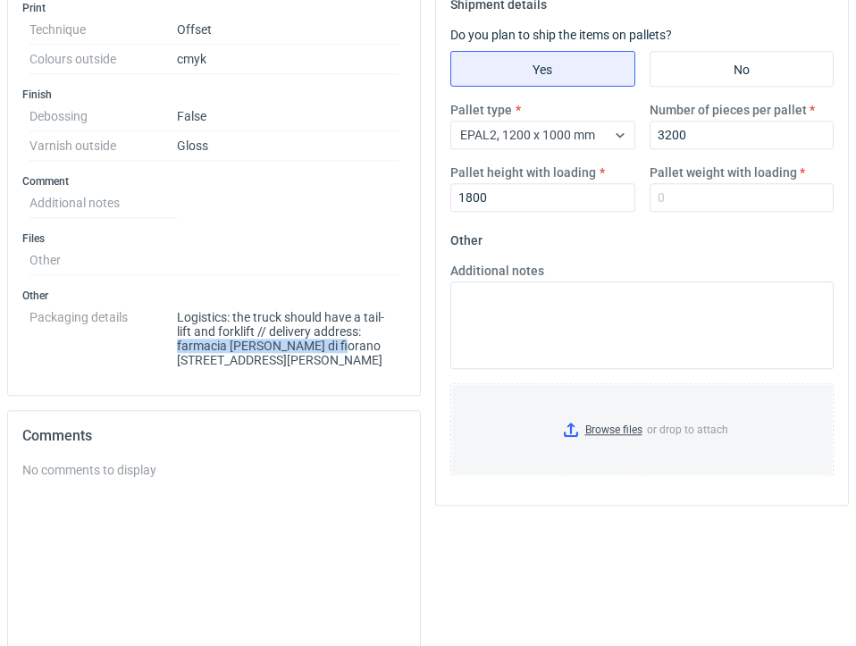
scroll to position [760, 0]
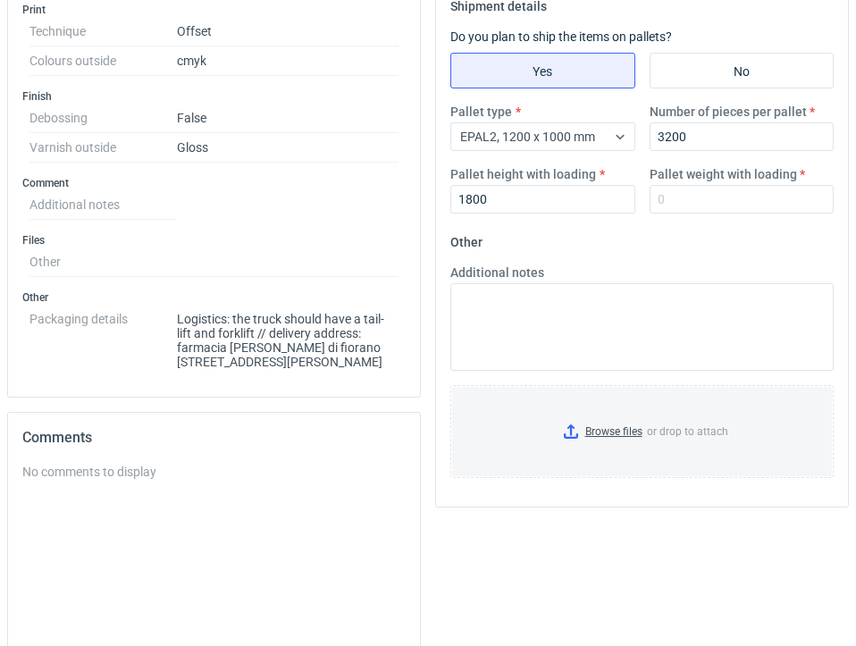
click at [437, 566] on div "Your quote This RFQ is a request for quote estimation . This means it's a reque…" at bounding box center [642, 143] width 428 height 1396
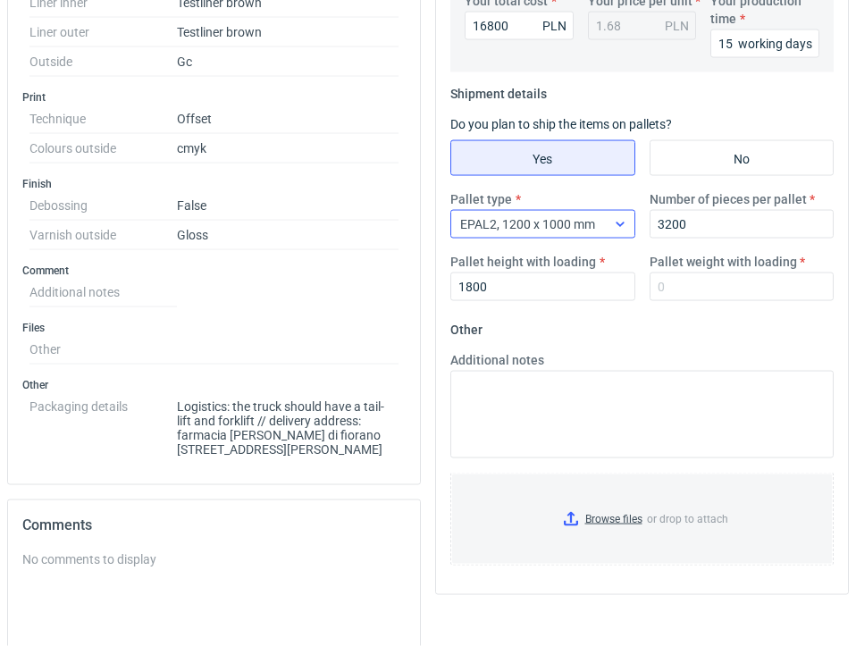
scroll to position [912, 0]
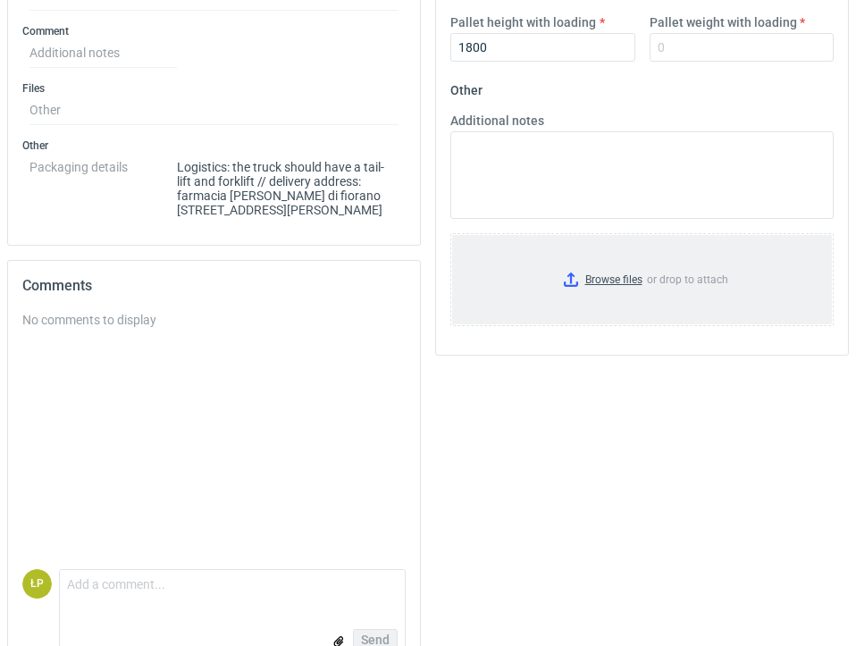
click at [614, 285] on input "Browse files or drop to attach" at bounding box center [642, 279] width 380 height 89
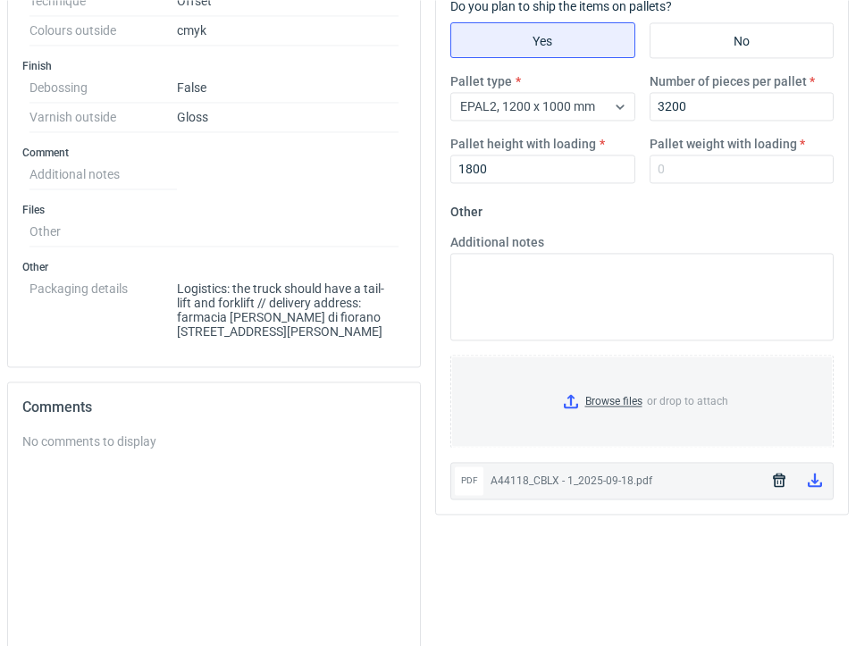
scroll to position [760, 0]
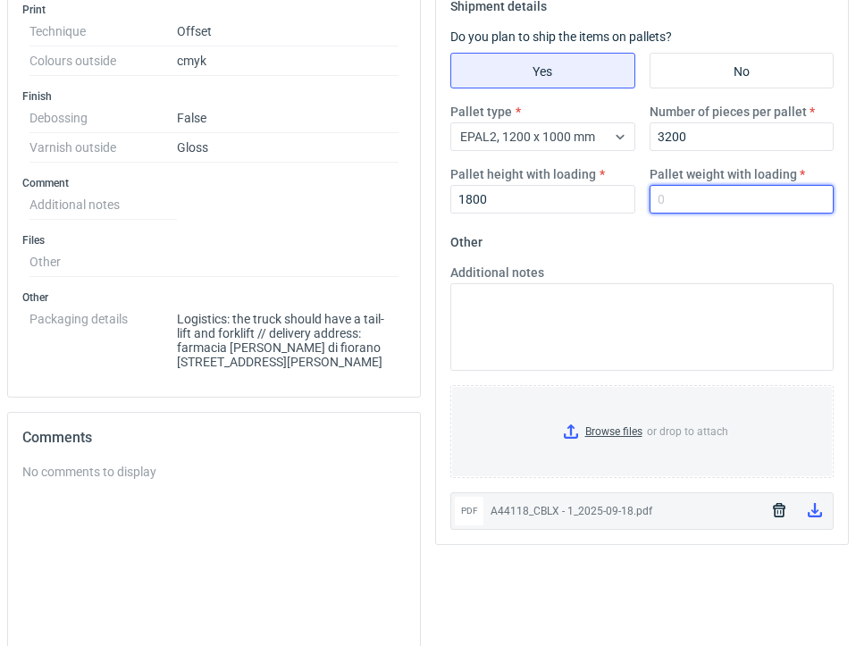
click at [724, 201] on input "Pallet weight with loading" at bounding box center [742, 199] width 185 height 29
type input "700"
click at [711, 228] on div "Pallet type EPAL2, 1200 x 1000 mm Number of pieces per pallet 3200 Pallet heigh…" at bounding box center [642, 165] width 398 height 125
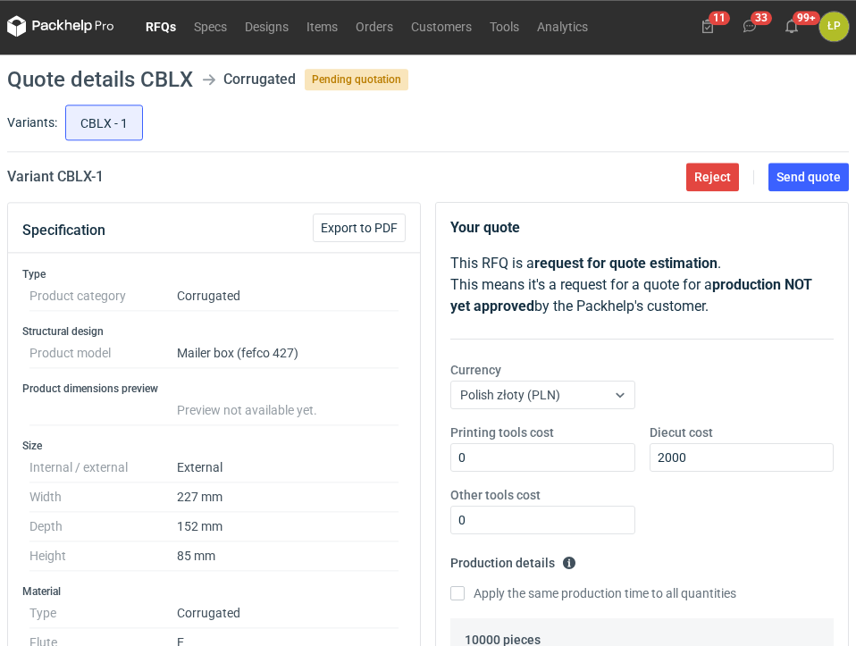
scroll to position [0, 0]
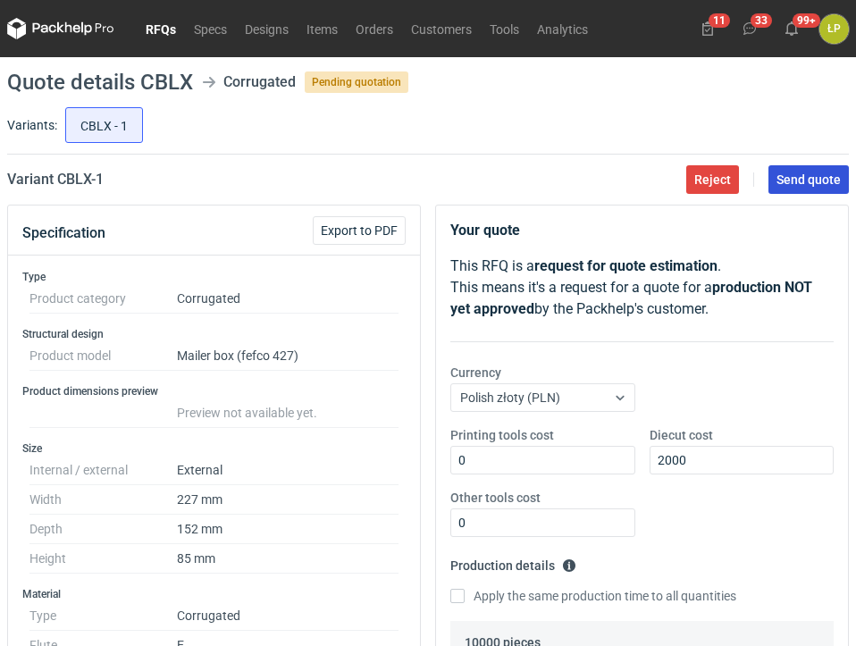
click at [782, 188] on button "Send quote" at bounding box center [809, 179] width 80 height 29
